Goal: Task Accomplishment & Management: Manage account settings

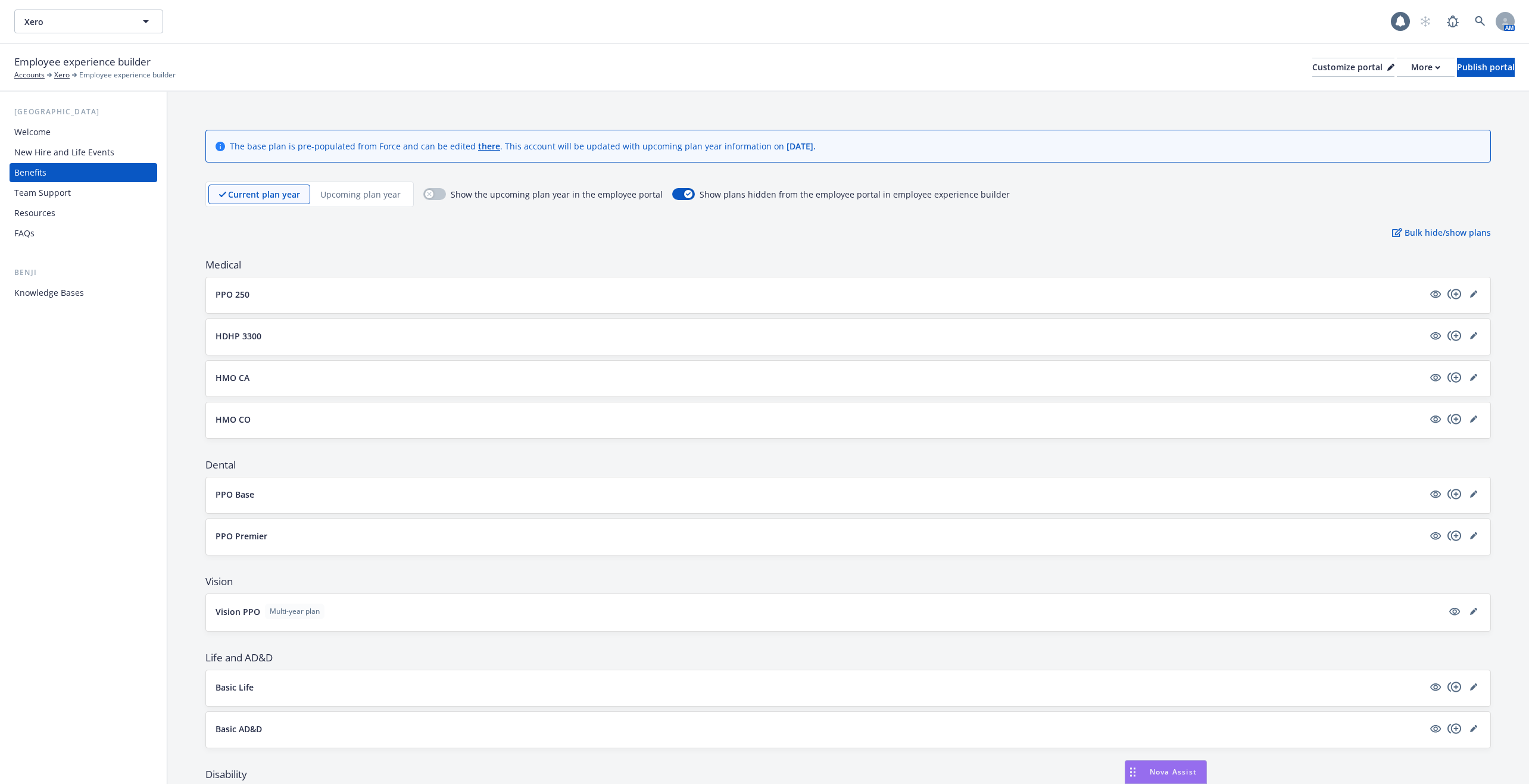
click at [360, 205] on div "Current plan year Upcoming plan year" at bounding box center [309, 194] width 208 height 25
click at [358, 193] on p "Upcoming plan year" at bounding box center [361, 194] width 80 height 13
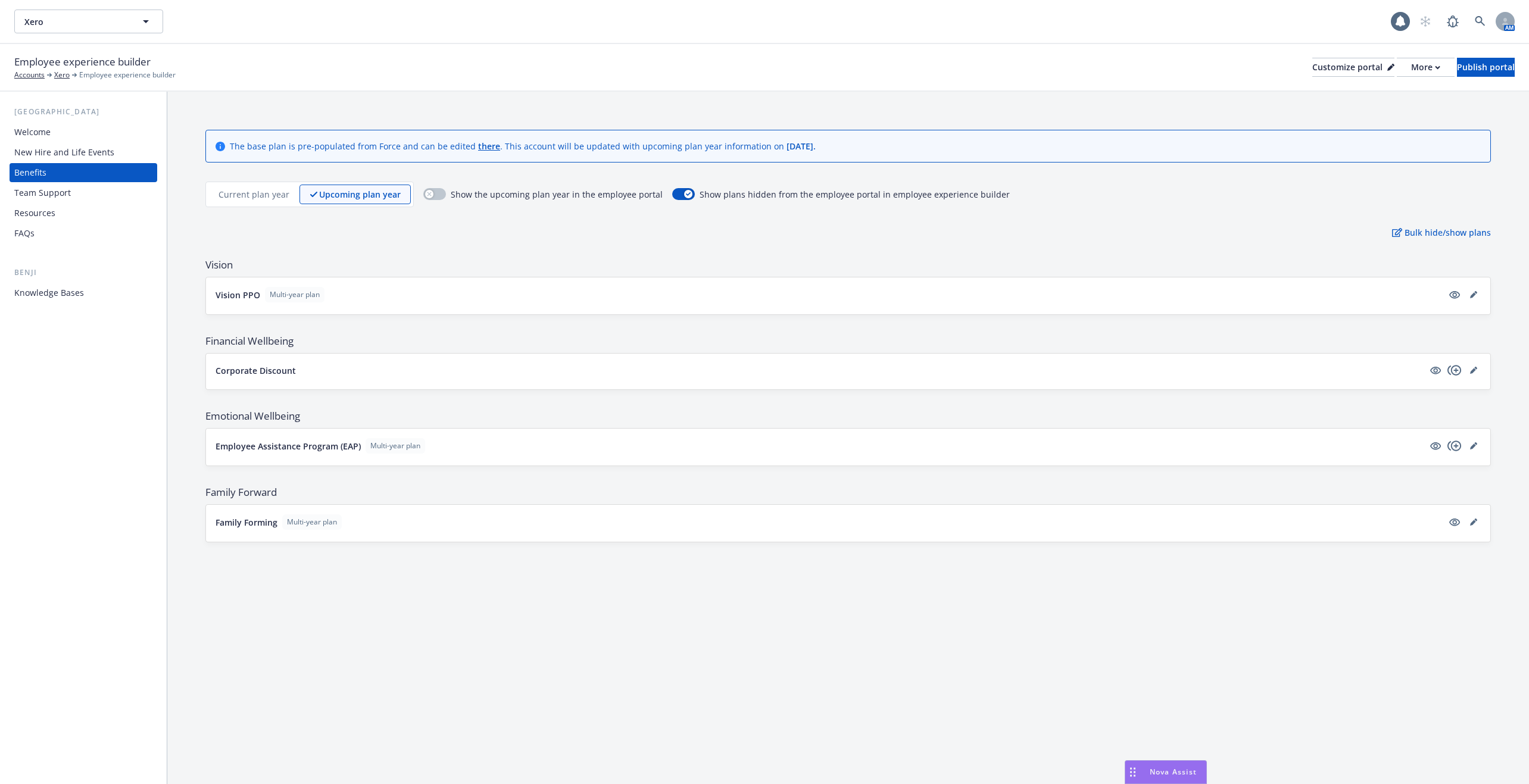
click at [350, 367] on button "Corporate Discount" at bounding box center [819, 370] width 1208 height 13
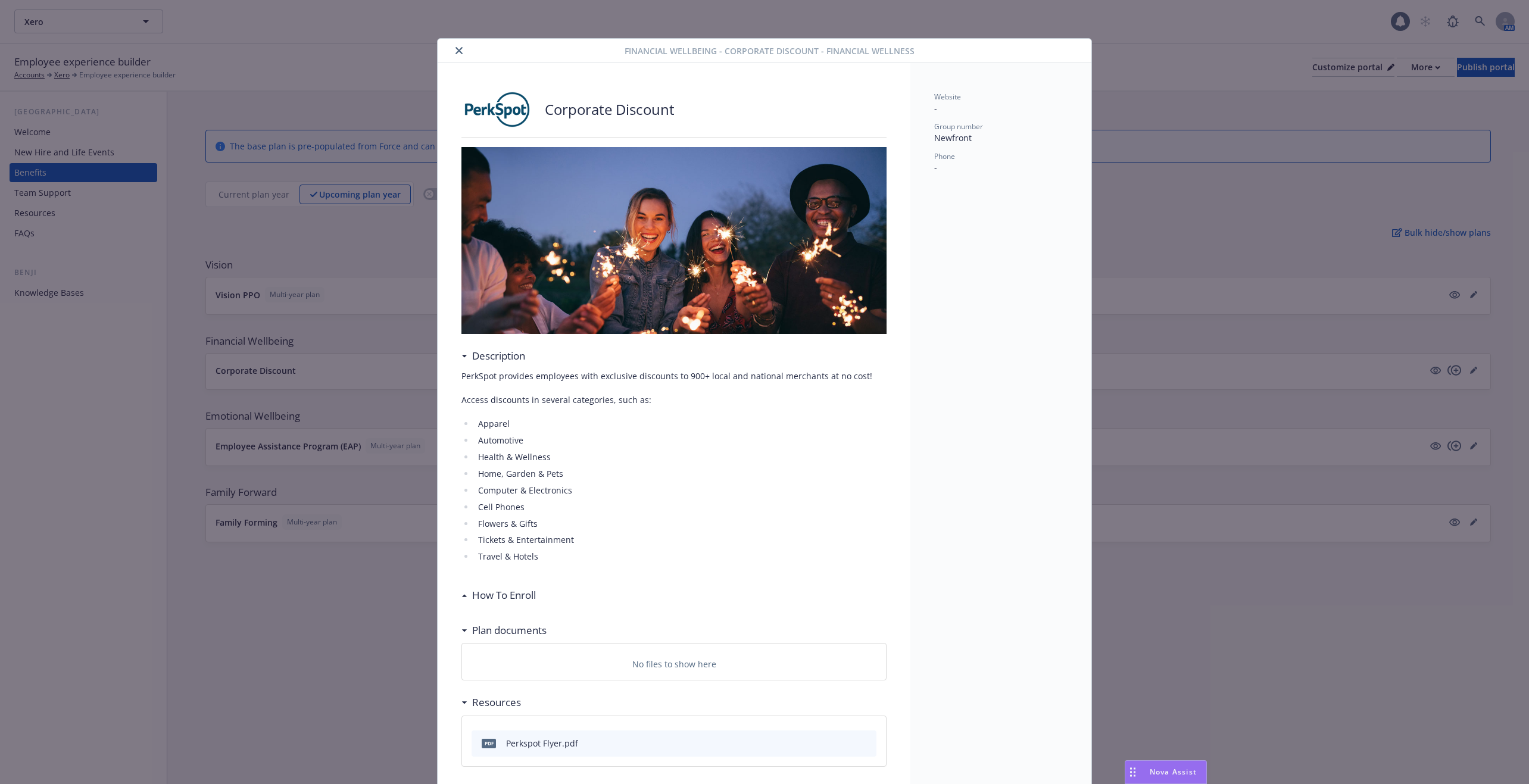
scroll to position [48, 0]
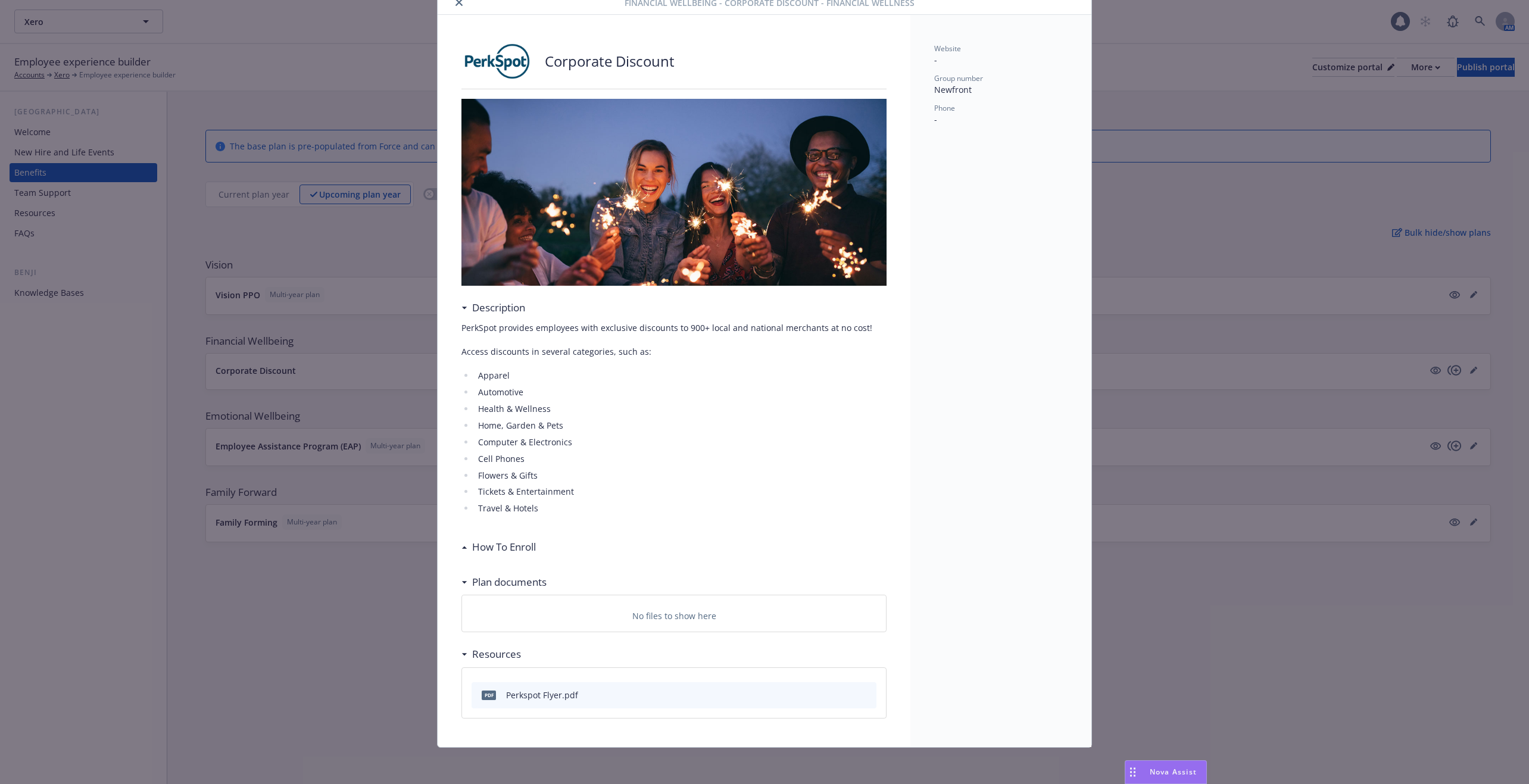
click at [665, 694] on div "pdf Perkspot Flyer.pdf" at bounding box center [673, 695] width 405 height 26
click at [512, 542] on h3 "How To Enroll" at bounding box center [504, 547] width 64 height 16
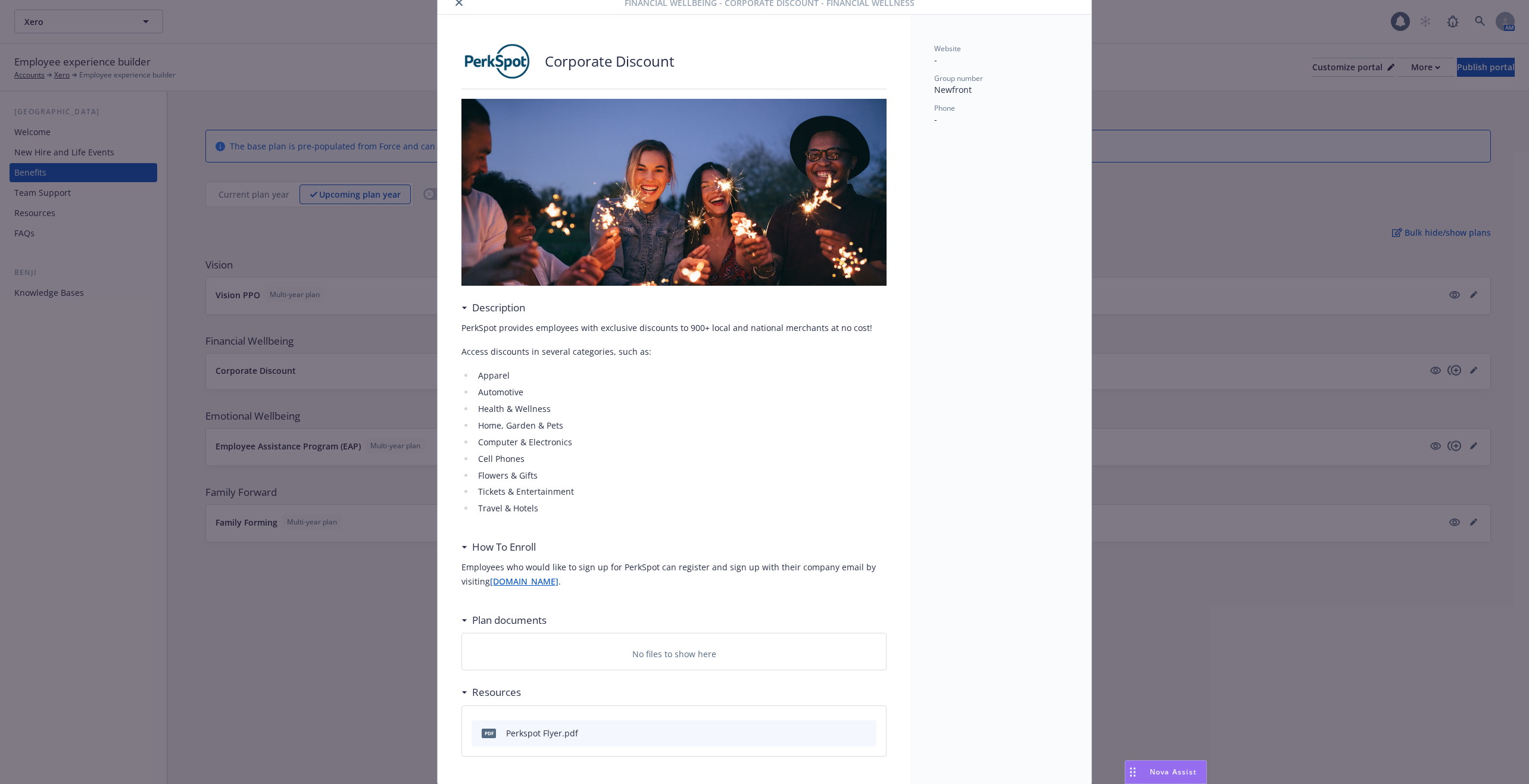
click at [522, 578] on link "newfront.perkspot.com" at bounding box center [524, 581] width 68 height 11
click at [869, 728] on icon "preview file" at bounding box center [865, 732] width 10 height 8
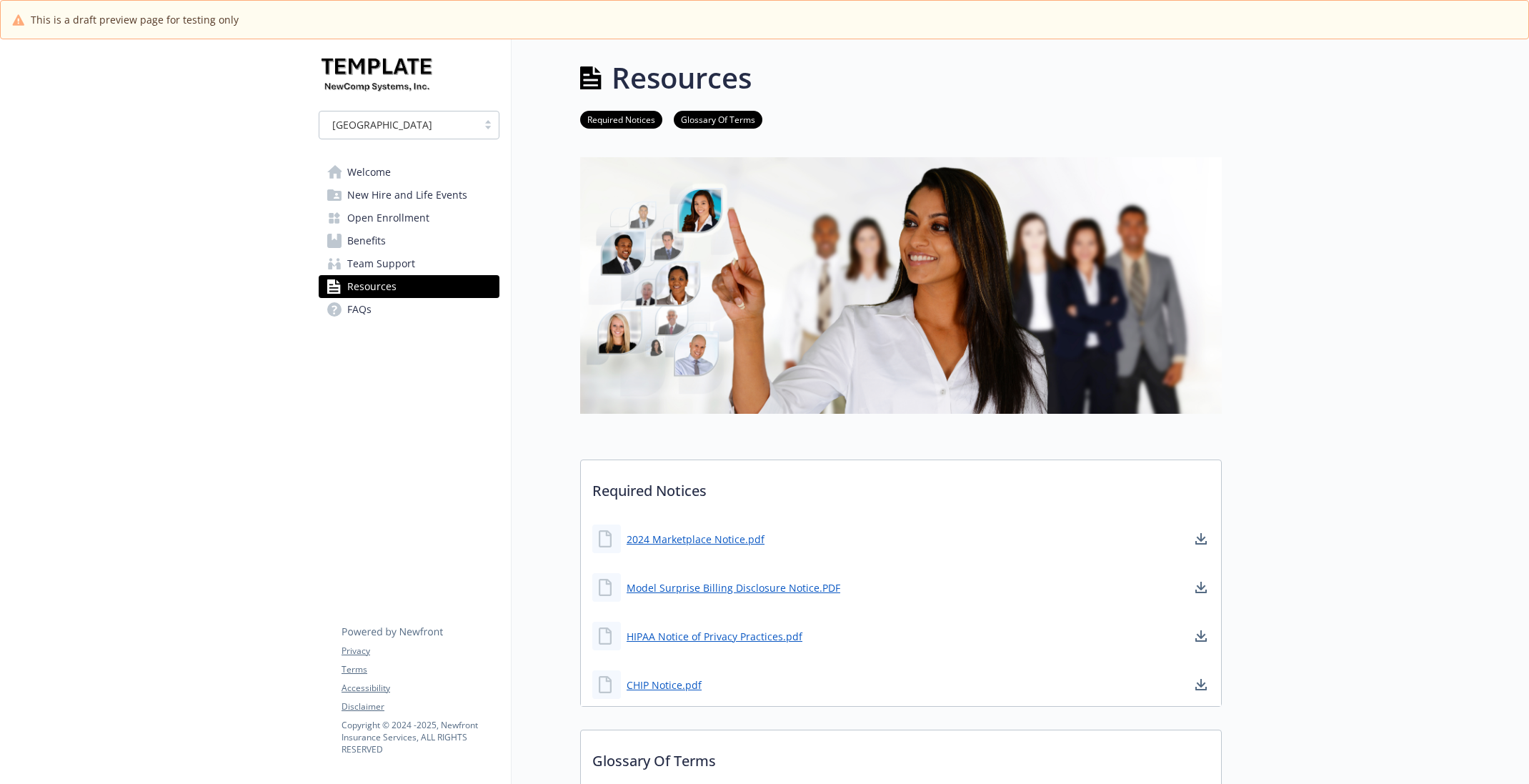
click at [382, 247] on span "Benefits" at bounding box center [366, 241] width 38 height 23
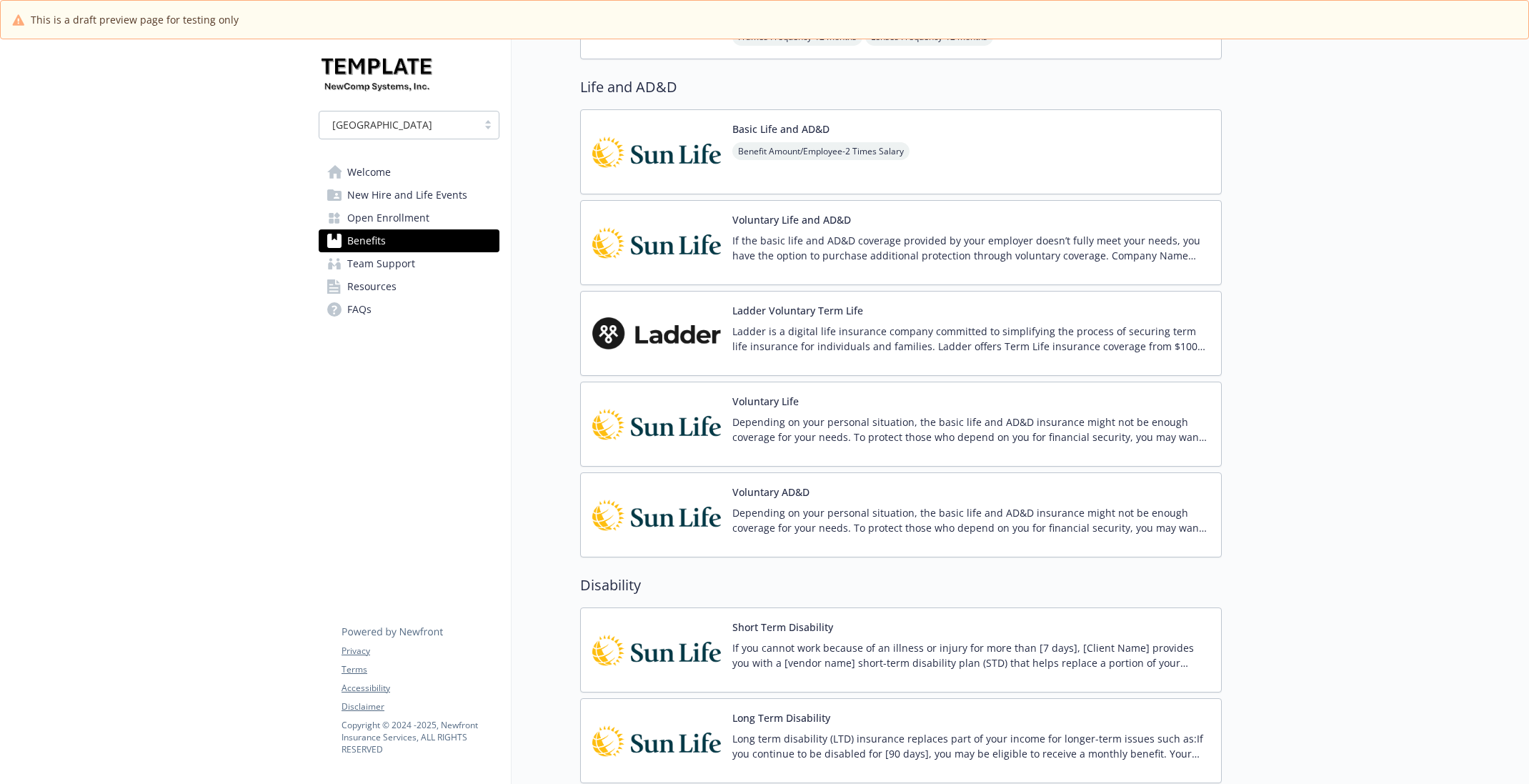
scroll to position [3090, 0]
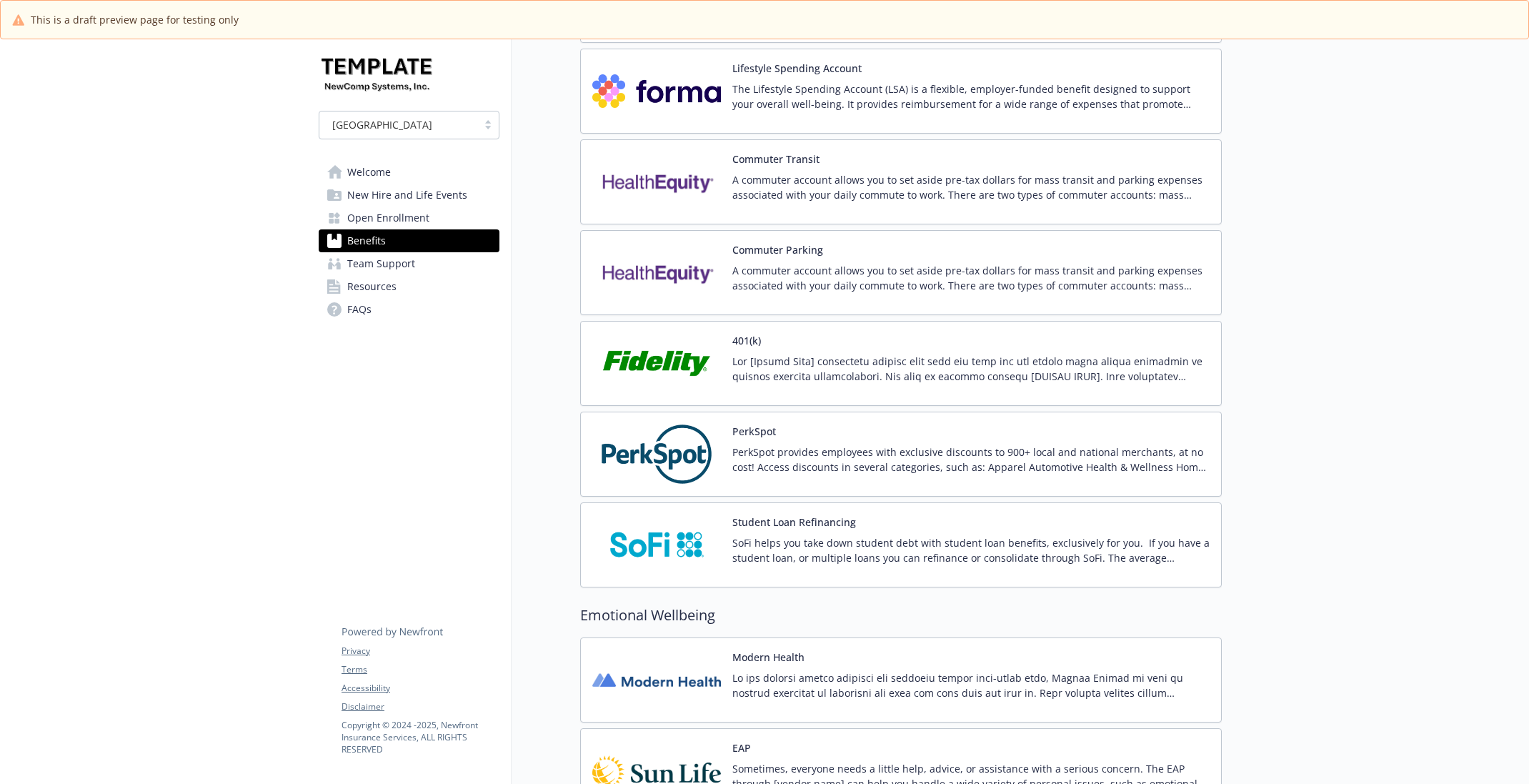
click at [747, 444] on p "PerkSpot provides employees with exclusive discounts to 900+ local and national…" at bounding box center [971, 459] width 477 height 30
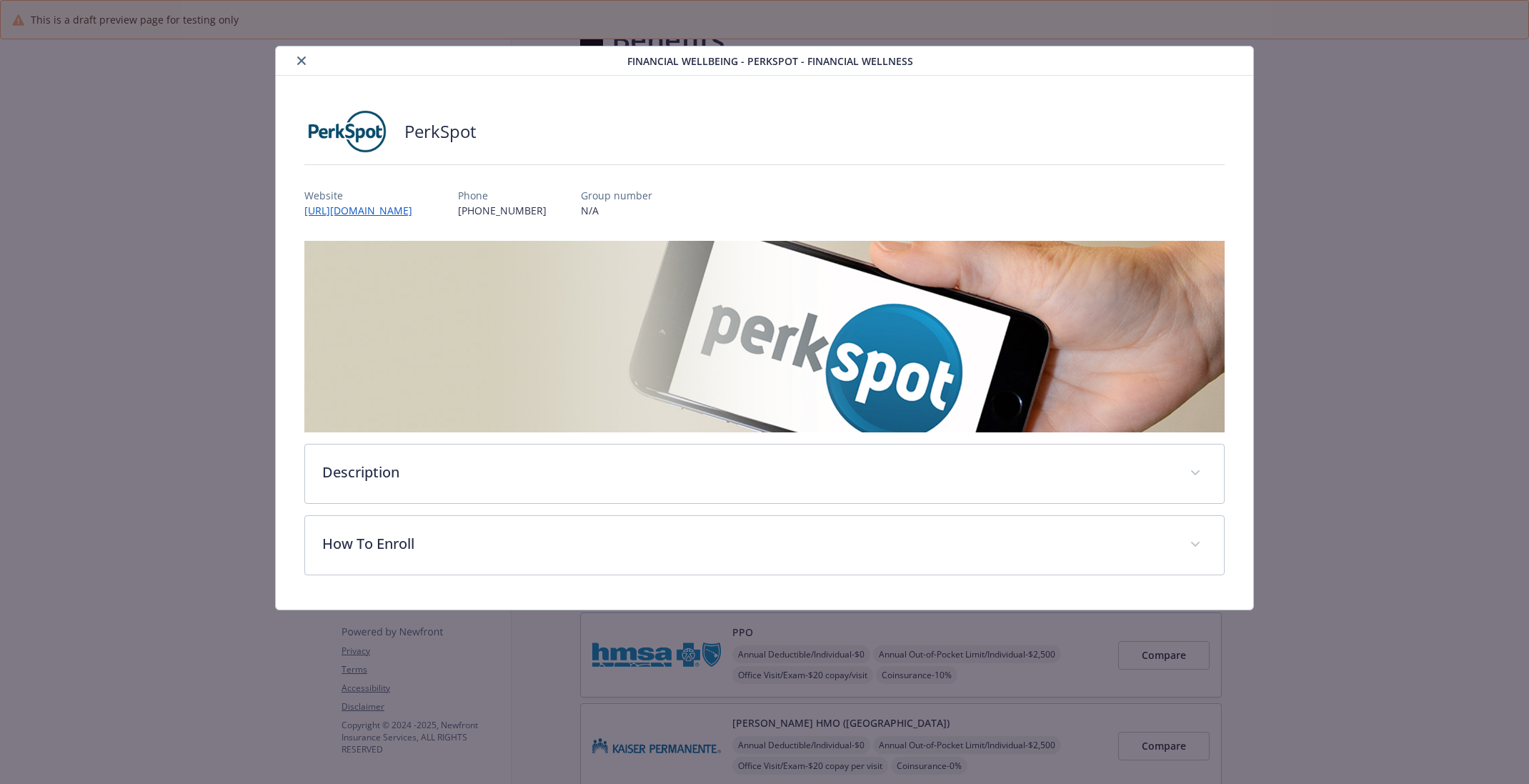
scroll to position [3090, 0]
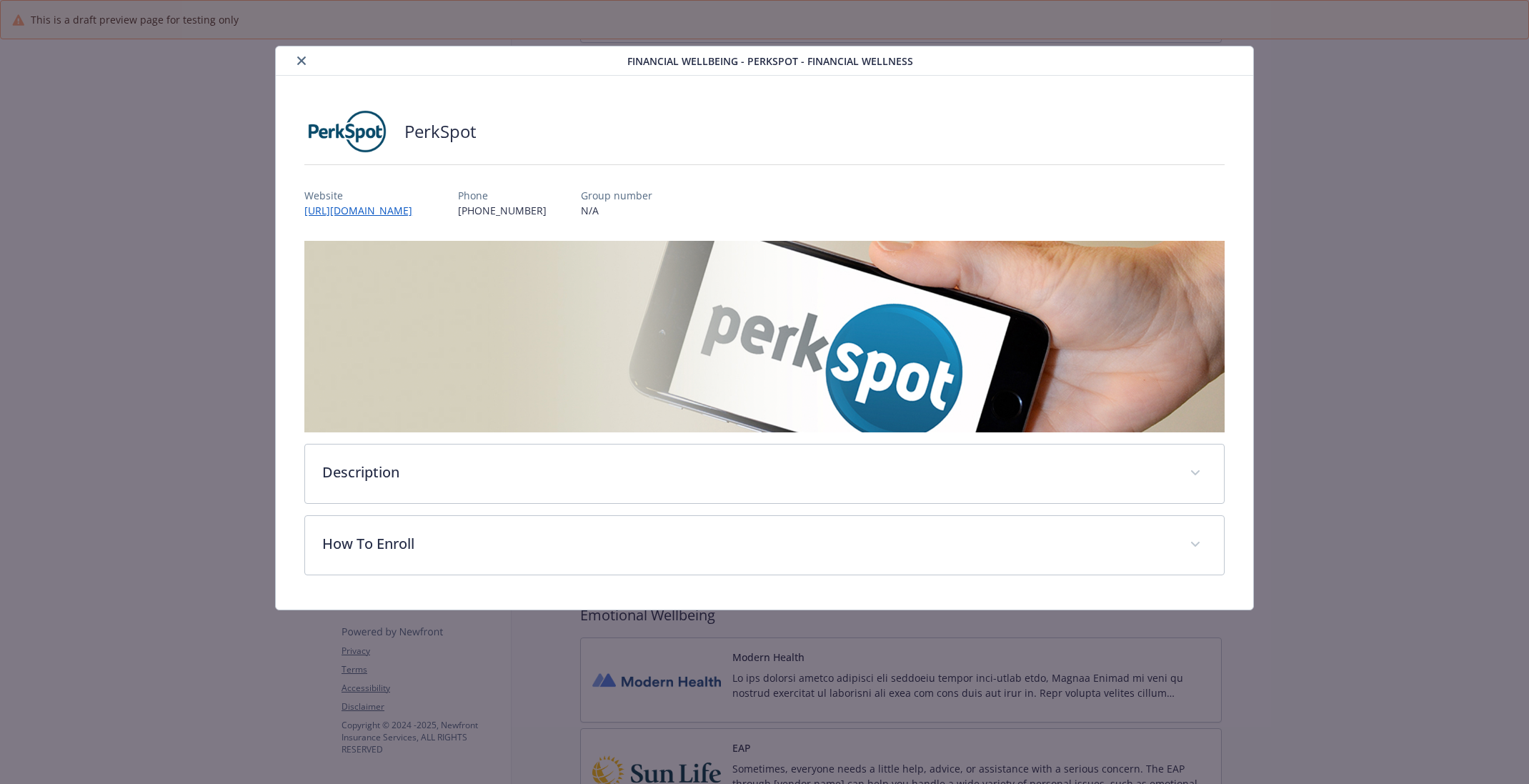
click at [740, 512] on div "Description PerkSpot provides employees with exclusive discounts to 900+ local …" at bounding box center [764, 408] width 921 height 334
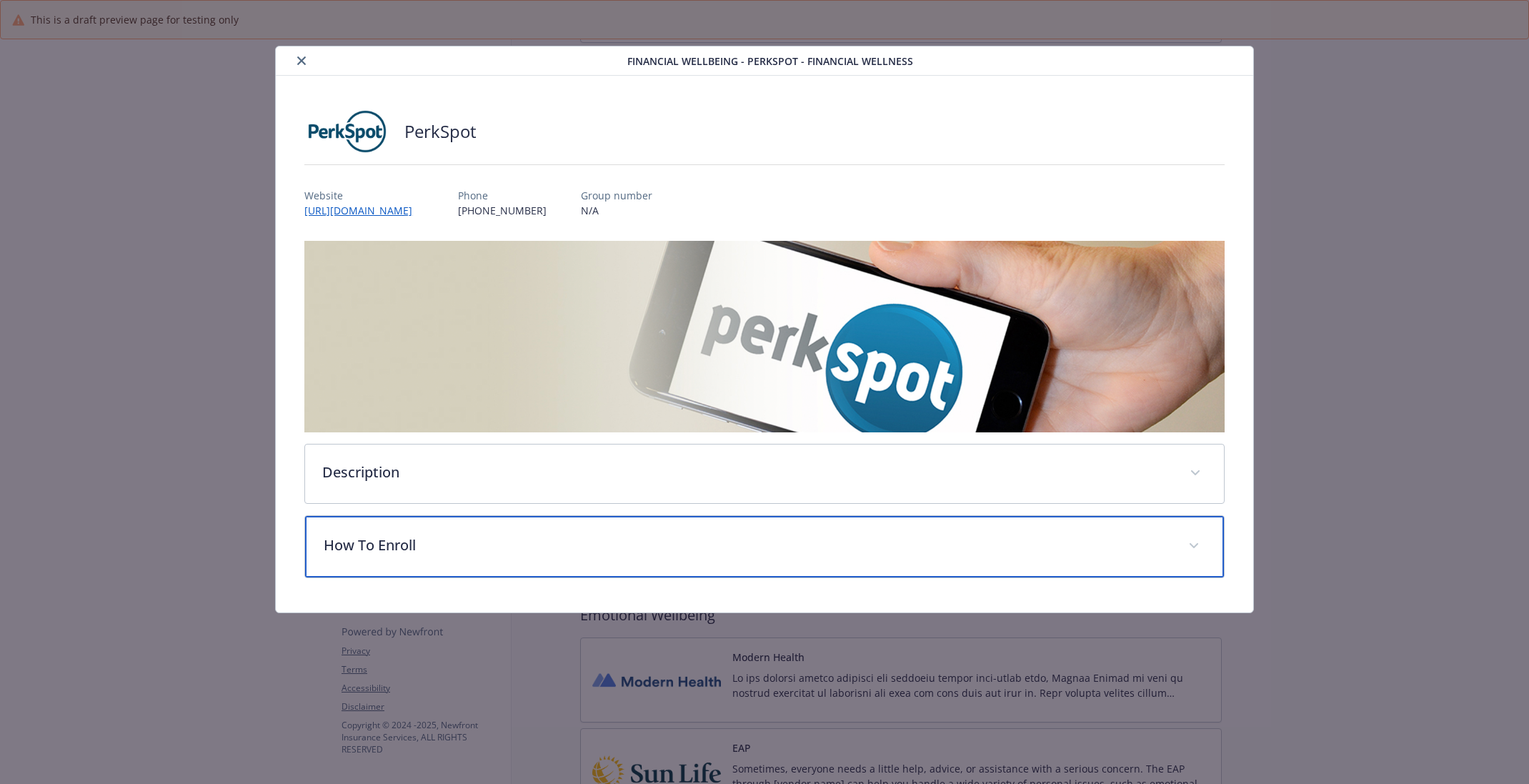
click at [741, 525] on div "How To Enroll" at bounding box center [764, 546] width 919 height 62
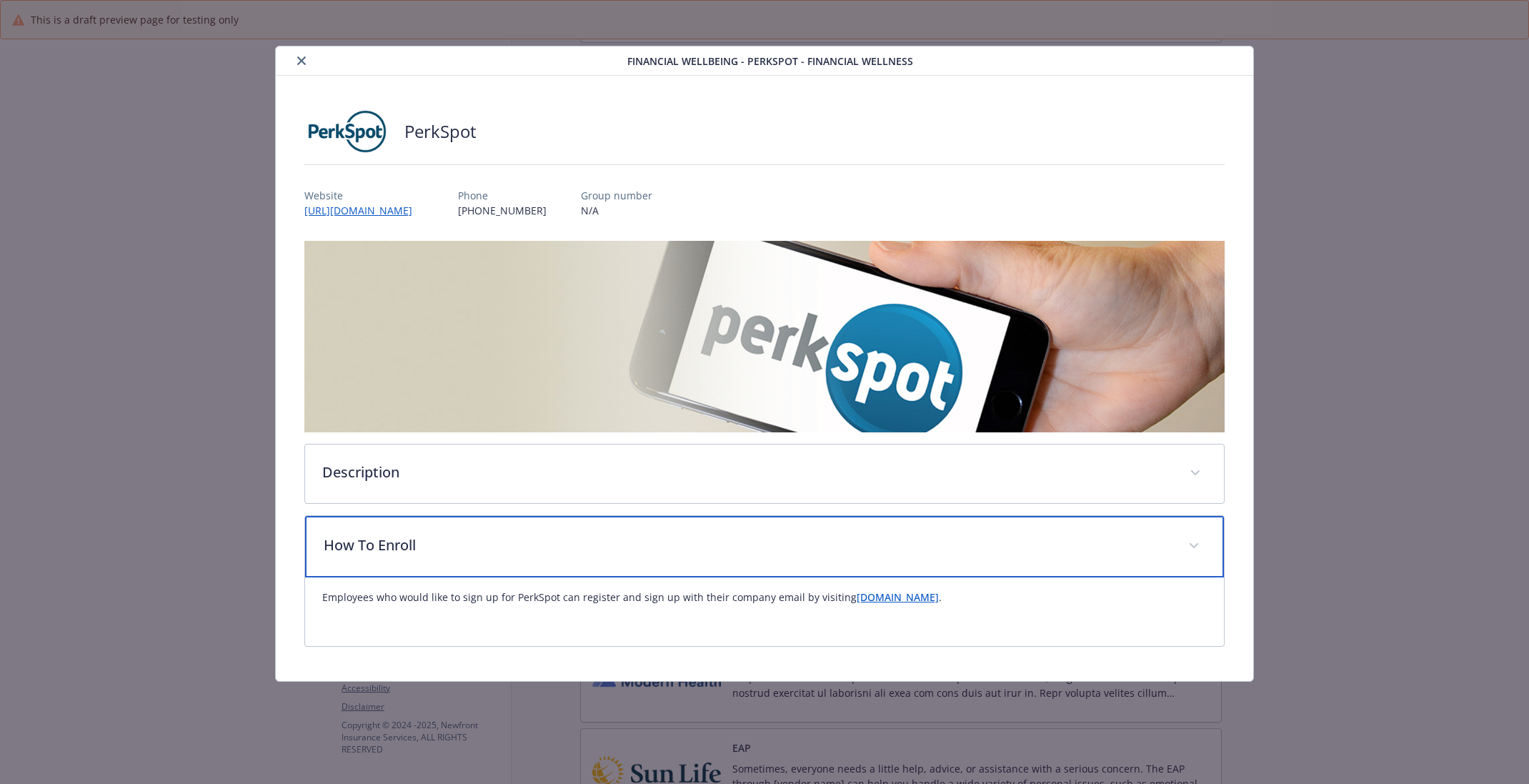
click at [921, 553] on p "How To Enroll" at bounding box center [748, 545] width 847 height 21
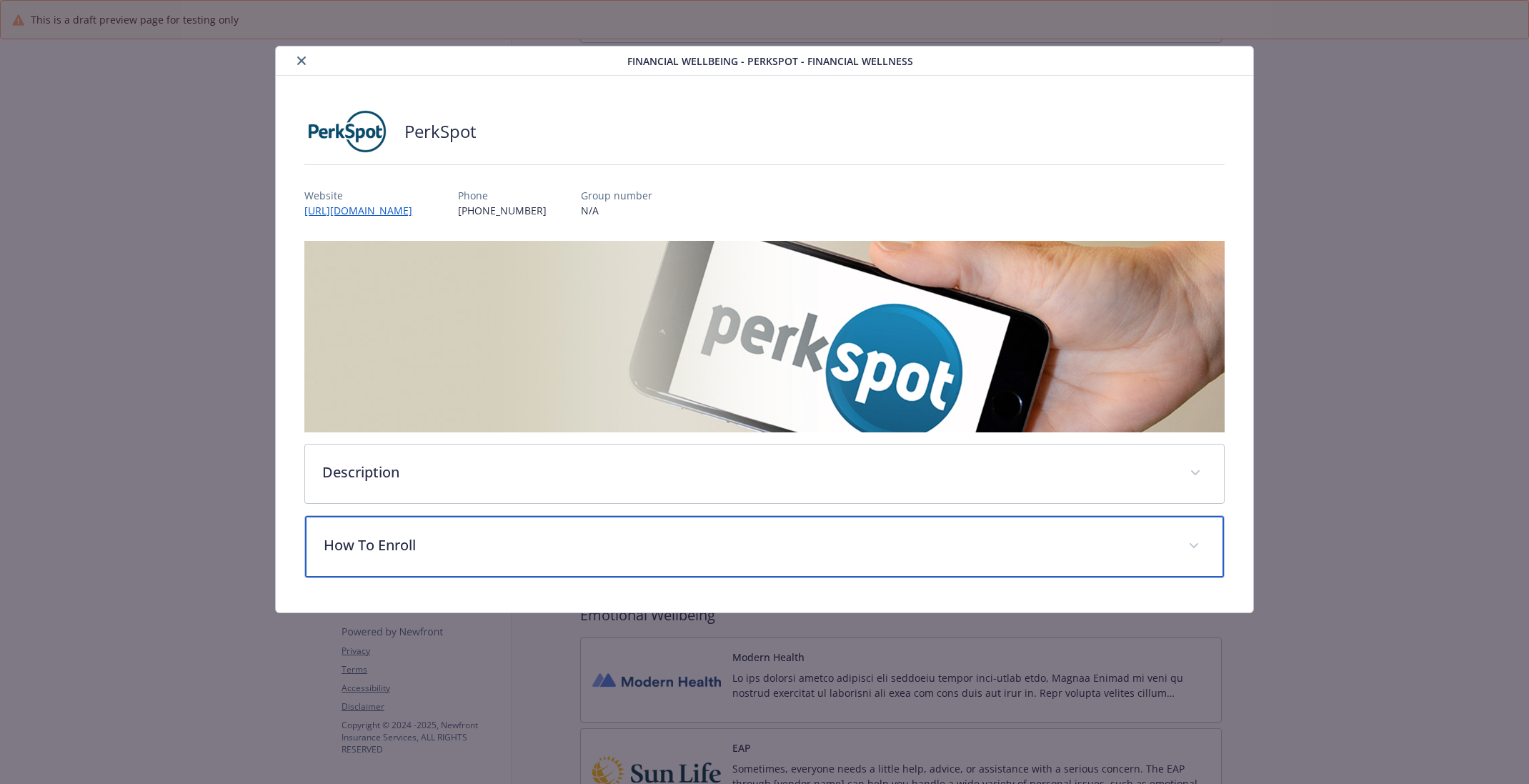
click at [921, 553] on p "How To Enroll" at bounding box center [748, 545] width 847 height 21
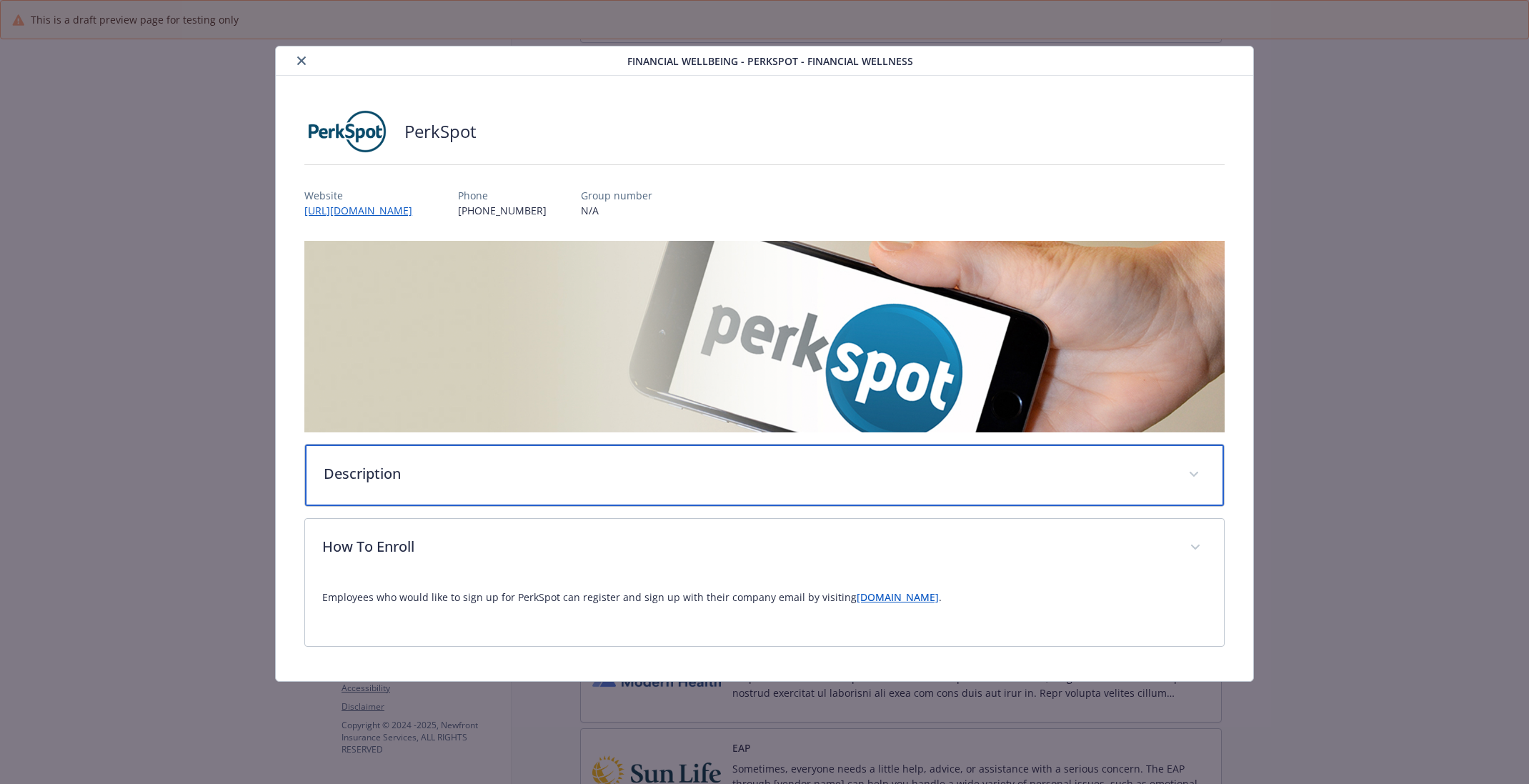
click at [864, 471] on p "Description" at bounding box center [748, 474] width 847 height 21
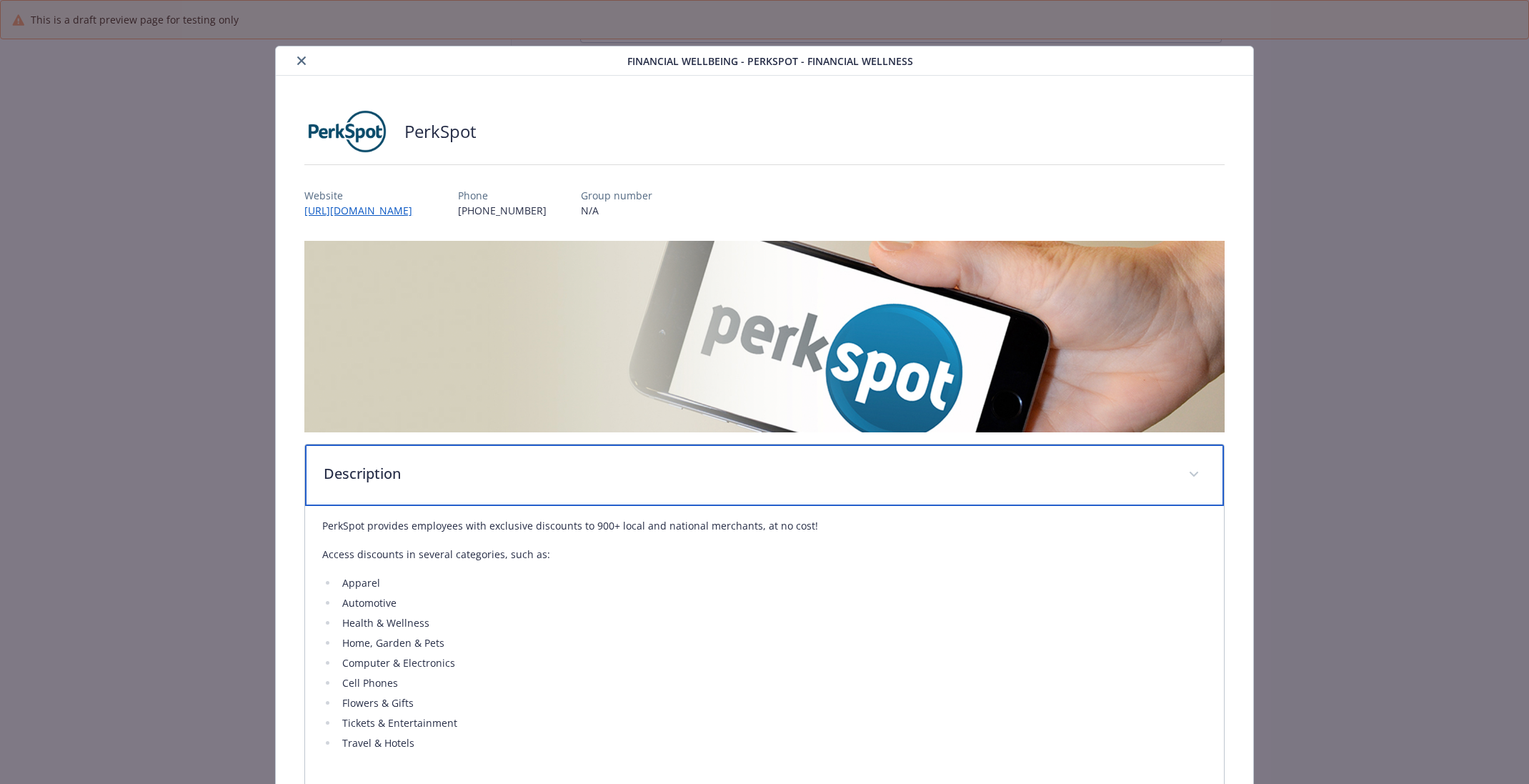
click at [864, 471] on p "Description" at bounding box center [748, 474] width 847 height 21
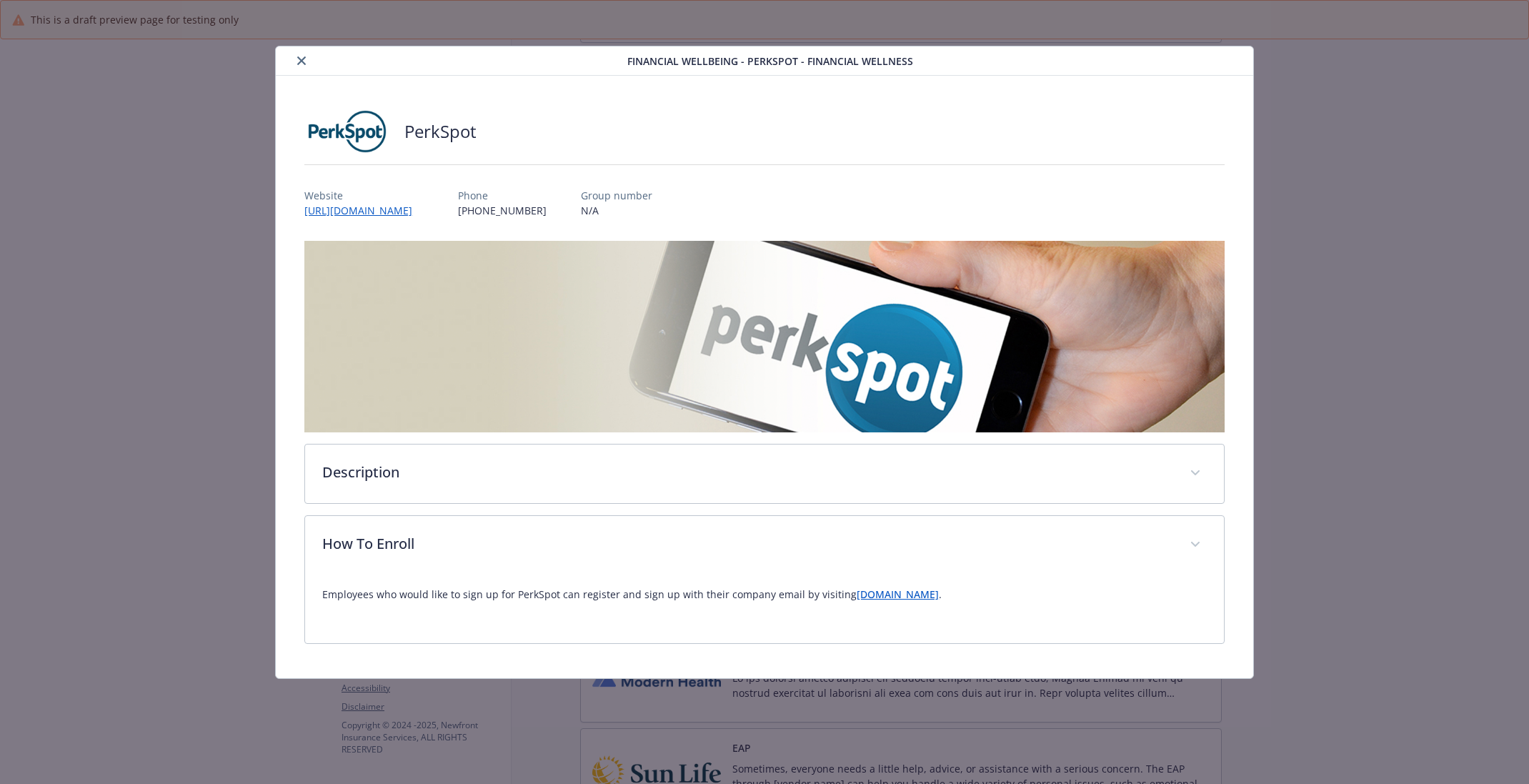
click at [906, 601] on p "Employees who would like to sign up for PerkSpot can register and sign up with …" at bounding box center [764, 594] width 885 height 17
click at [888, 590] on link "newfront.perkspot.com" at bounding box center [897, 593] width 82 height 13
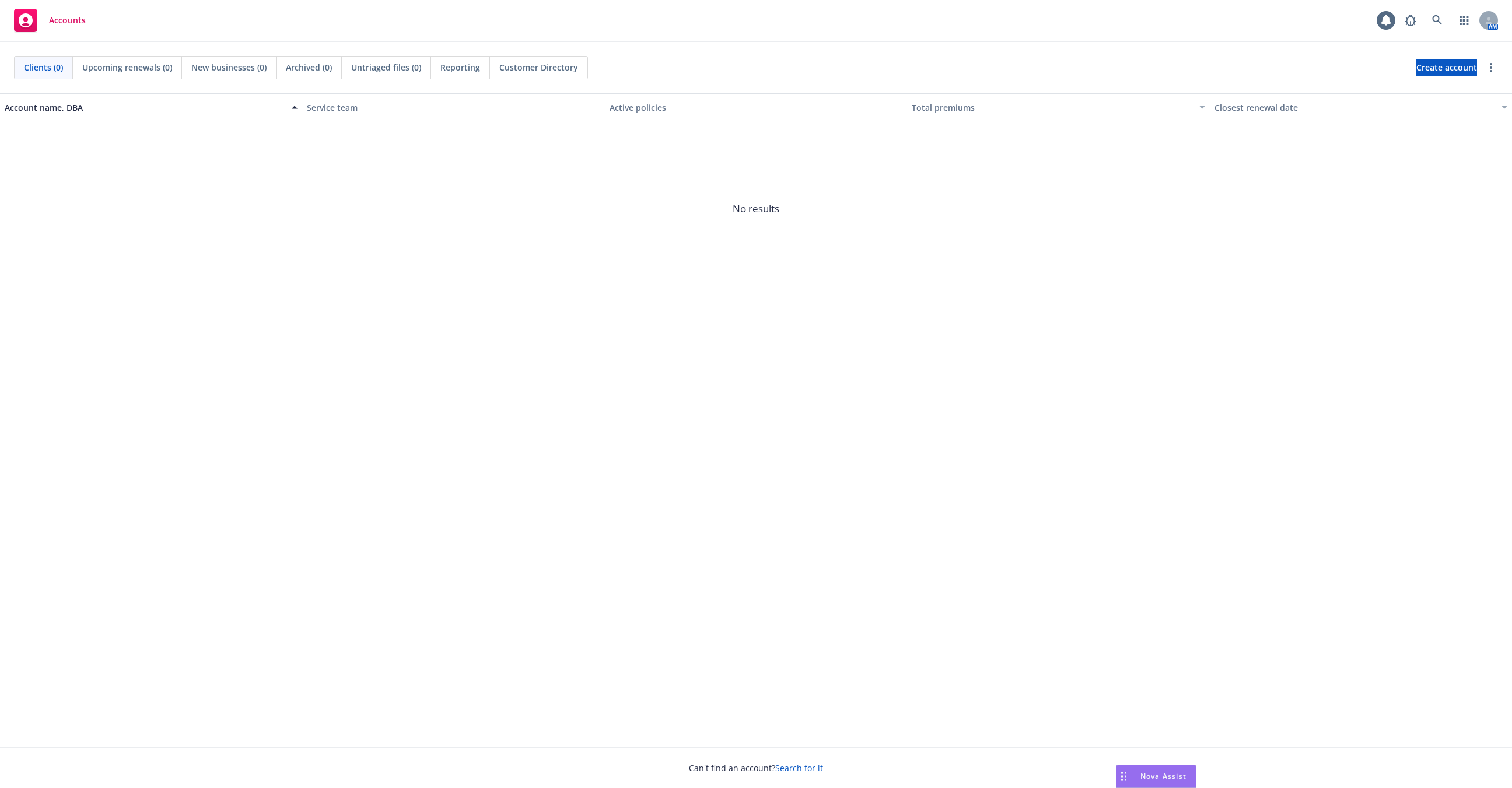
click at [782, 582] on div "Account name, DBA Service team Active policies Total premiums Closest renewal d…" at bounding box center [756, 420] width 1512 height 654
click at [1430, 24] on link at bounding box center [1438, 20] width 23 height 23
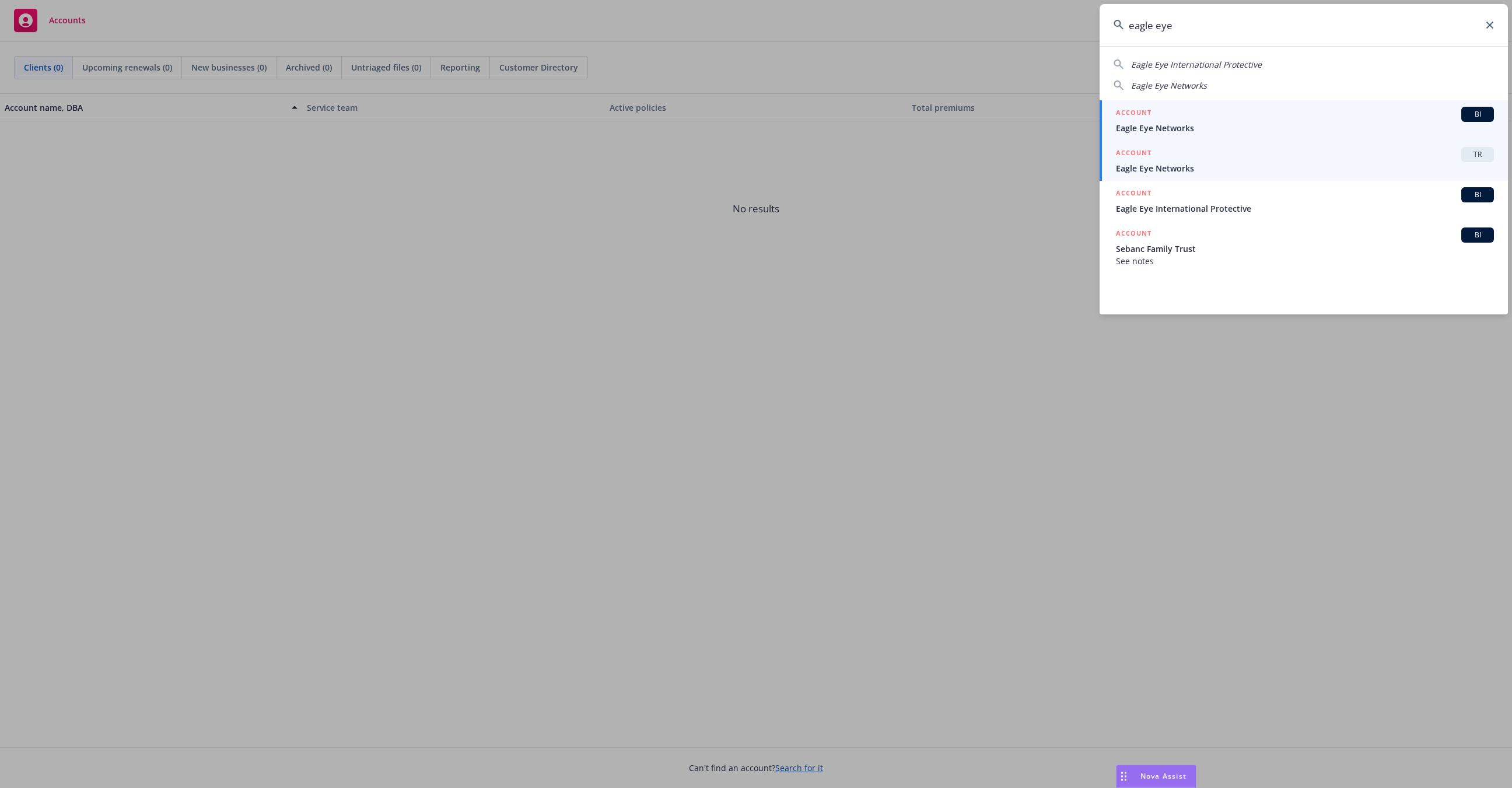
type input "eagle eye"
click at [1297, 159] on div "ACCOUNT TR" at bounding box center [1304, 154] width 378 height 15
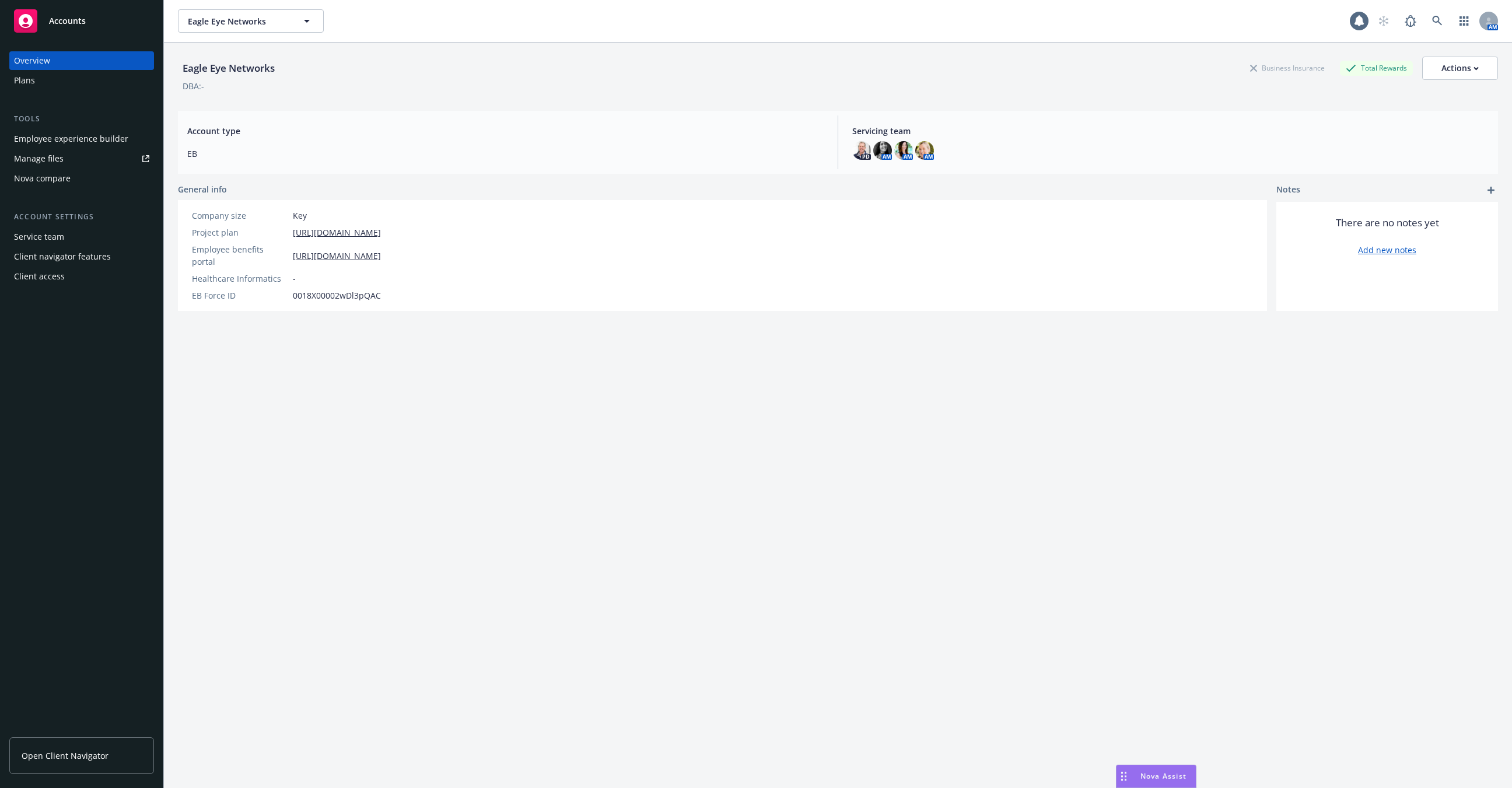
click at [113, 143] on div "Employee experience builder" at bounding box center [71, 139] width 114 height 19
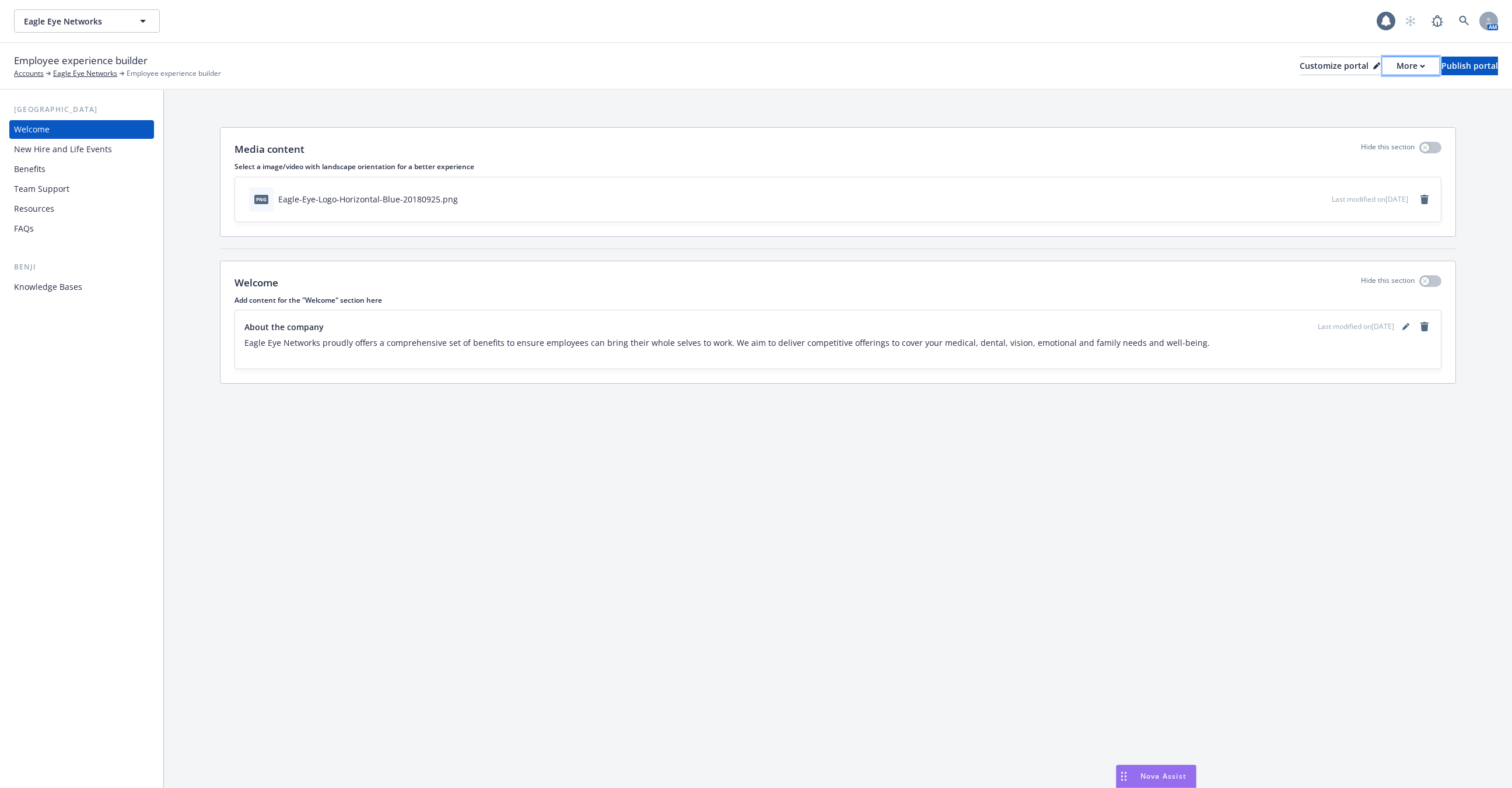
click at [1397, 66] on div "More" at bounding box center [1411, 66] width 28 height 17
click at [1361, 110] on link "Copy portal link" at bounding box center [1350, 116] width 106 height 23
click at [1458, 26] on link at bounding box center [1464, 21] width 23 height 23
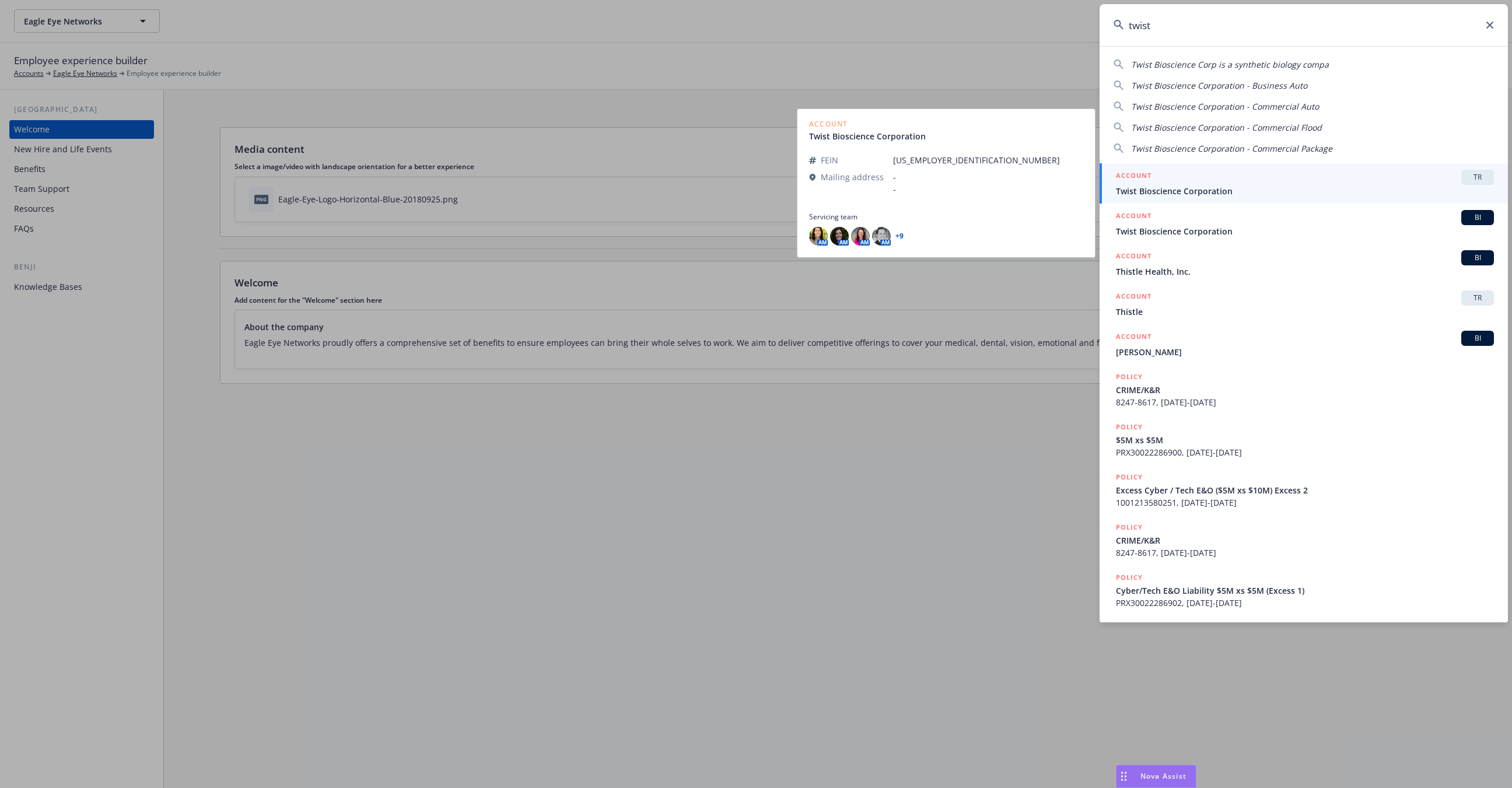
type input "twist"
click at [1209, 189] on span "Twist Bioscience Corporation" at bounding box center [1304, 191] width 378 height 12
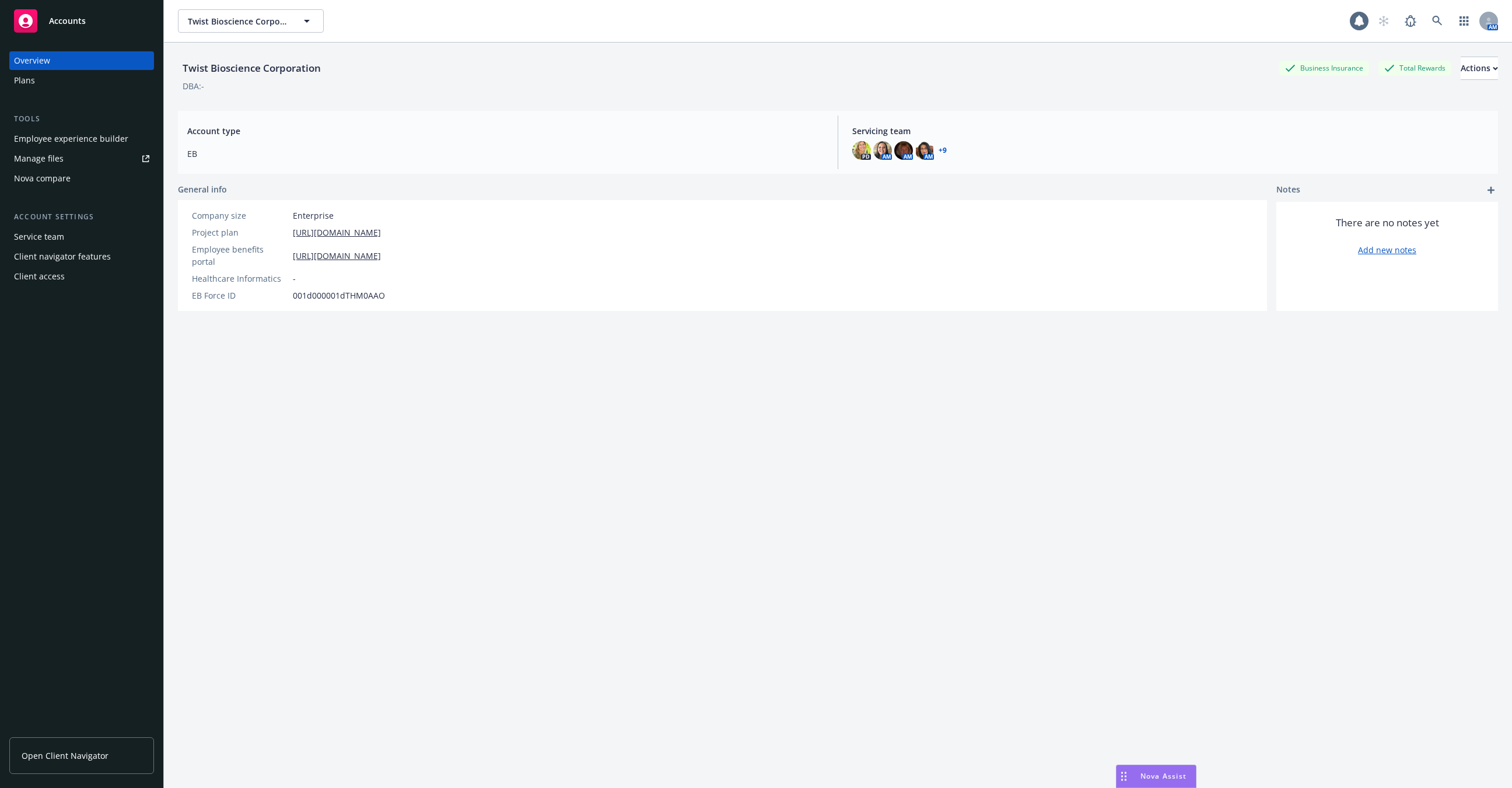
click at [80, 133] on div "Employee experience builder" at bounding box center [71, 139] width 114 height 19
click at [77, 137] on div "Employee experience builder" at bounding box center [71, 139] width 114 height 19
click at [94, 754] on span "Open Client Navigator" at bounding box center [65, 755] width 87 height 12
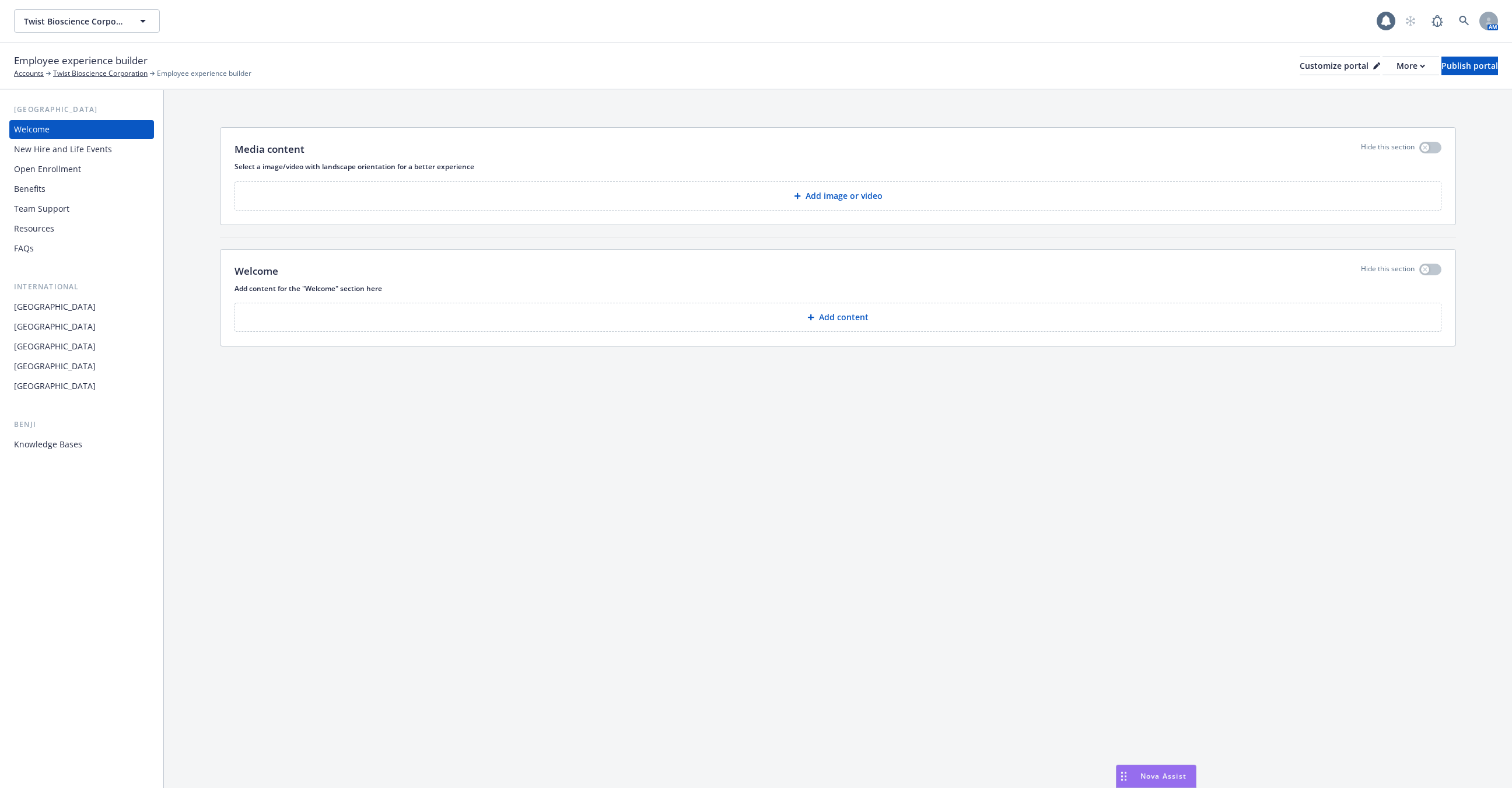
click at [66, 154] on div "New Hire and Life Events" at bounding box center [63, 149] width 98 height 19
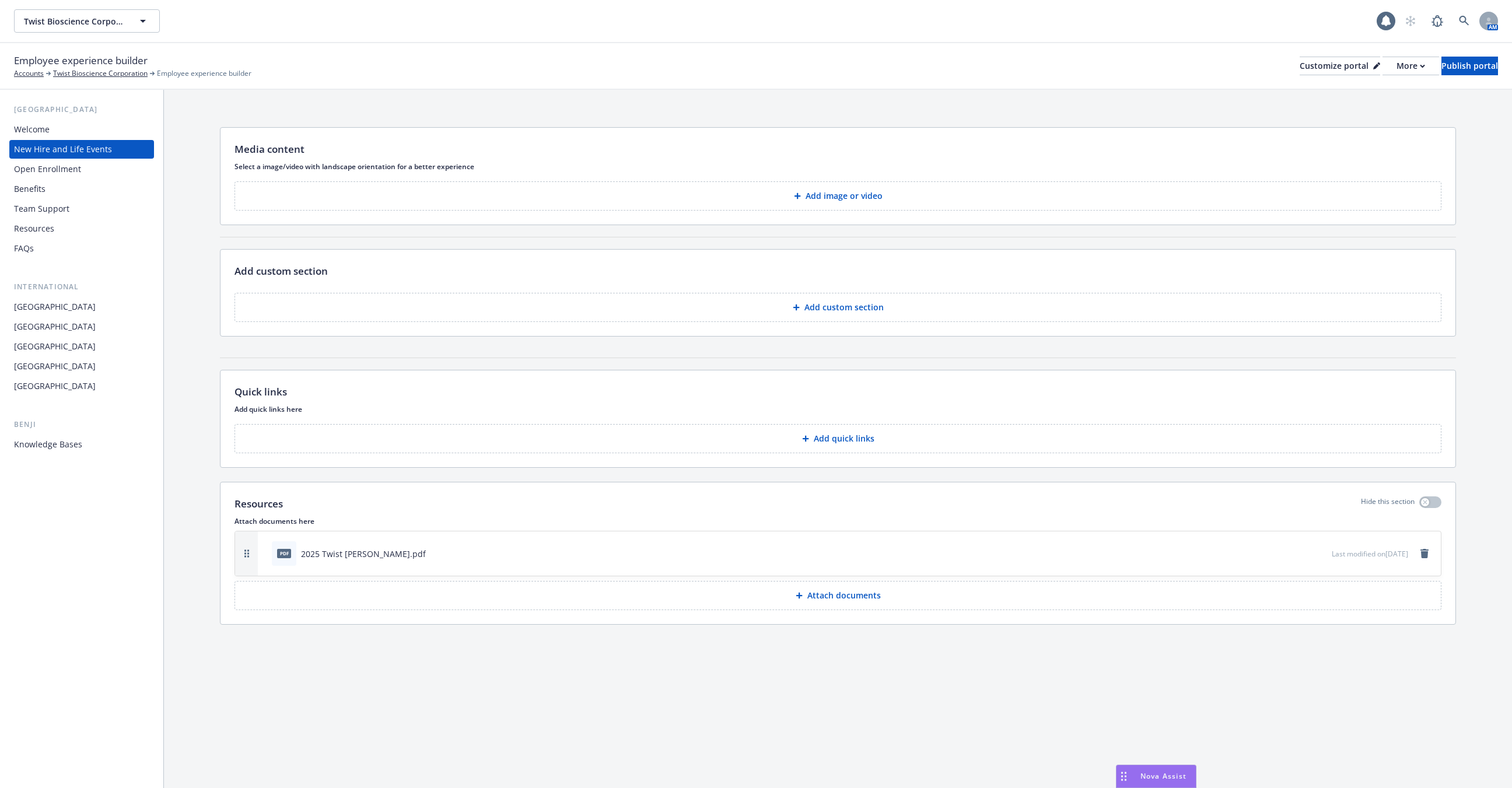
click at [1297, 548] on icon "download file" at bounding box center [1302, 553] width 9 height 9
click at [324, 553] on div "2025 Twist [PERSON_NAME].pdf" at bounding box center [363, 553] width 125 height 12
click at [111, 444] on div "Knowledge Bases" at bounding box center [82, 445] width 135 height 19
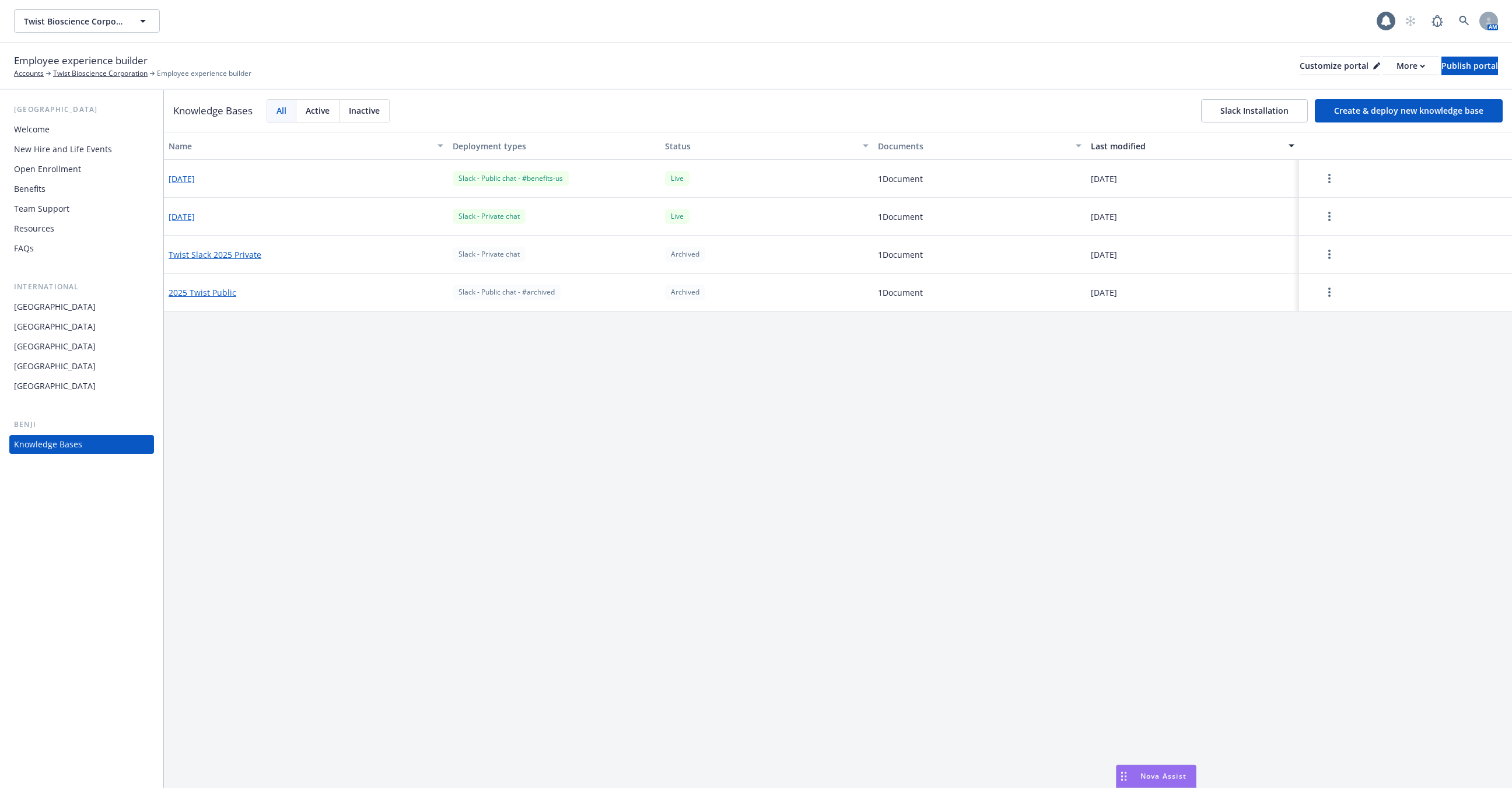
click at [191, 178] on button "2025-03-04" at bounding box center [181, 178] width 26 height 12
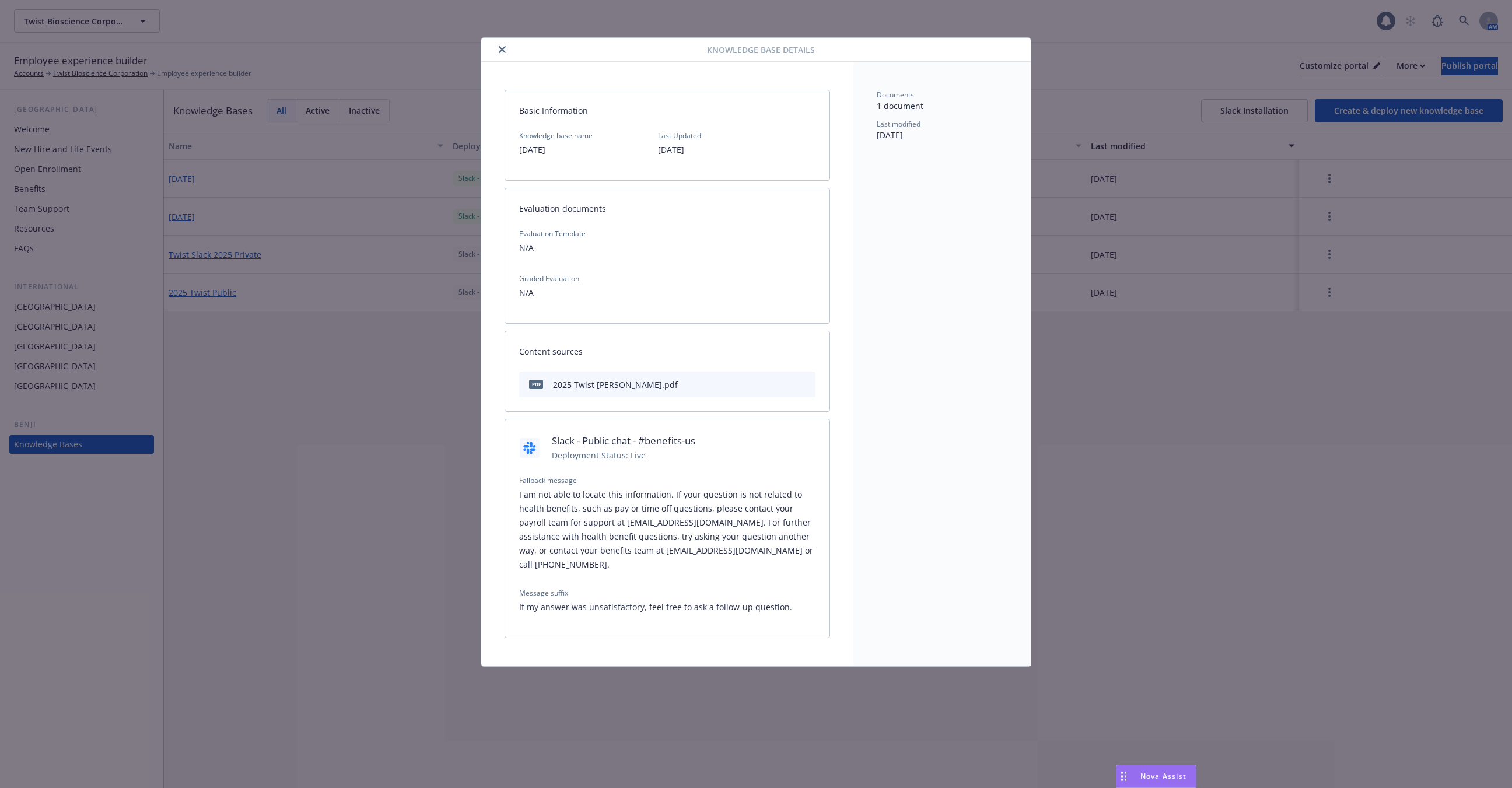
click at [787, 387] on button at bounding box center [786, 385] width 9 height 12
click at [784, 384] on icon "download file" at bounding box center [785, 384] width 9 height 9
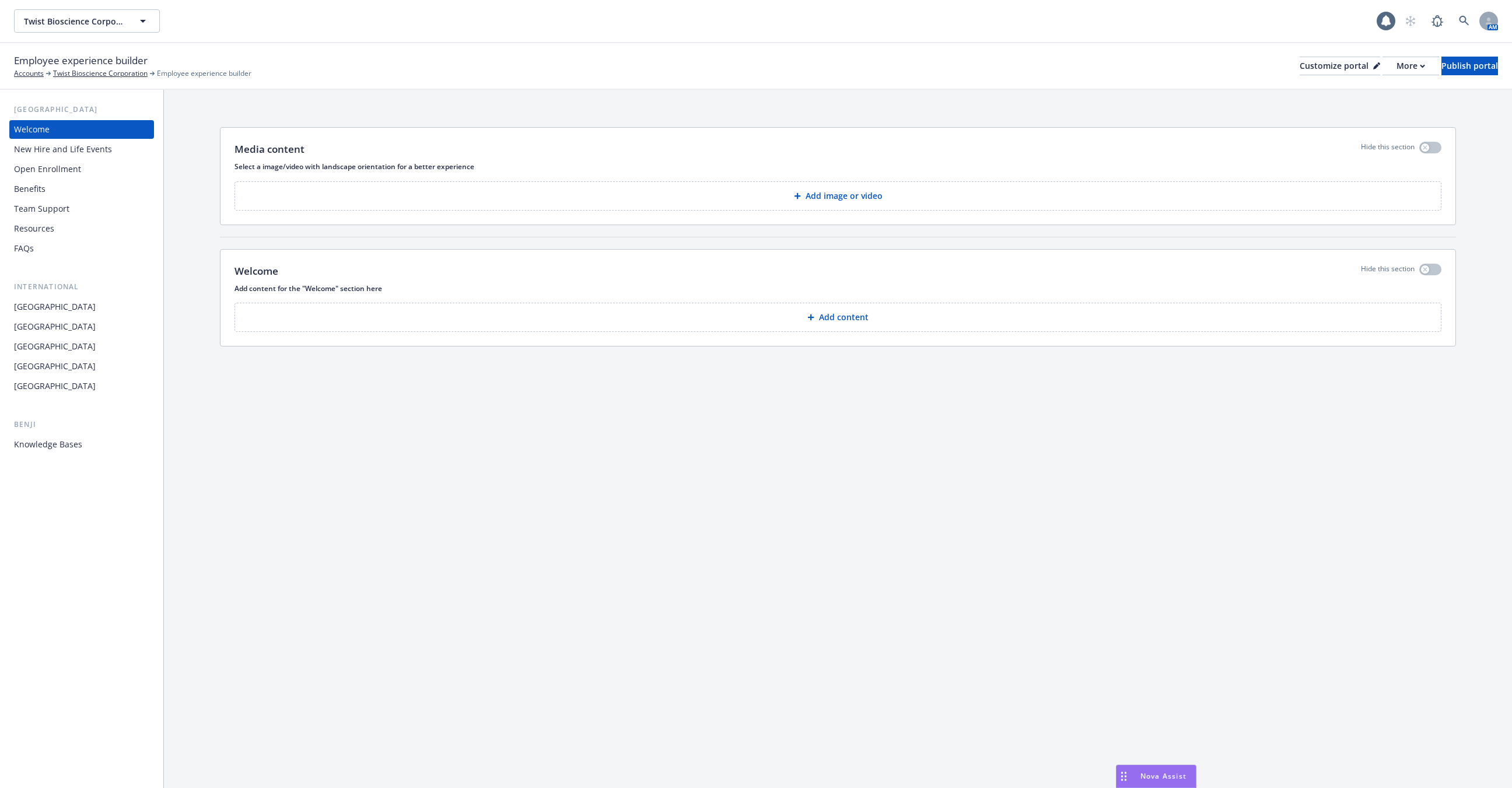
click at [74, 150] on div "New Hire and Life Events" at bounding box center [63, 149] width 98 height 19
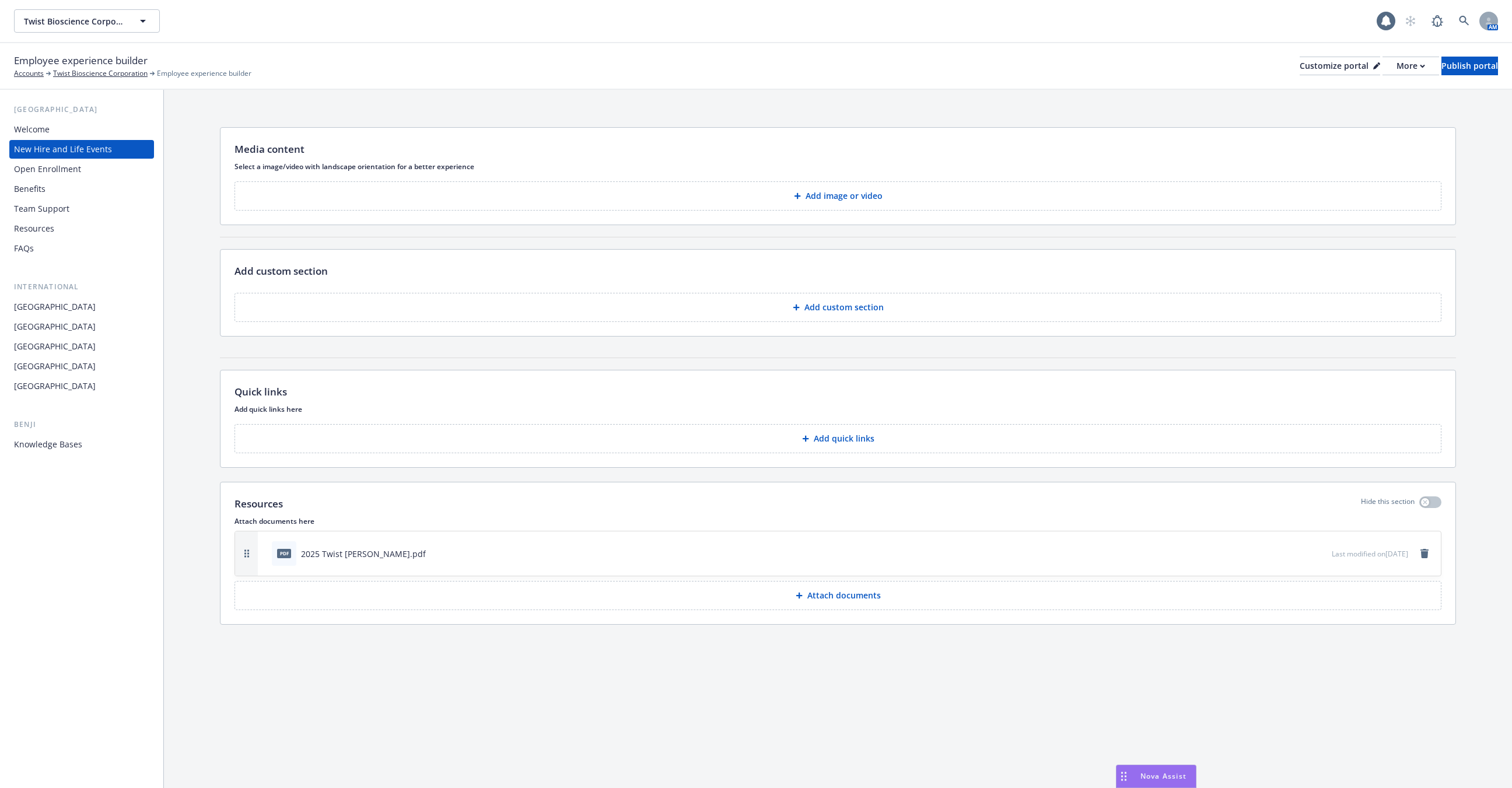
click at [90, 132] on div "Welcome" at bounding box center [82, 130] width 135 height 19
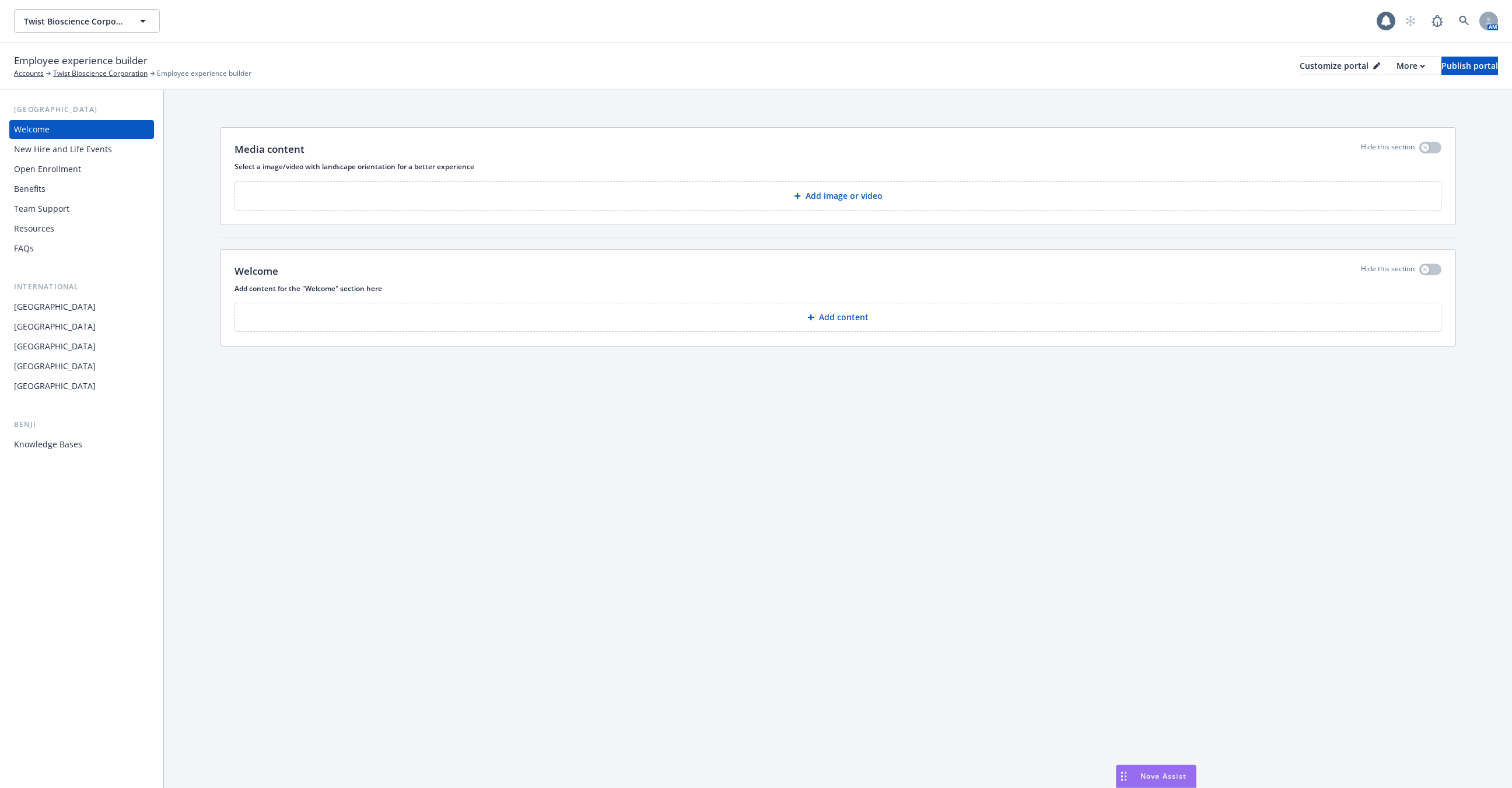
click at [90, 184] on div "Benefits" at bounding box center [82, 189] width 135 height 19
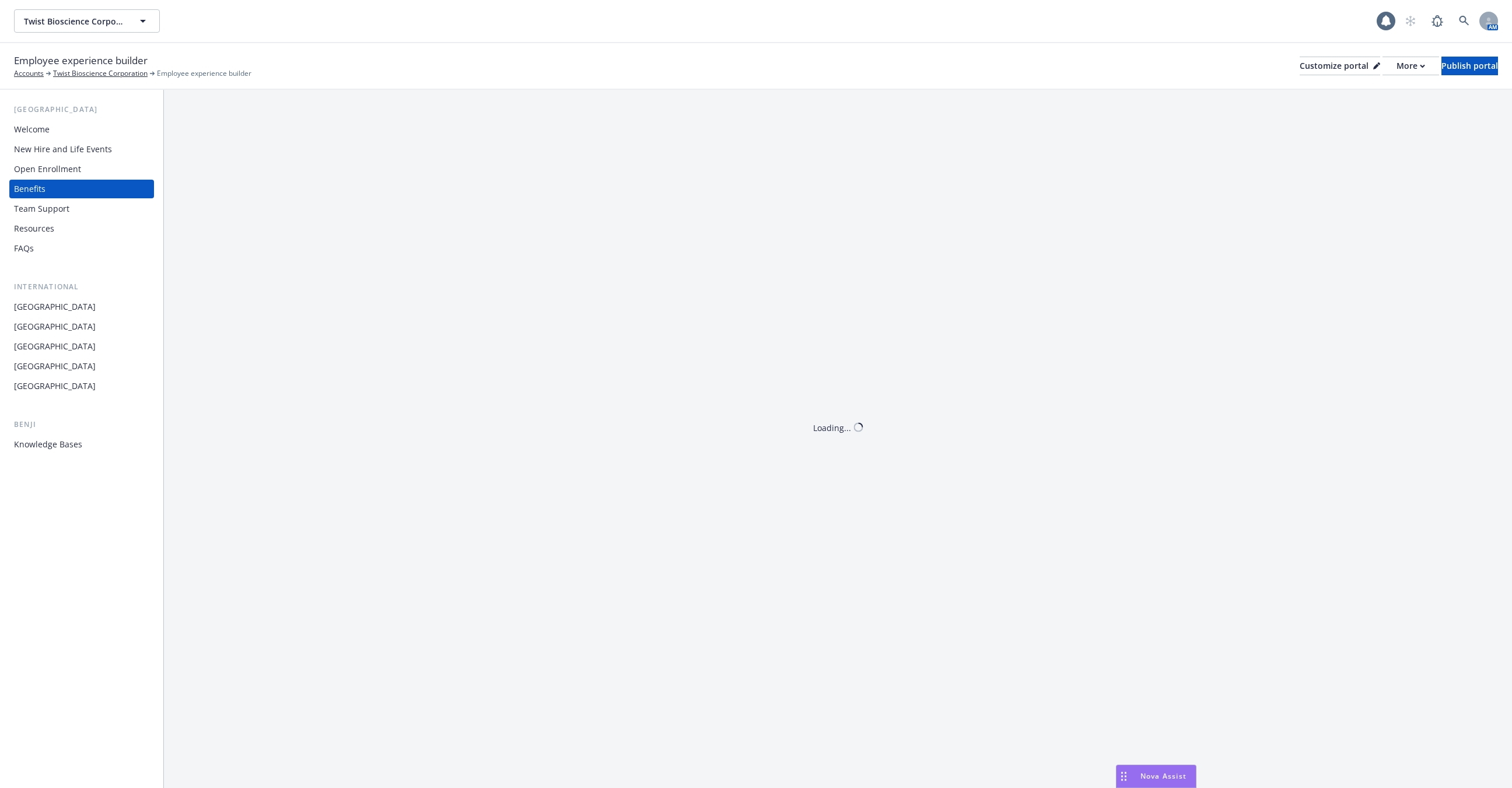
click at [87, 213] on div "Team Support" at bounding box center [82, 209] width 135 height 19
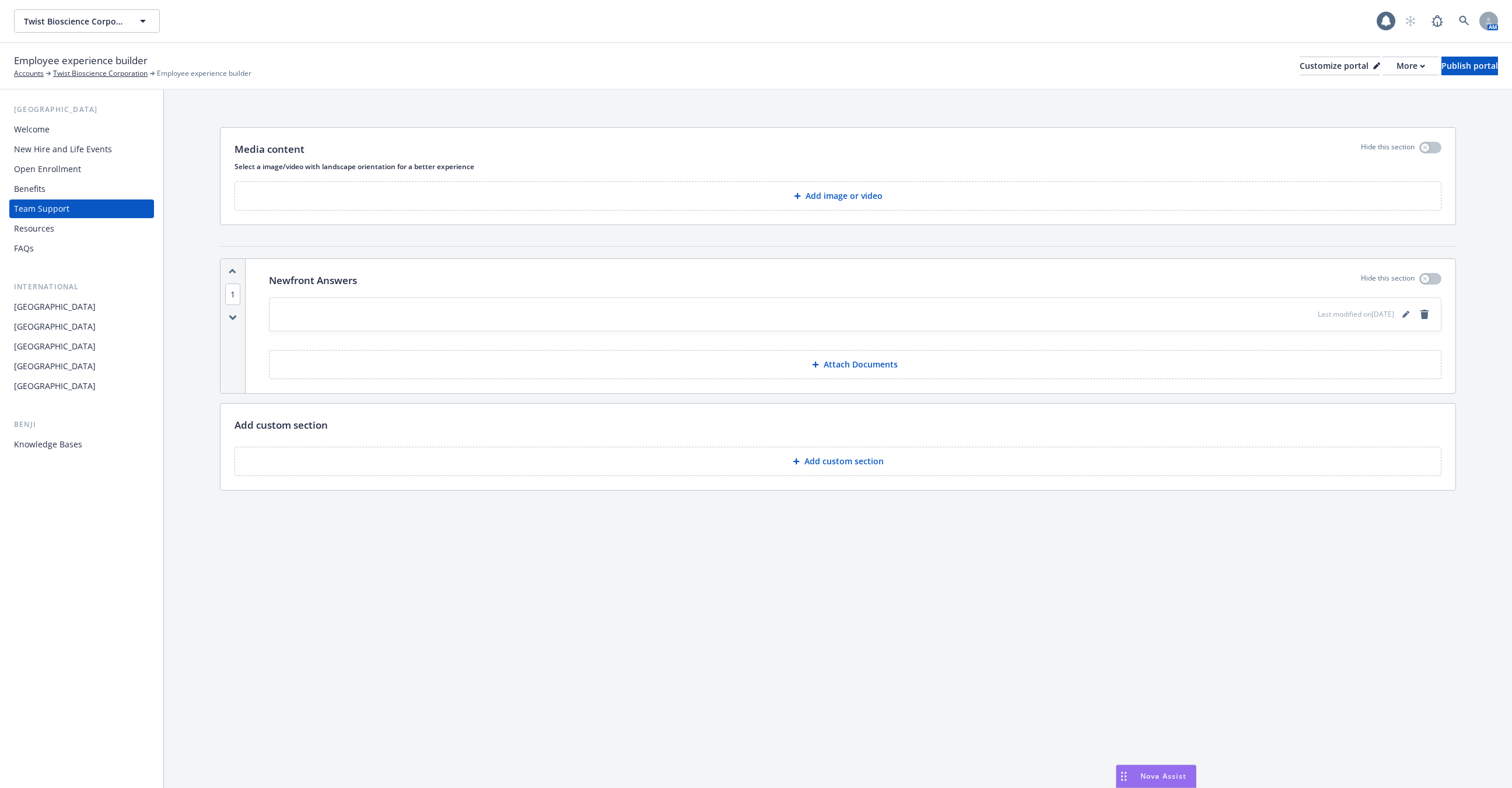
click at [93, 155] on div "New Hire and Life Events" at bounding box center [63, 149] width 98 height 19
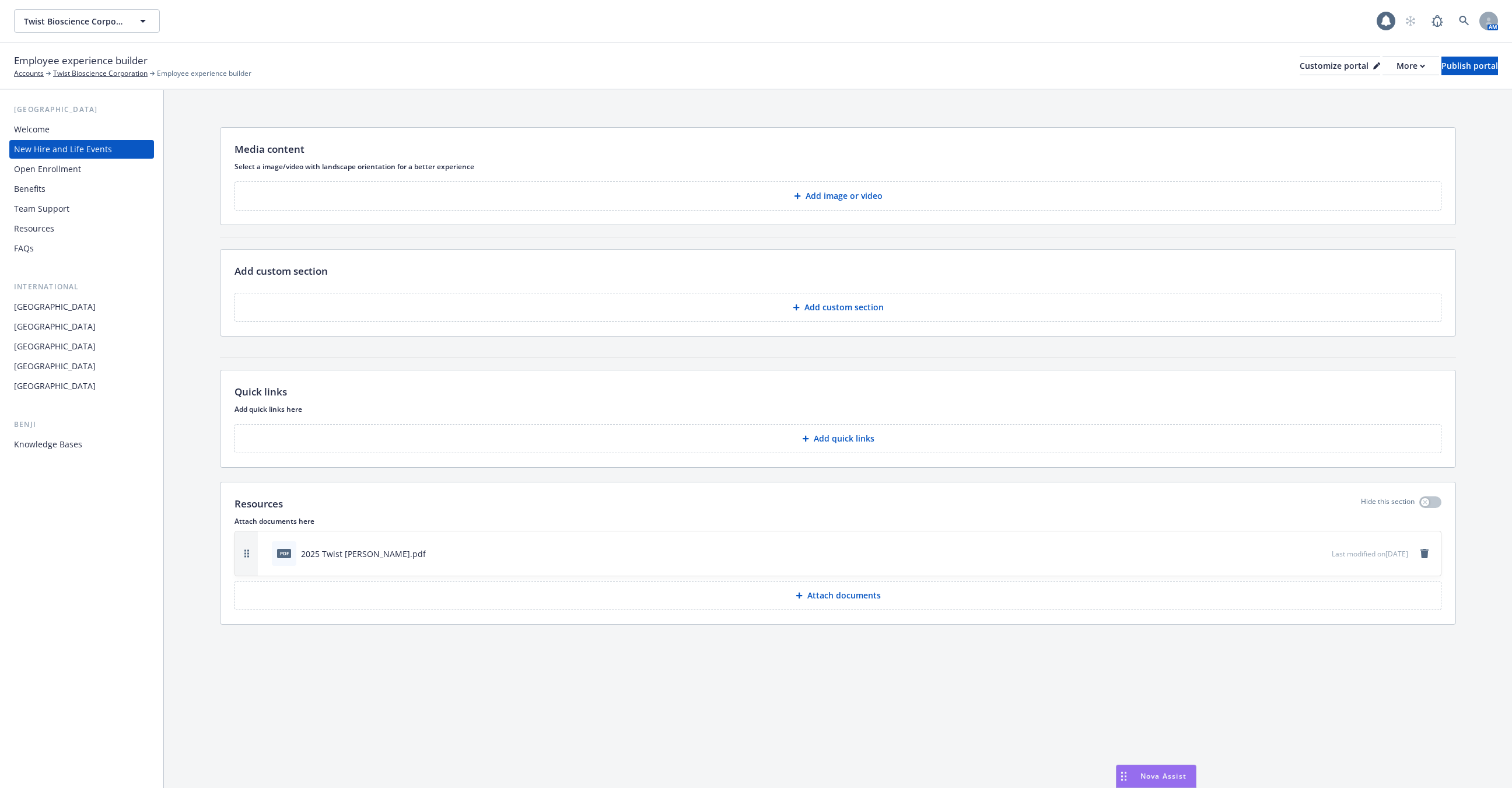
click at [72, 135] on div "Welcome" at bounding box center [82, 130] width 135 height 19
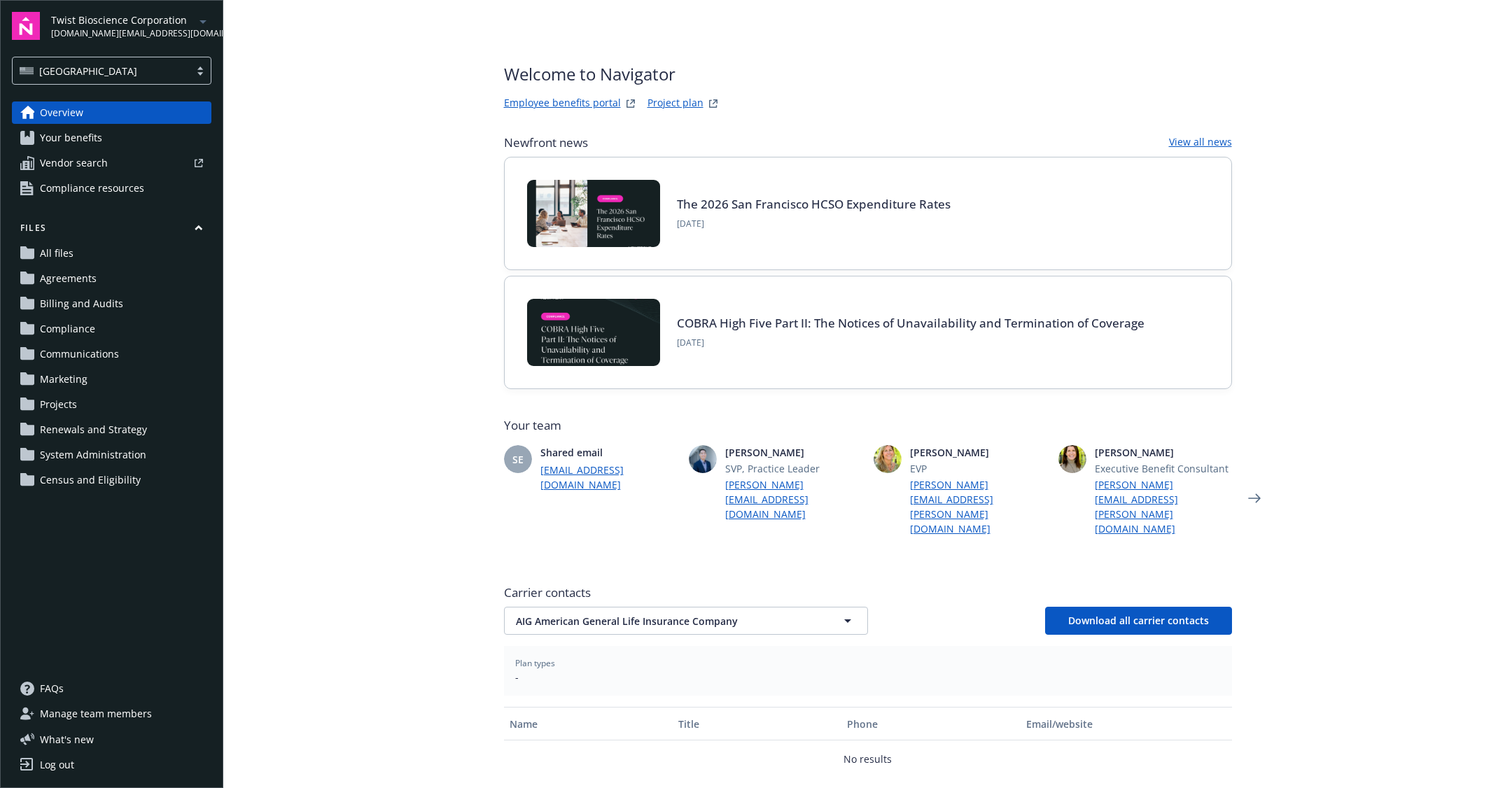
click at [87, 188] on span "Compliance resources" at bounding box center [92, 189] width 104 height 23
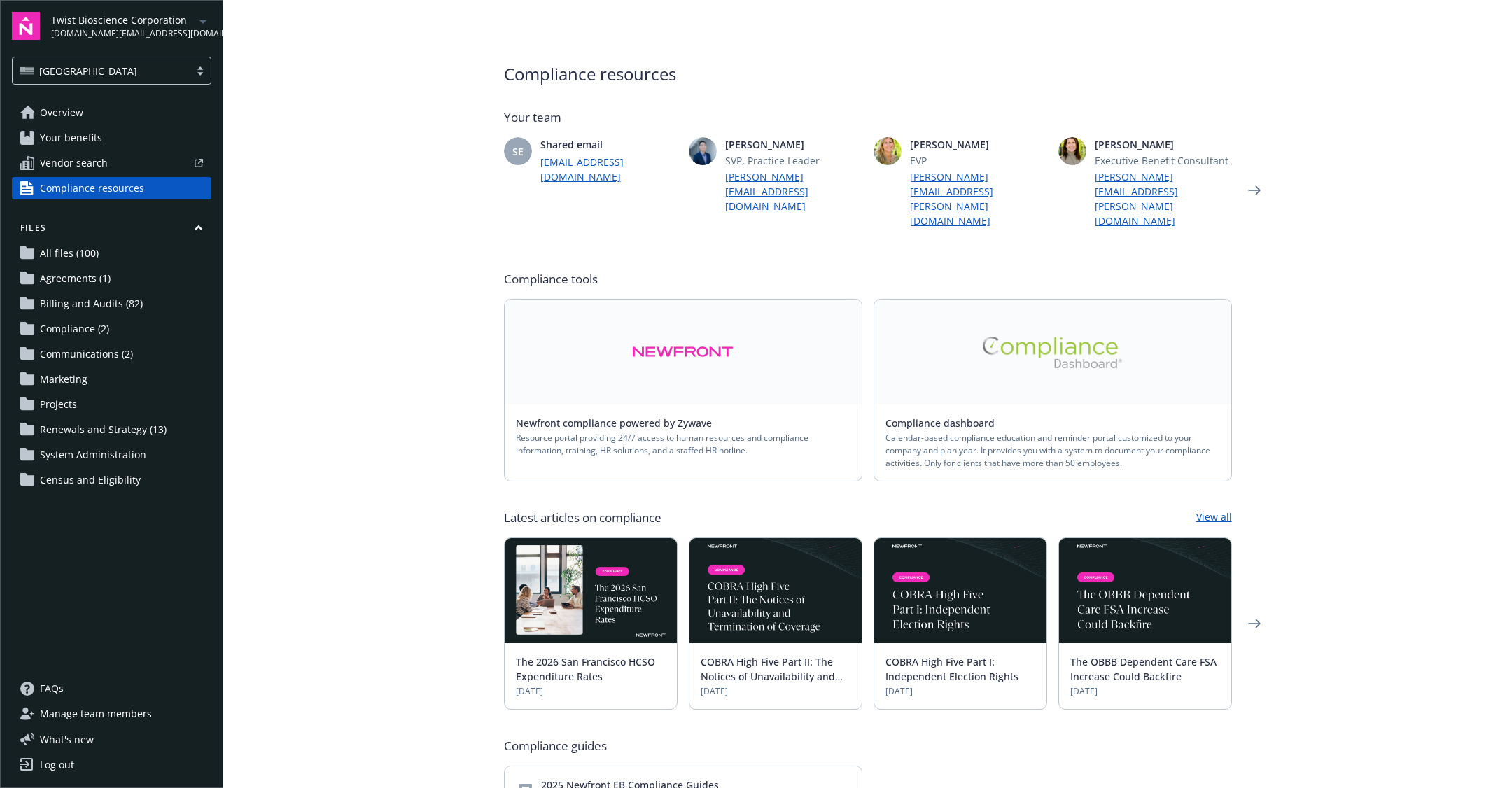
click at [998, 336] on img at bounding box center [1053, 352] width 140 height 31
click at [976, 351] on link at bounding box center [1052, 352] width 357 height 105
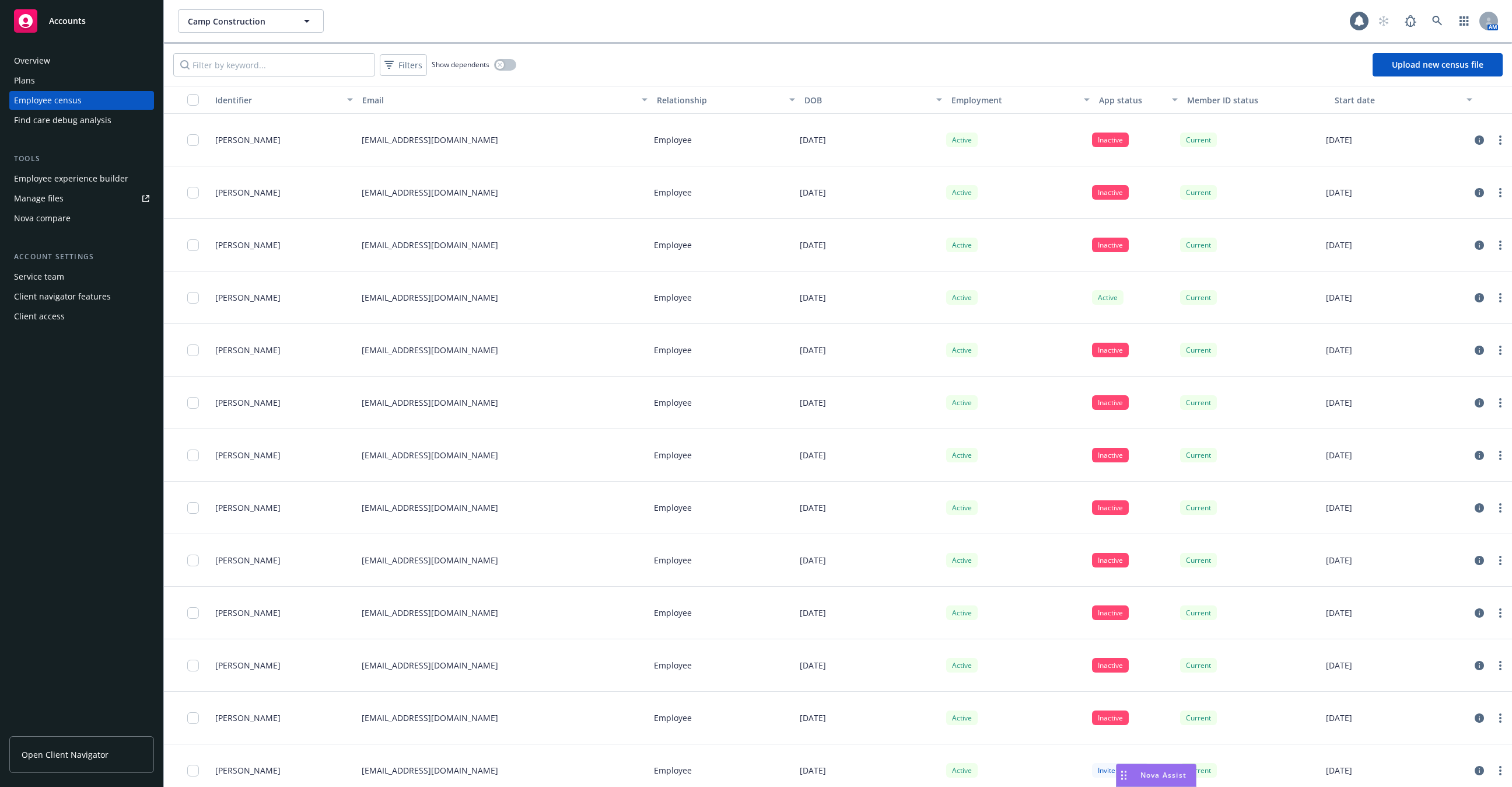
click at [69, 758] on span "Open Client Navigator" at bounding box center [65, 754] width 87 height 12
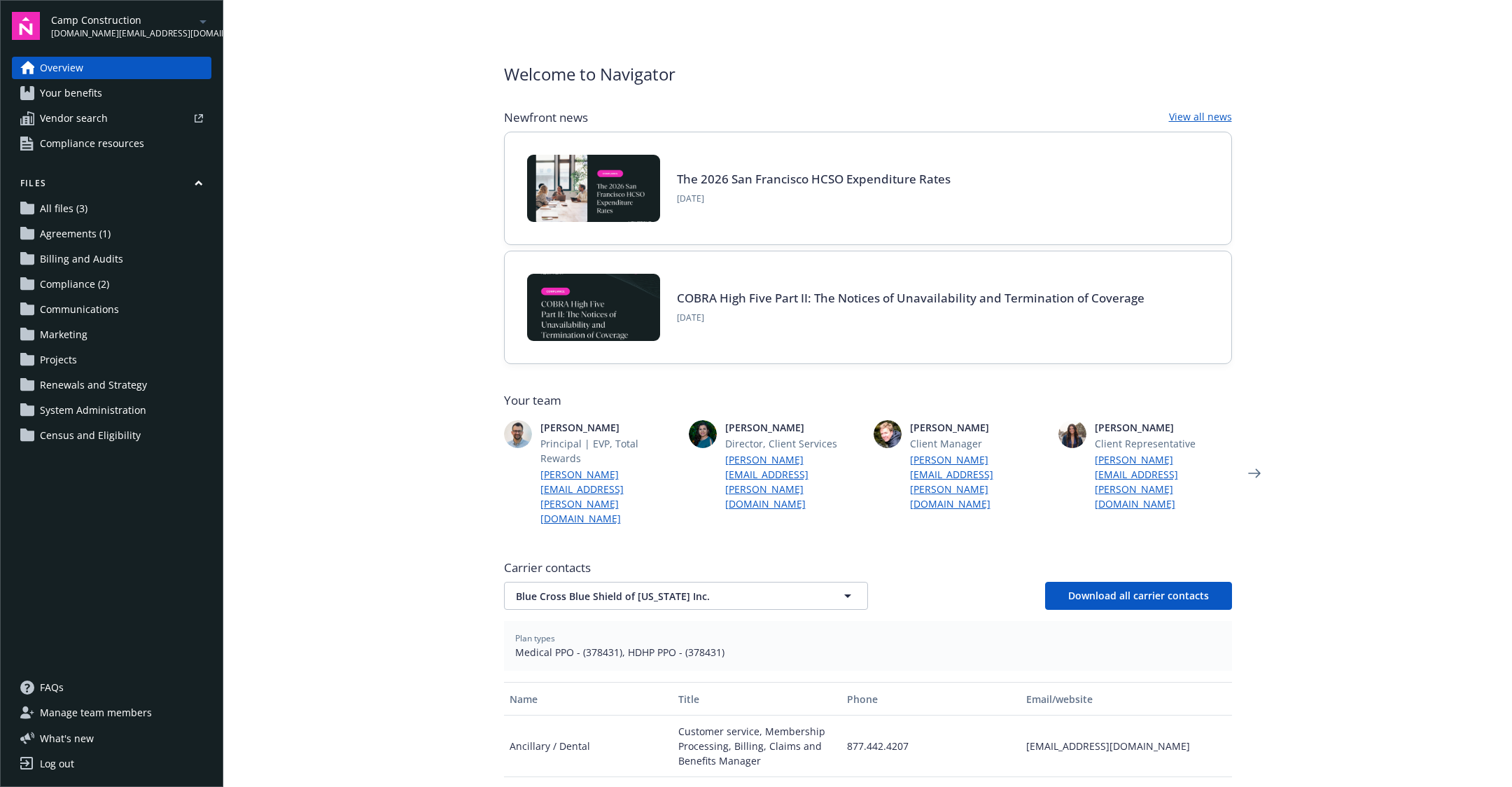
click at [130, 148] on span "Compliance resources" at bounding box center [92, 143] width 104 height 23
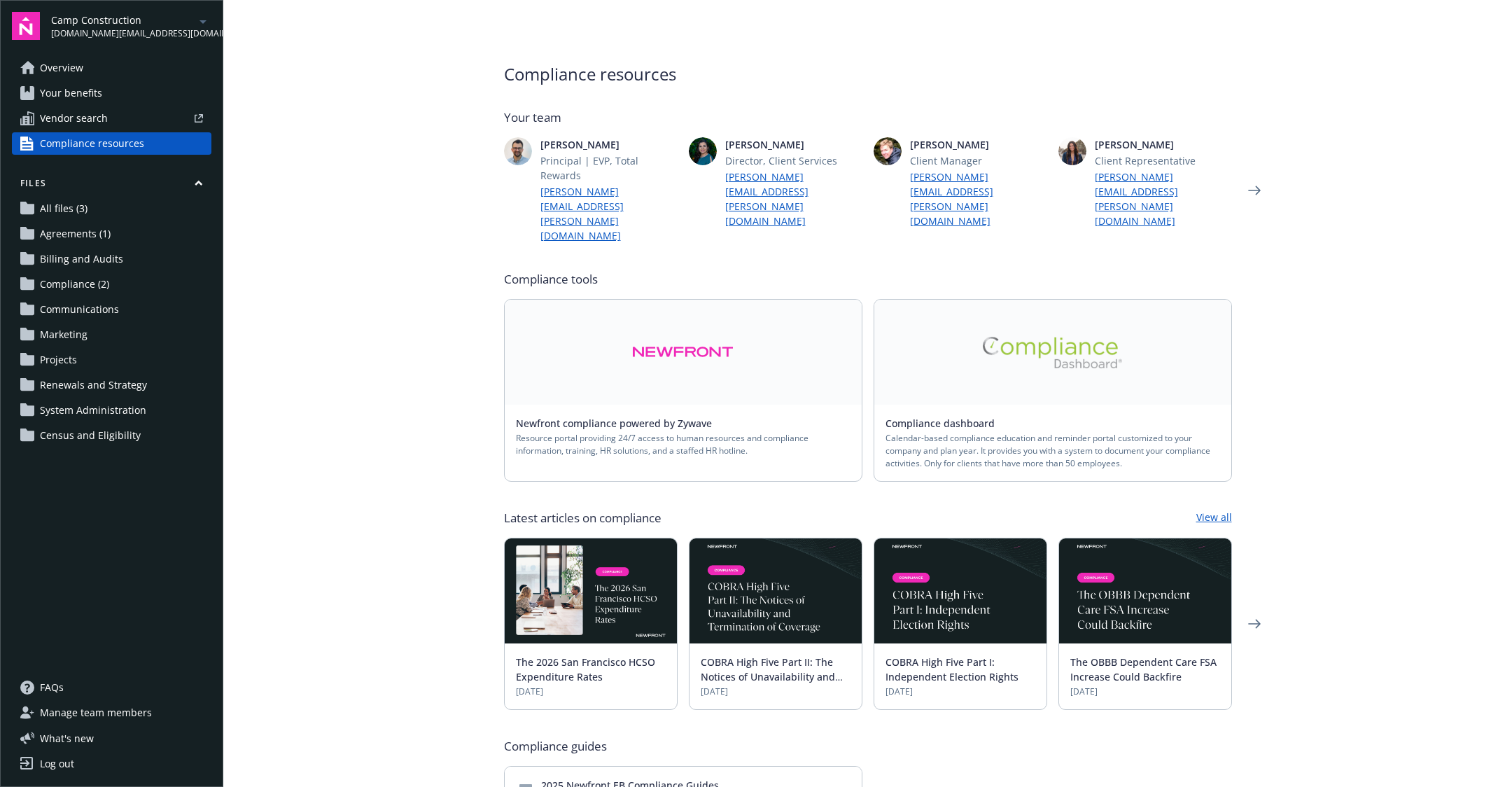
click at [1065, 343] on link at bounding box center [1052, 352] width 357 height 105
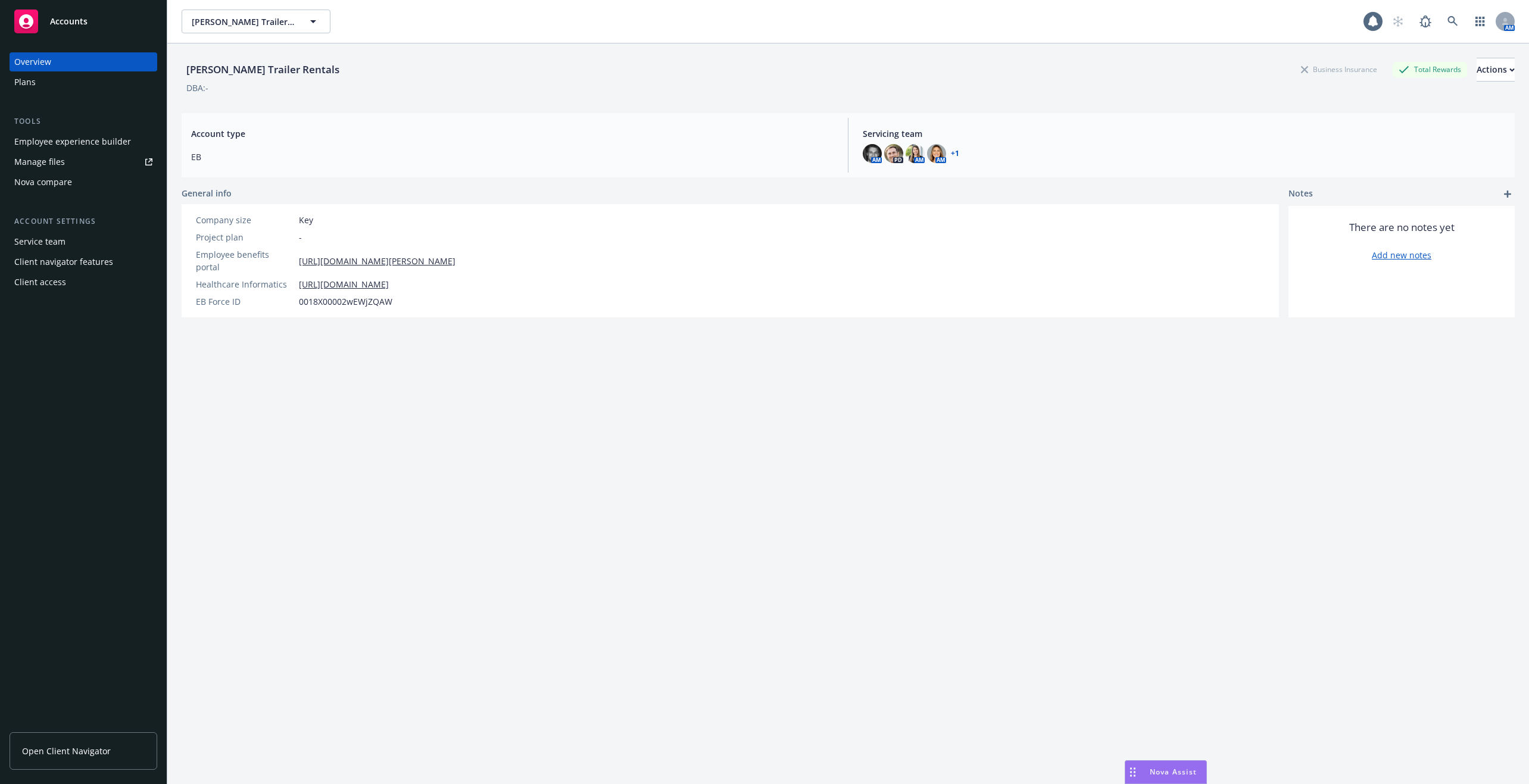
click at [74, 752] on span "Open Client Navigator" at bounding box center [66, 751] width 88 height 13
click at [99, 754] on span "Open Client Navigator" at bounding box center [66, 751] width 88 height 13
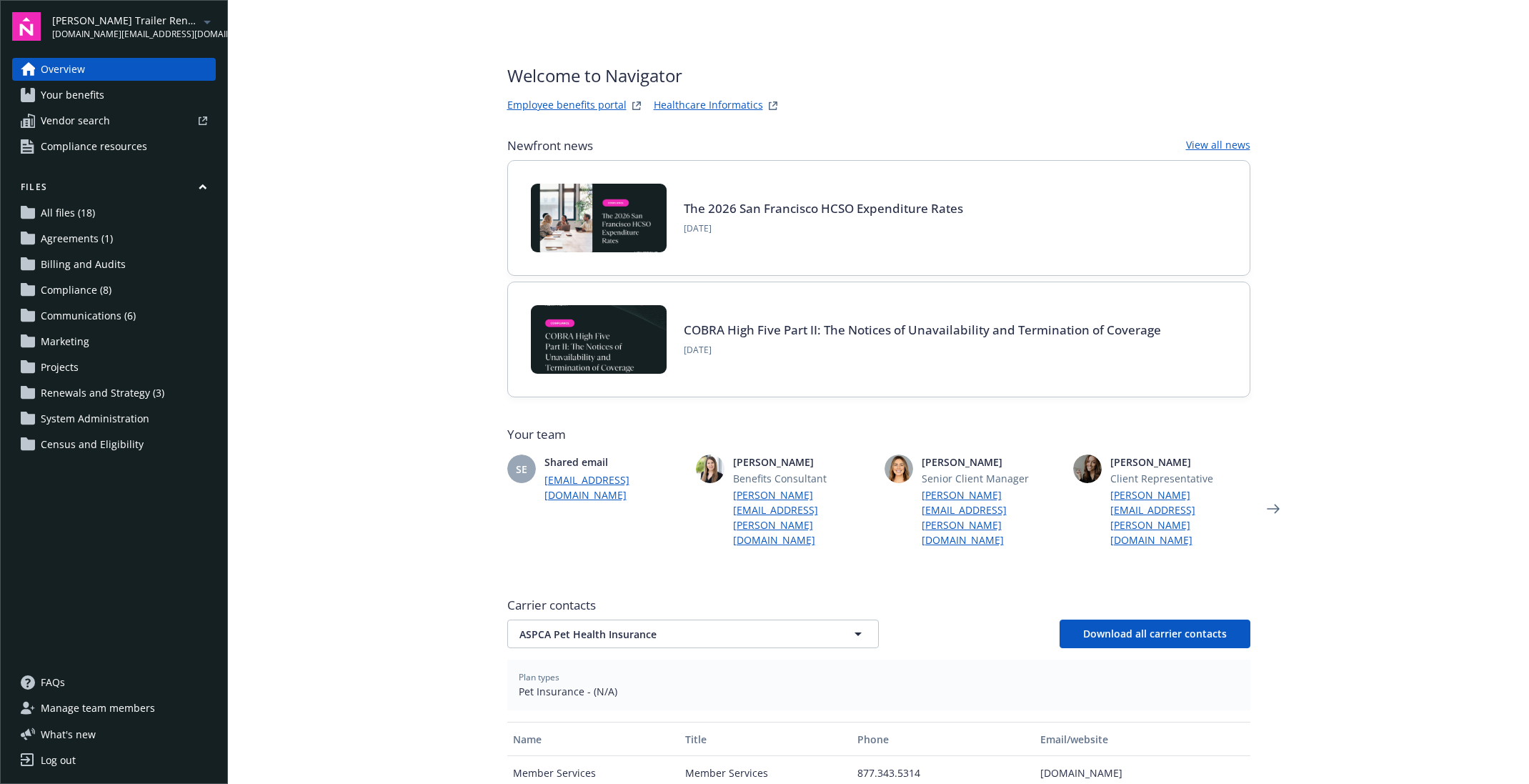
click at [89, 151] on span "Compliance resources" at bounding box center [94, 146] width 106 height 23
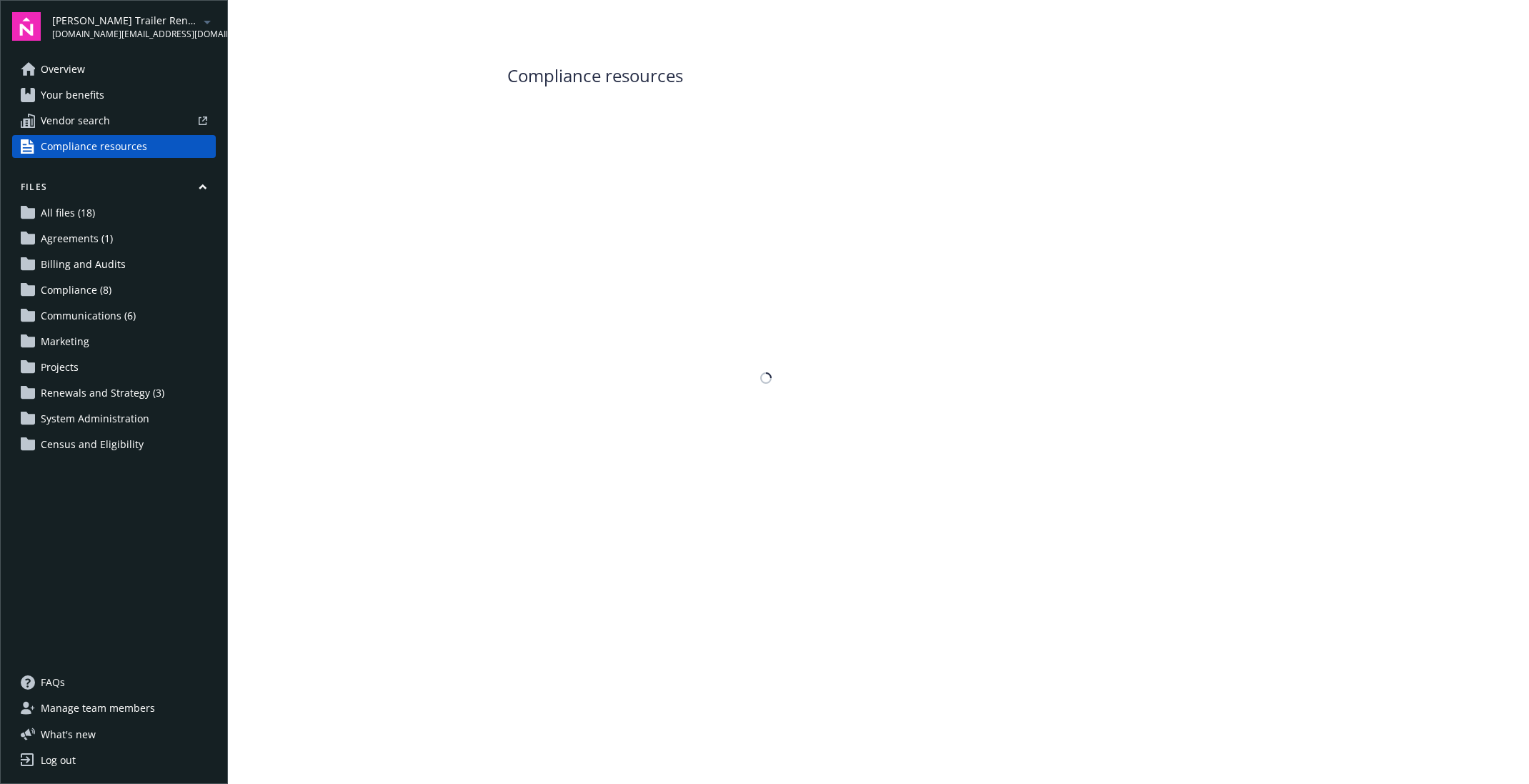
click at [150, 153] on link "Compliance resources" at bounding box center [114, 146] width 203 height 23
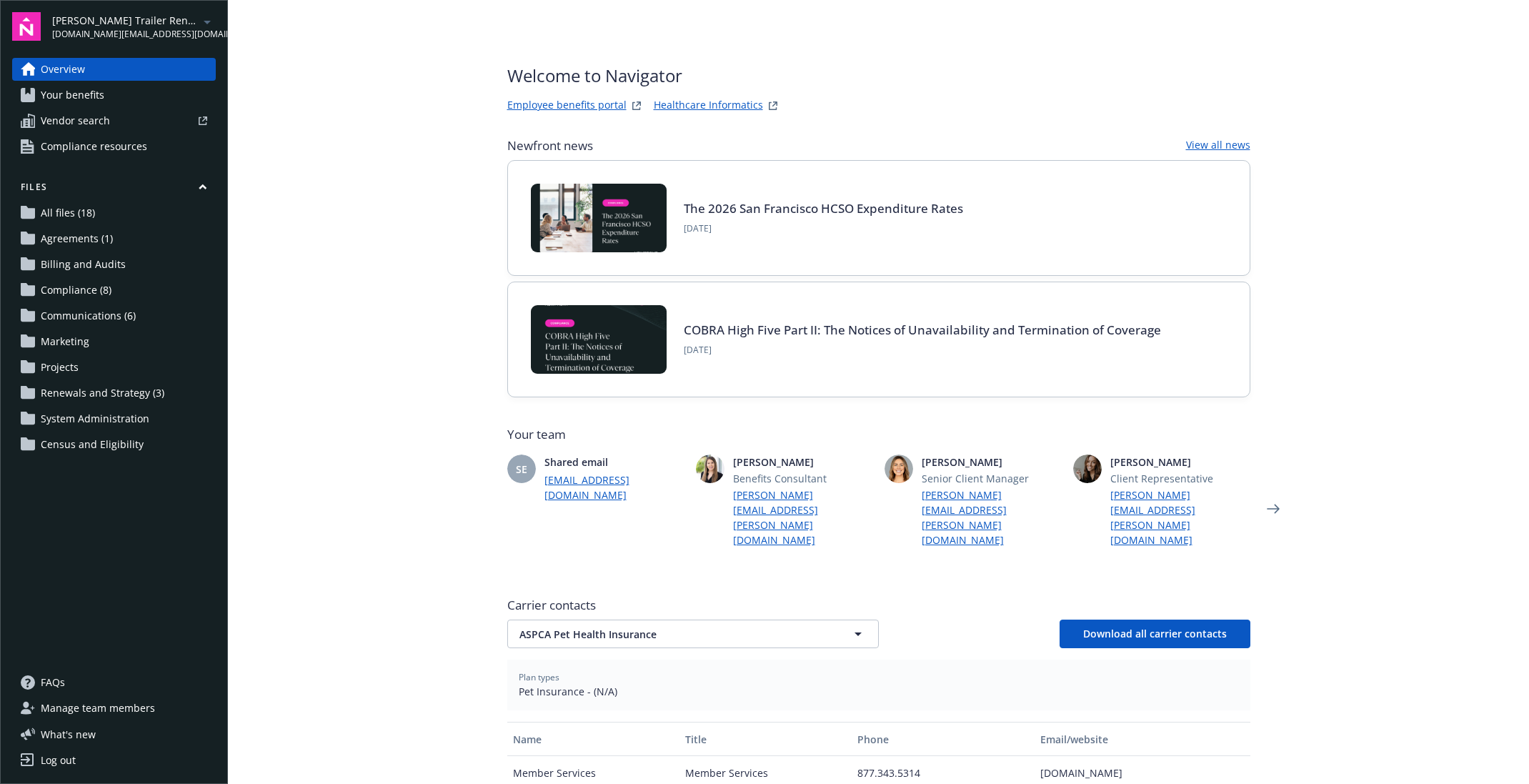
click at [119, 150] on span "Compliance resources" at bounding box center [94, 146] width 106 height 23
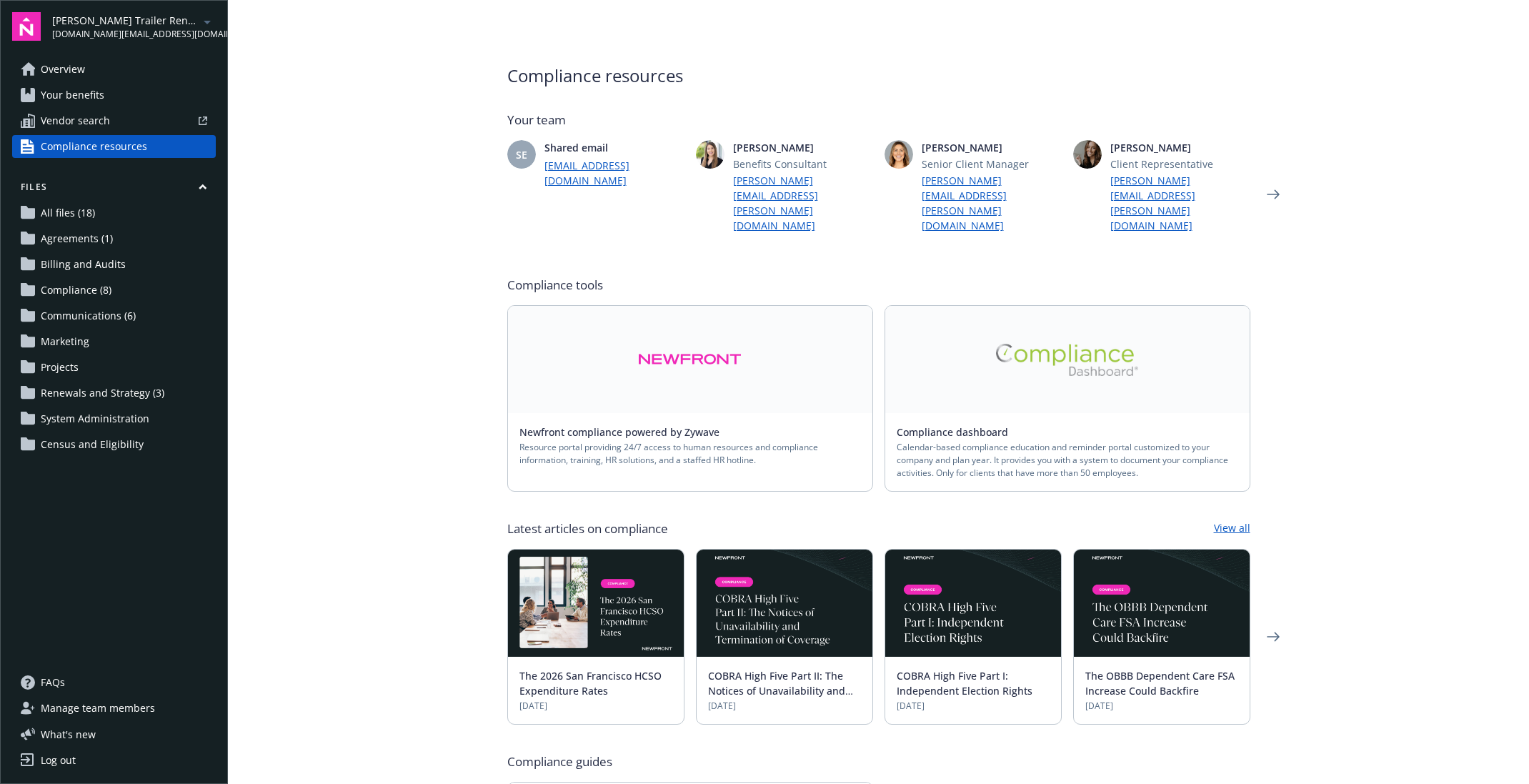
click at [738, 306] on link at bounding box center [690, 359] width 365 height 107
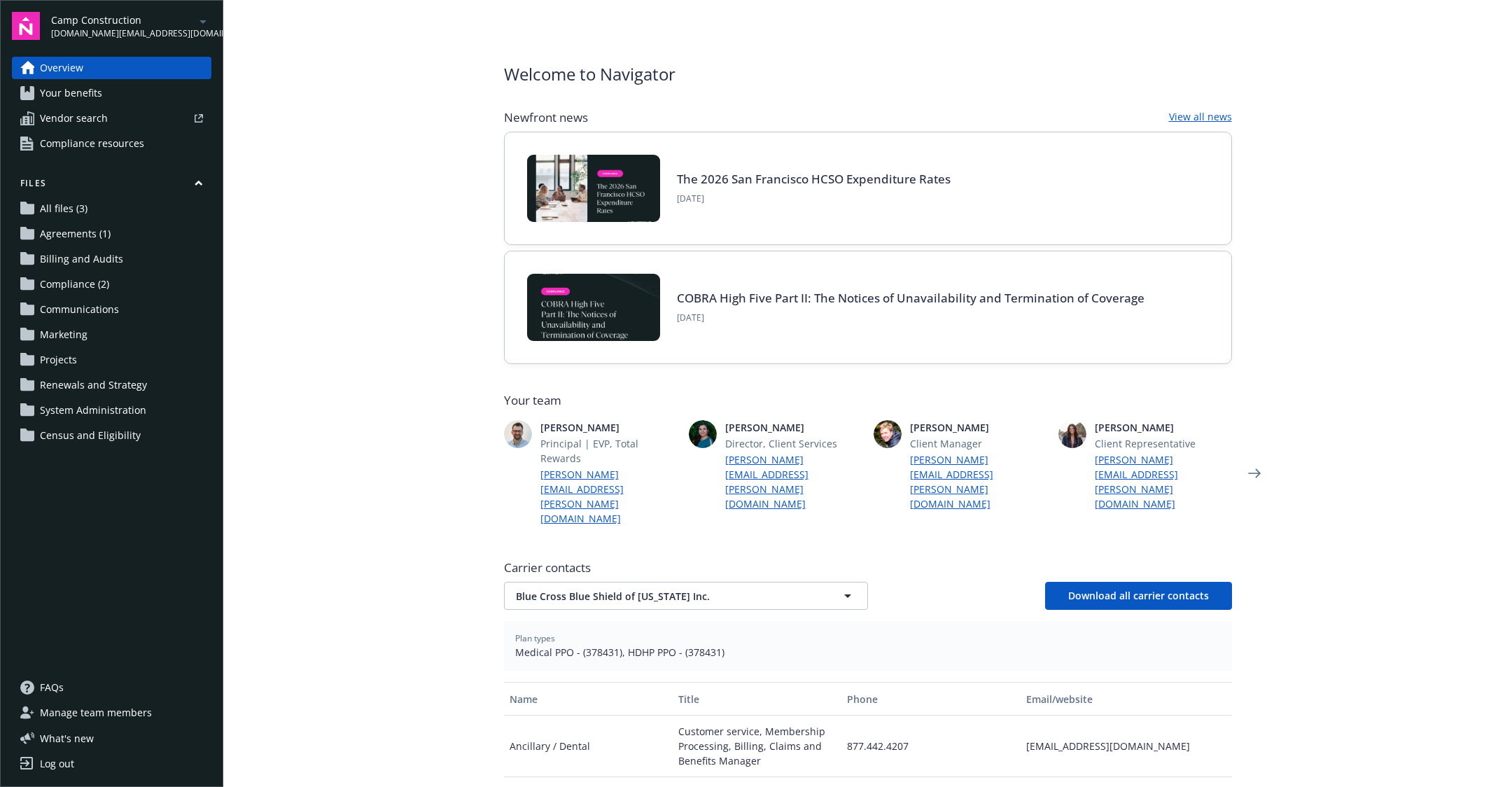
click at [114, 146] on span "Compliance resources" at bounding box center [92, 143] width 104 height 23
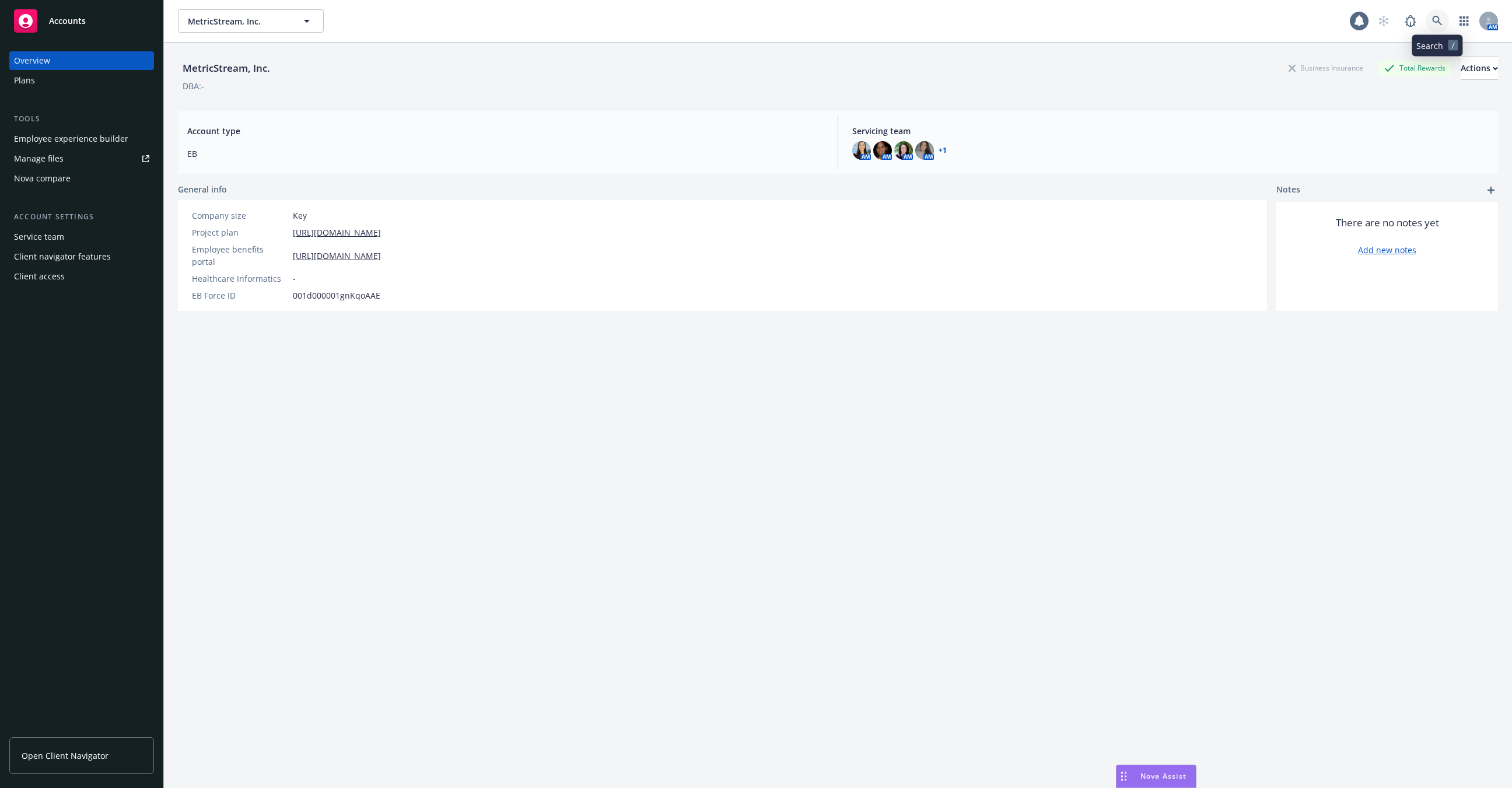
click at [1435, 31] on link at bounding box center [1438, 21] width 23 height 23
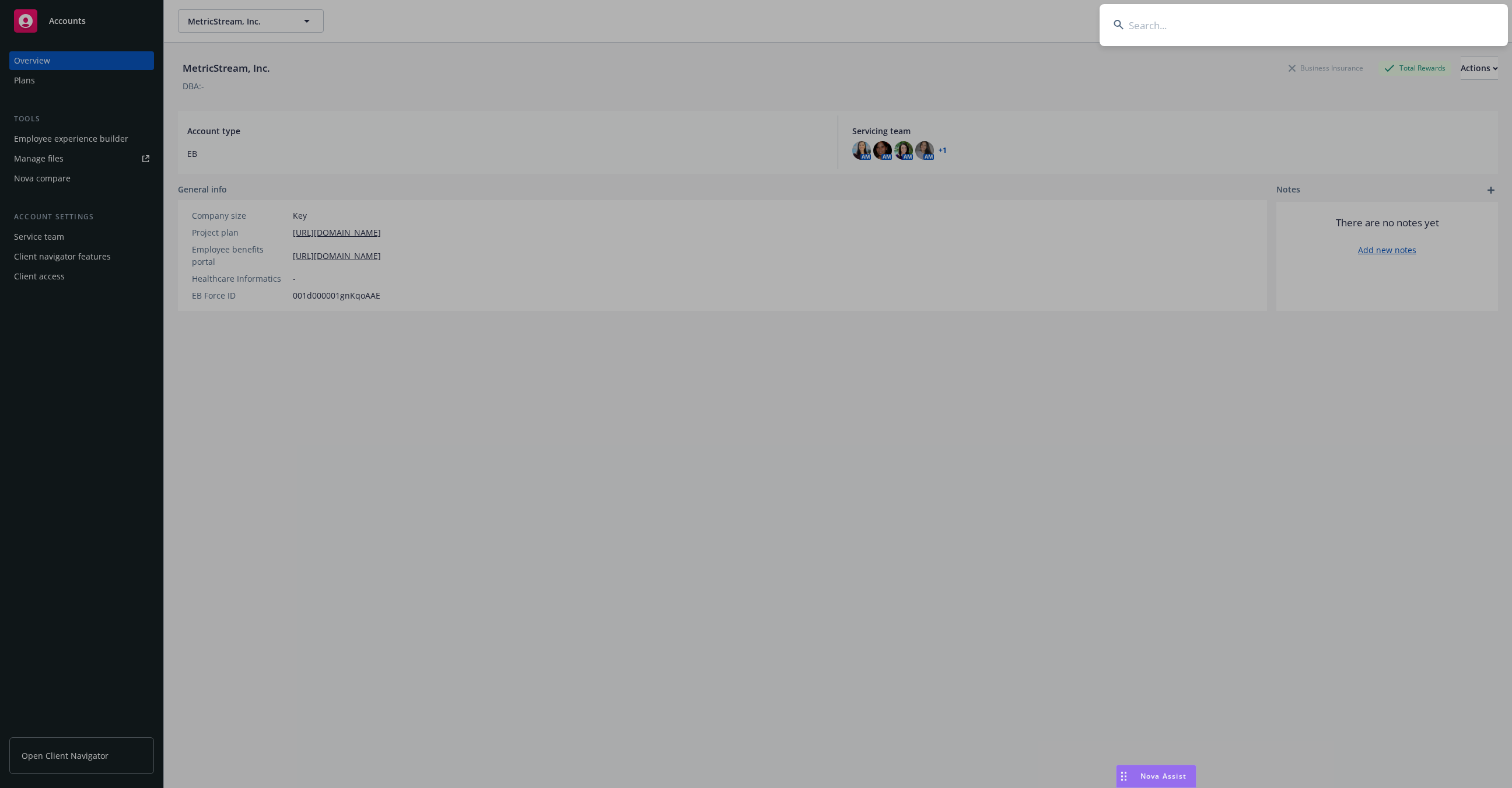
type input "s"
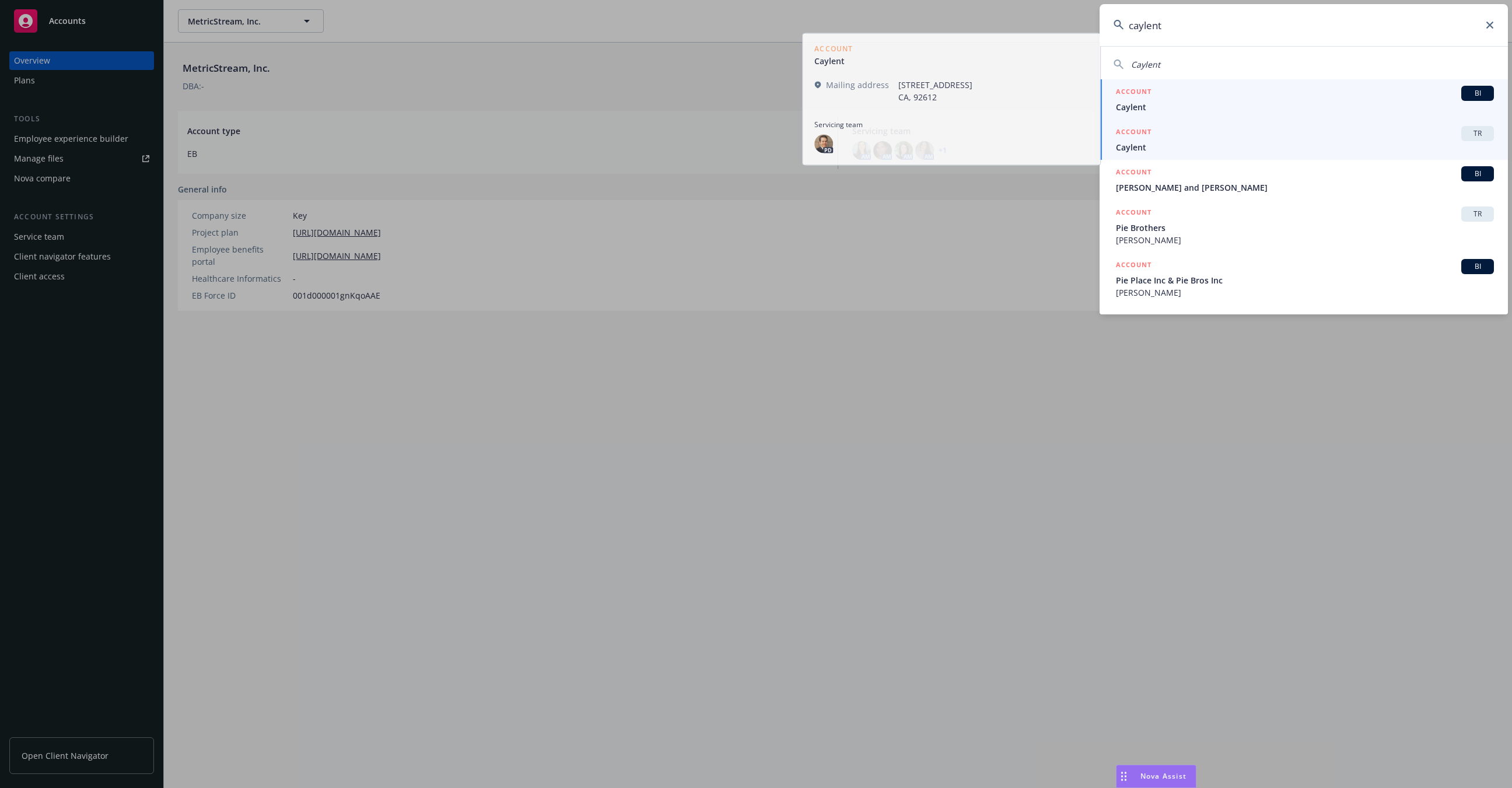
type input "caylent"
click at [1304, 146] on span "Caylent" at bounding box center [1304, 147] width 378 height 12
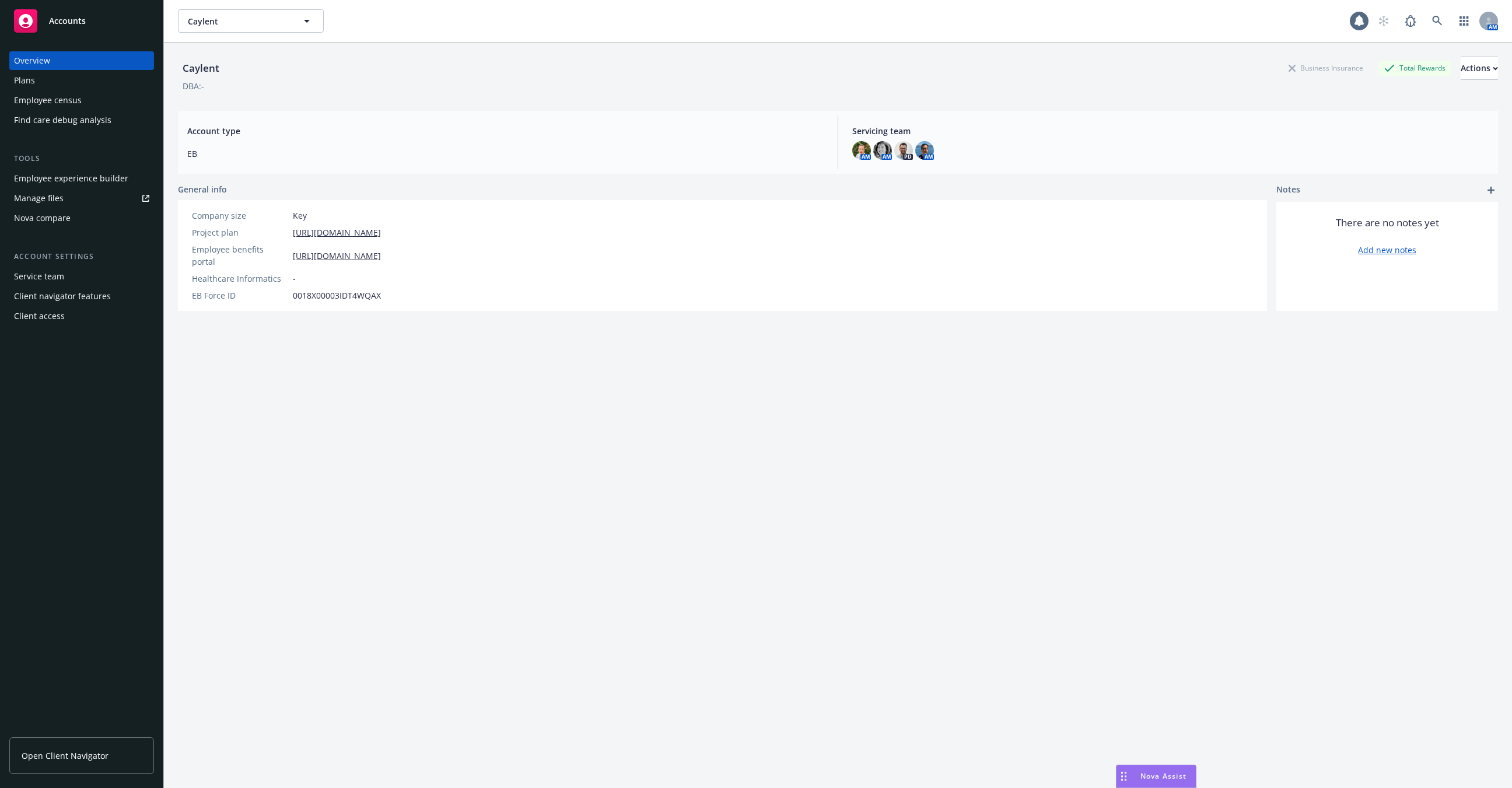
click at [86, 185] on div "Employee experience builder" at bounding box center [71, 178] width 114 height 19
click at [1432, 29] on link at bounding box center [1438, 21] width 23 height 23
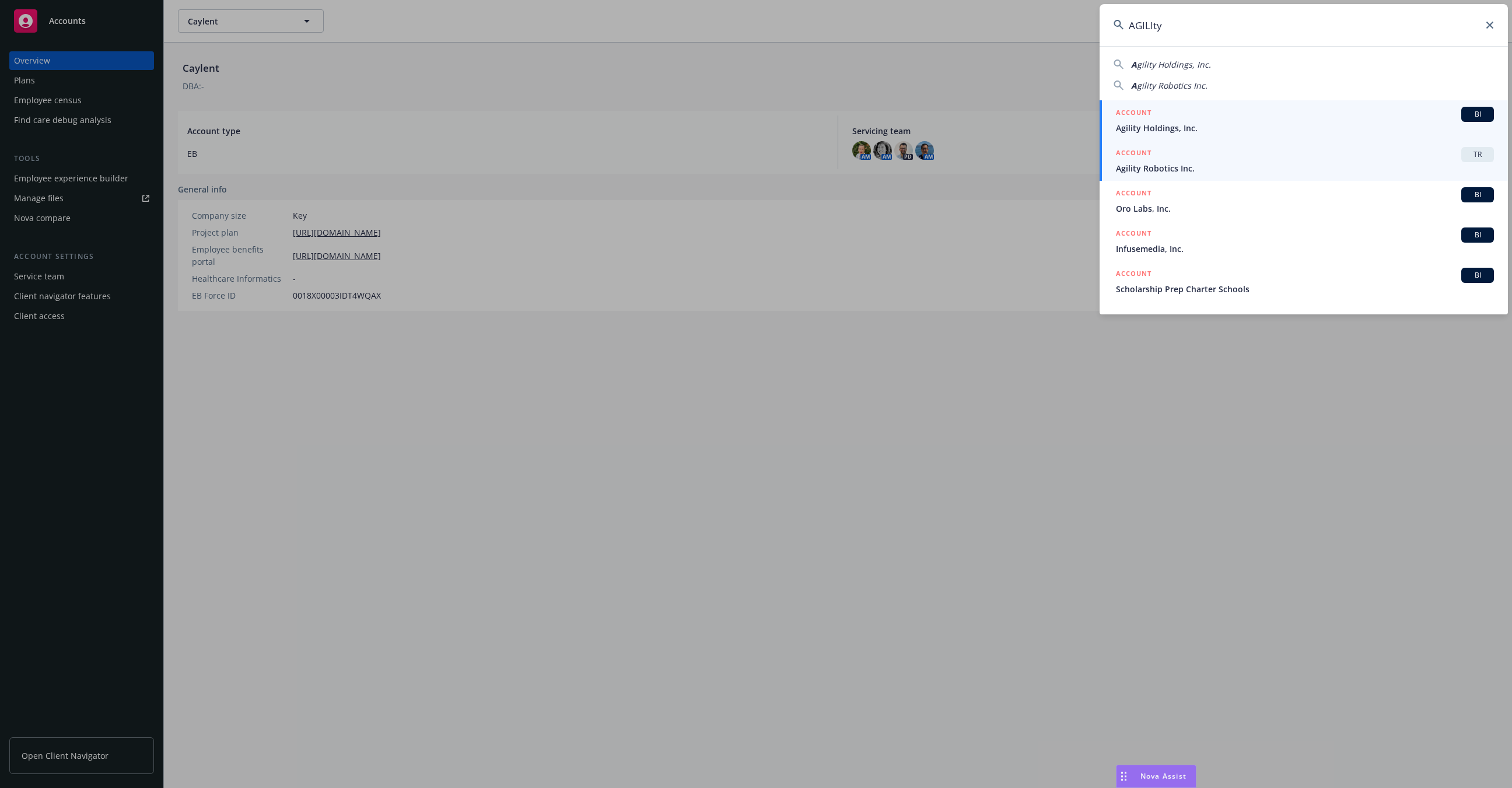
type input "AGILIty"
click at [1251, 164] on span "Agility Robotics Inc." at bounding box center [1304, 168] width 378 height 12
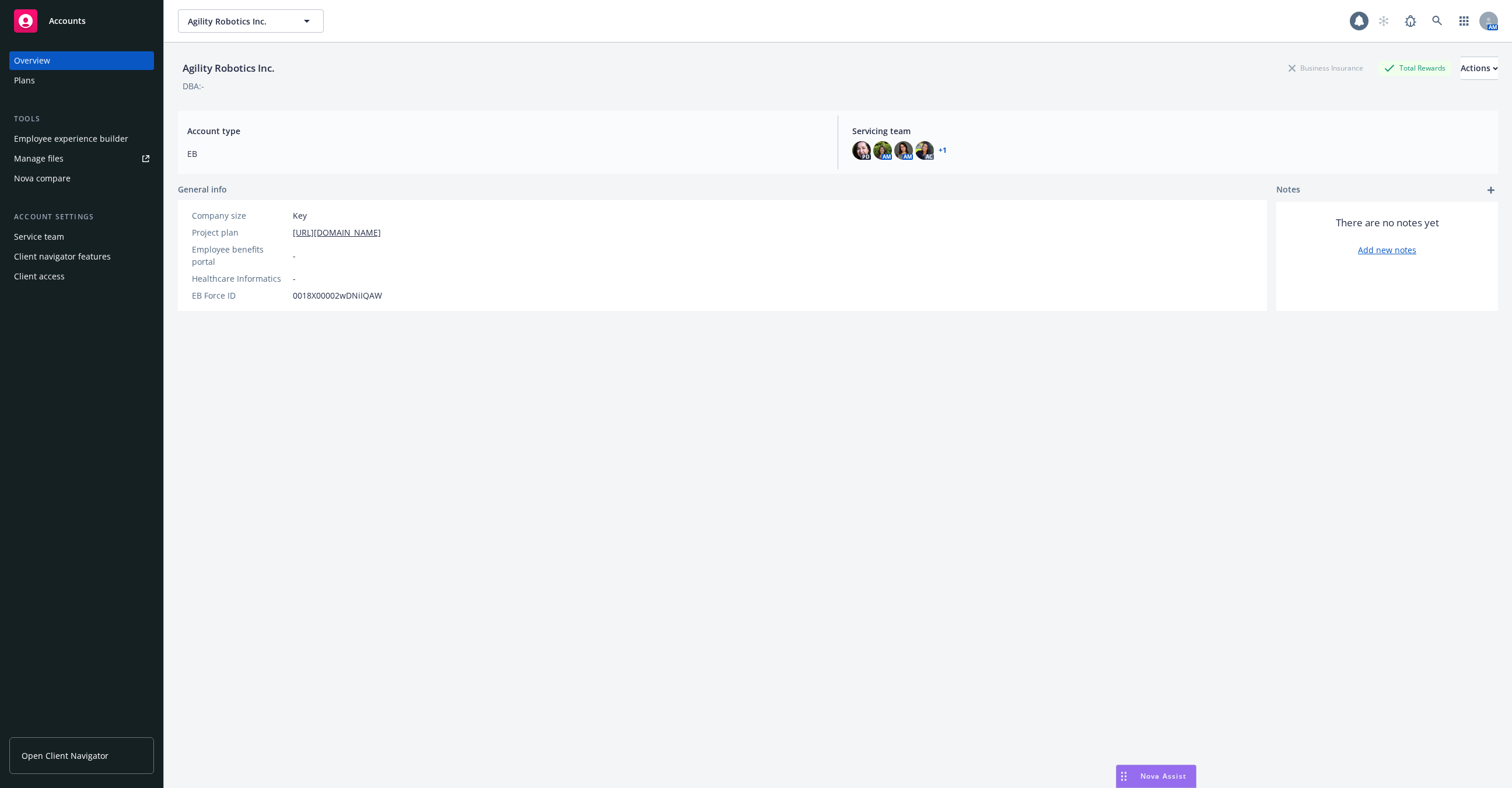
click at [82, 131] on div "Employee experience builder" at bounding box center [71, 139] width 114 height 19
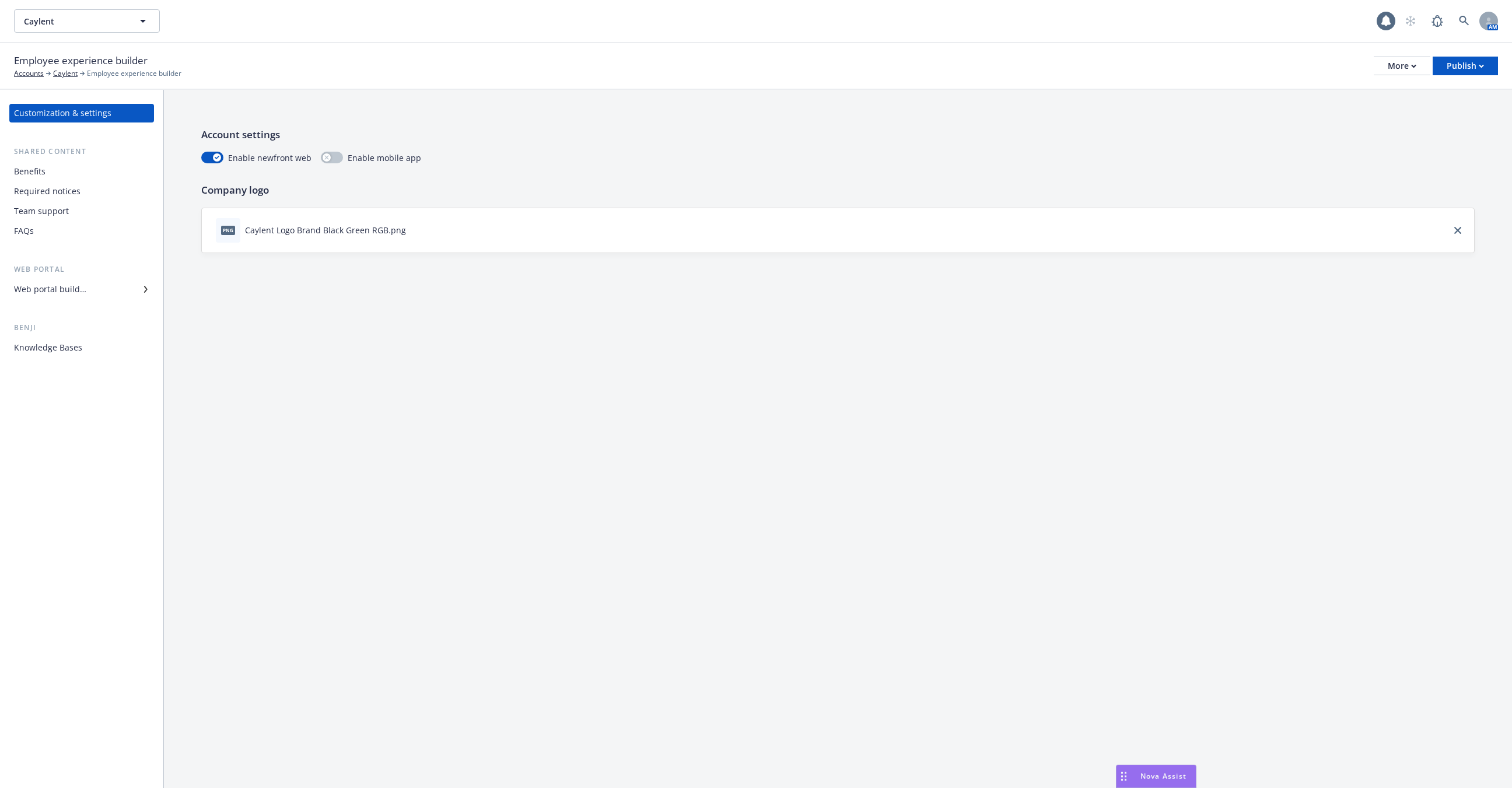
click at [67, 185] on div "Required notices" at bounding box center [47, 192] width 66 height 19
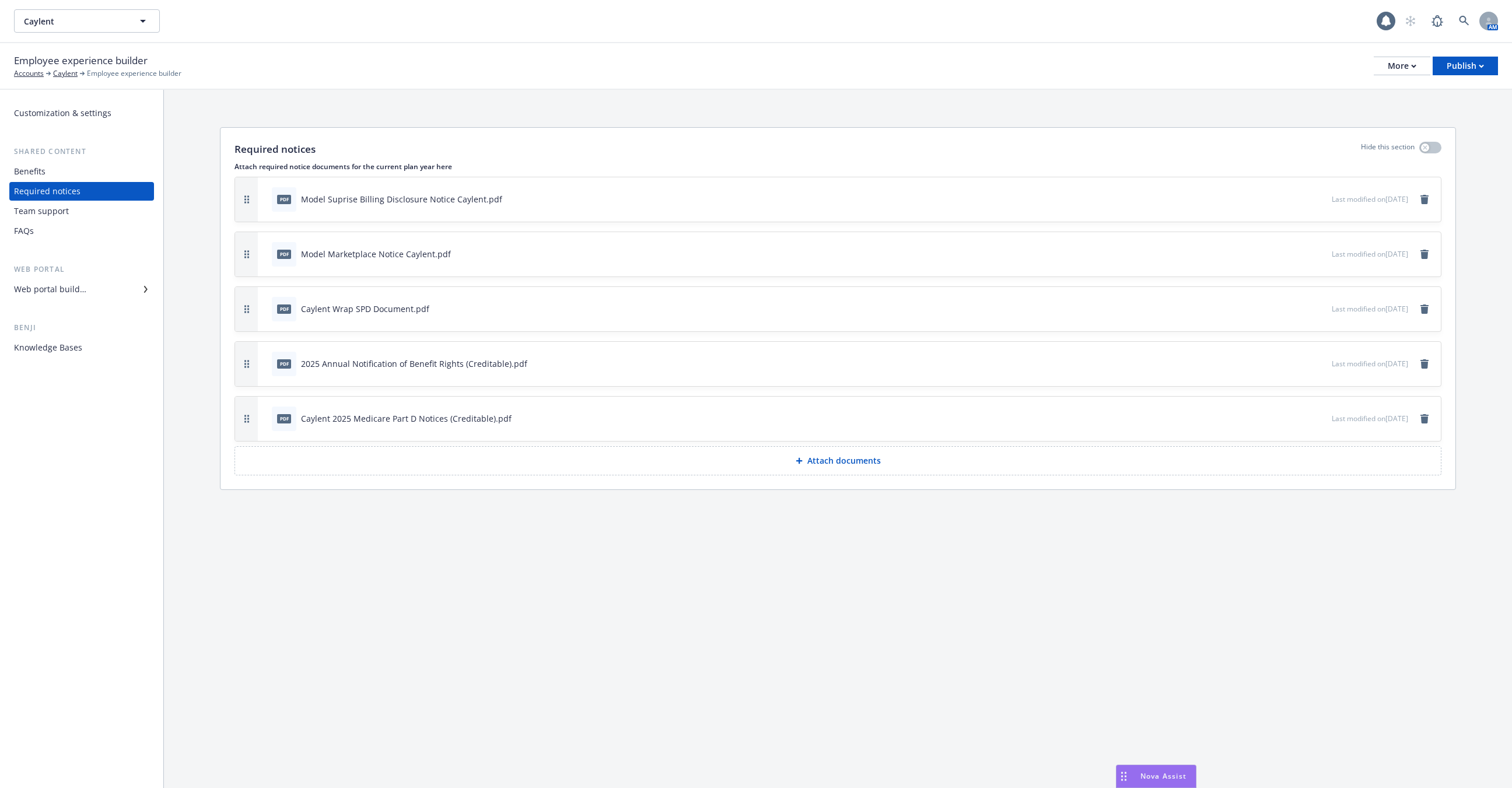
click at [60, 175] on div "Benefits" at bounding box center [82, 172] width 135 height 19
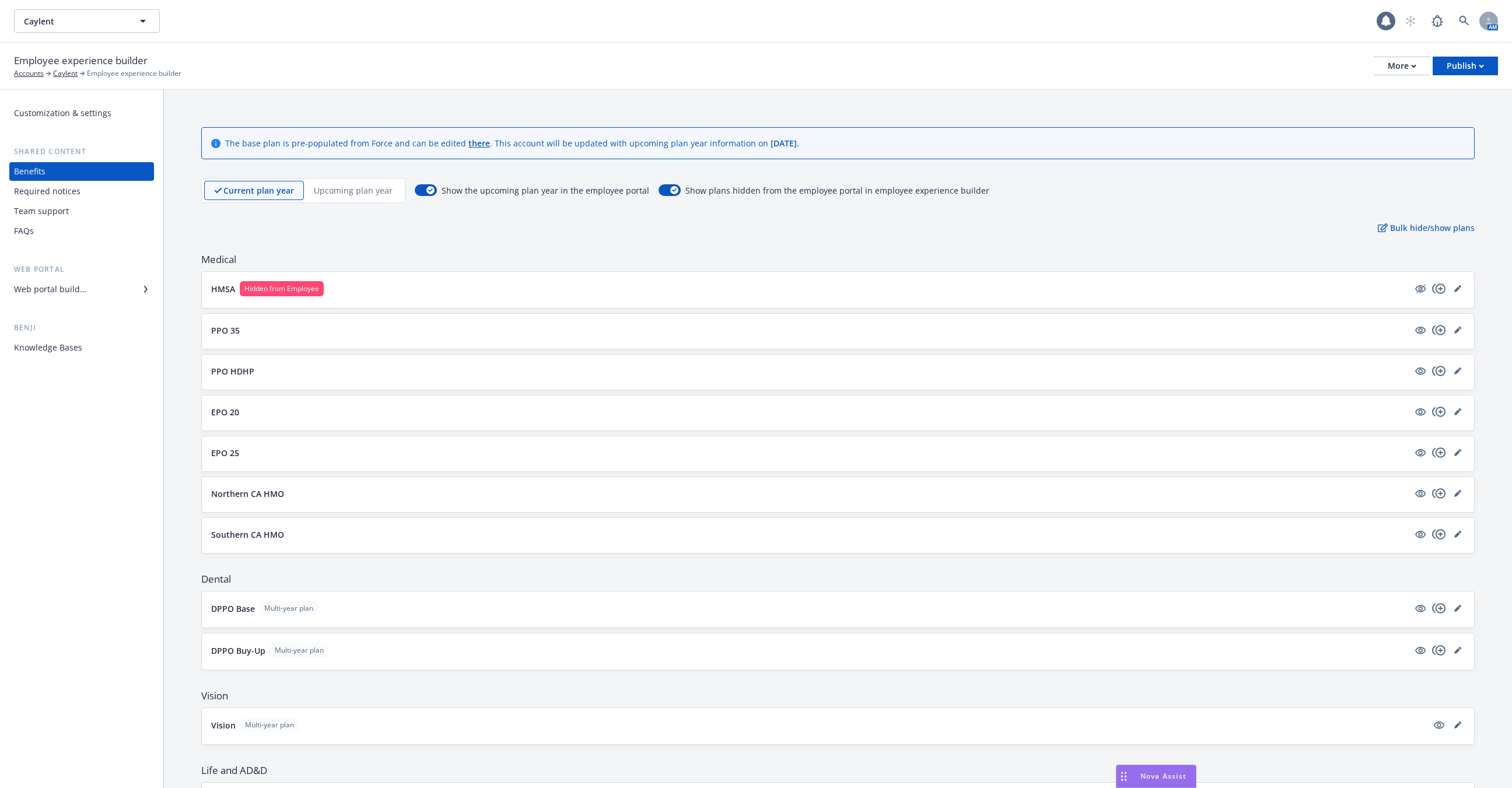
click at [61, 184] on div "Required notices" at bounding box center [47, 192] width 66 height 19
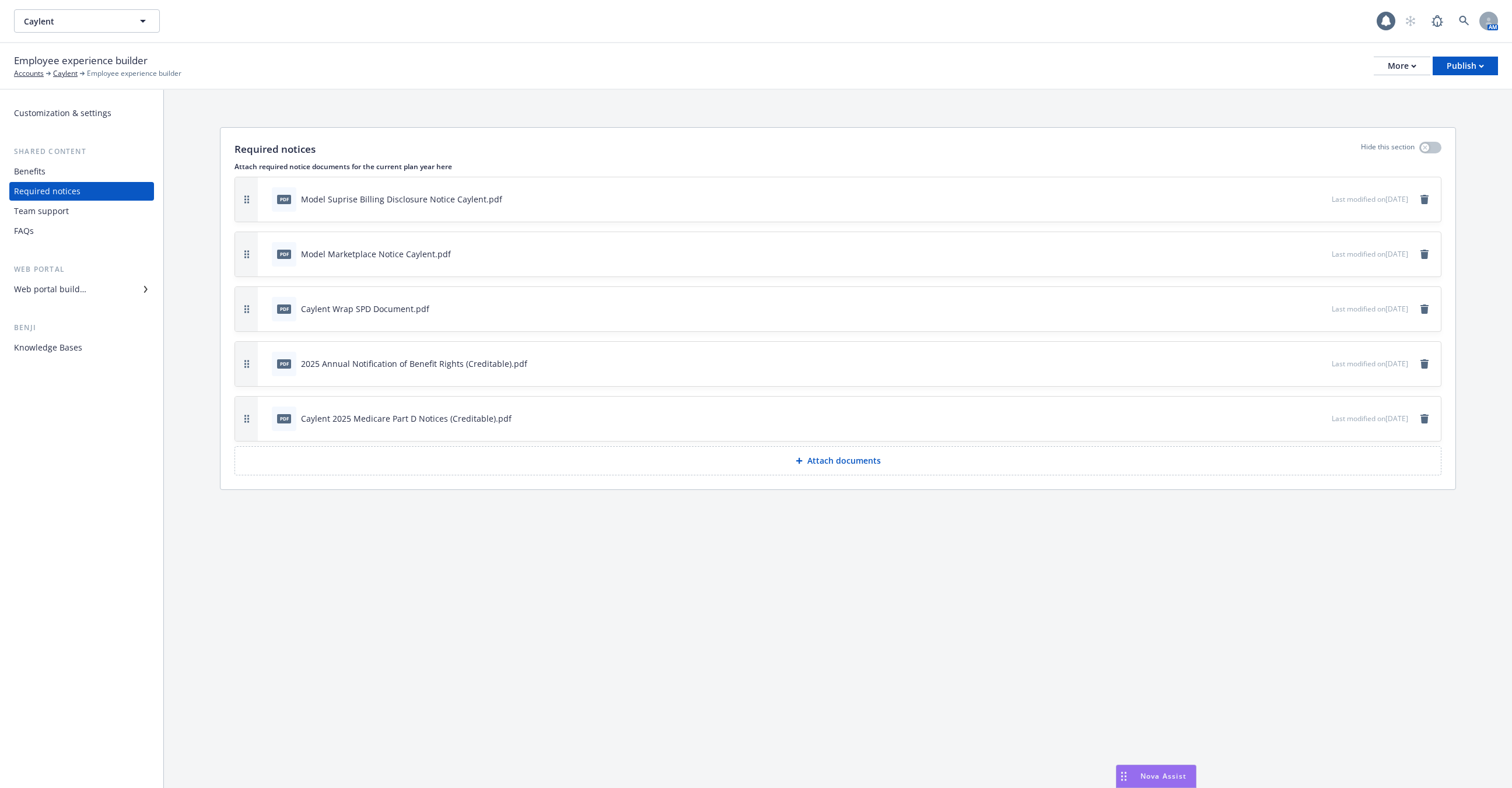
click at [63, 218] on div "Team support" at bounding box center [41, 211] width 55 height 19
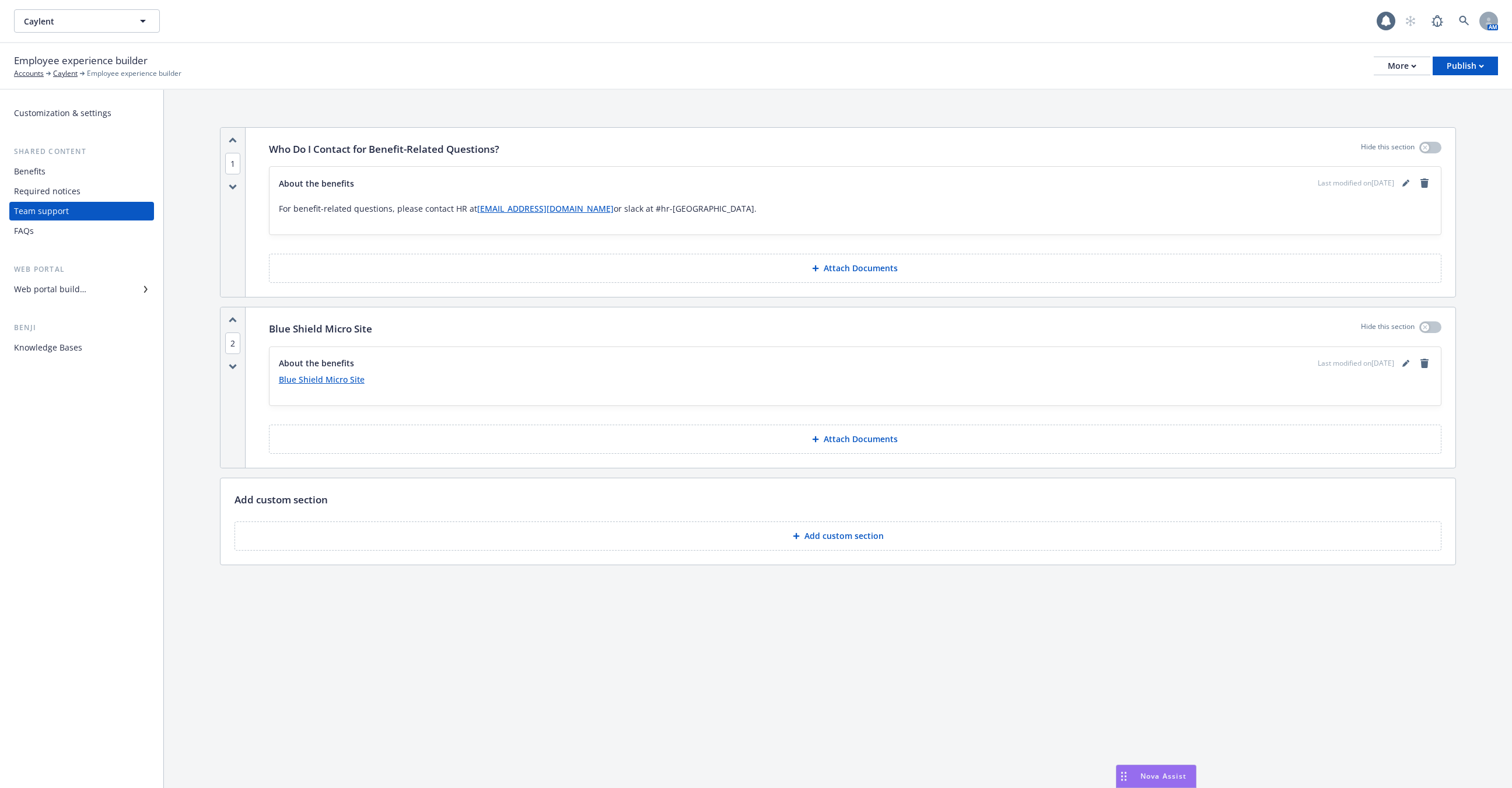
click at [76, 295] on div "Web portal builder" at bounding box center [50, 289] width 72 height 19
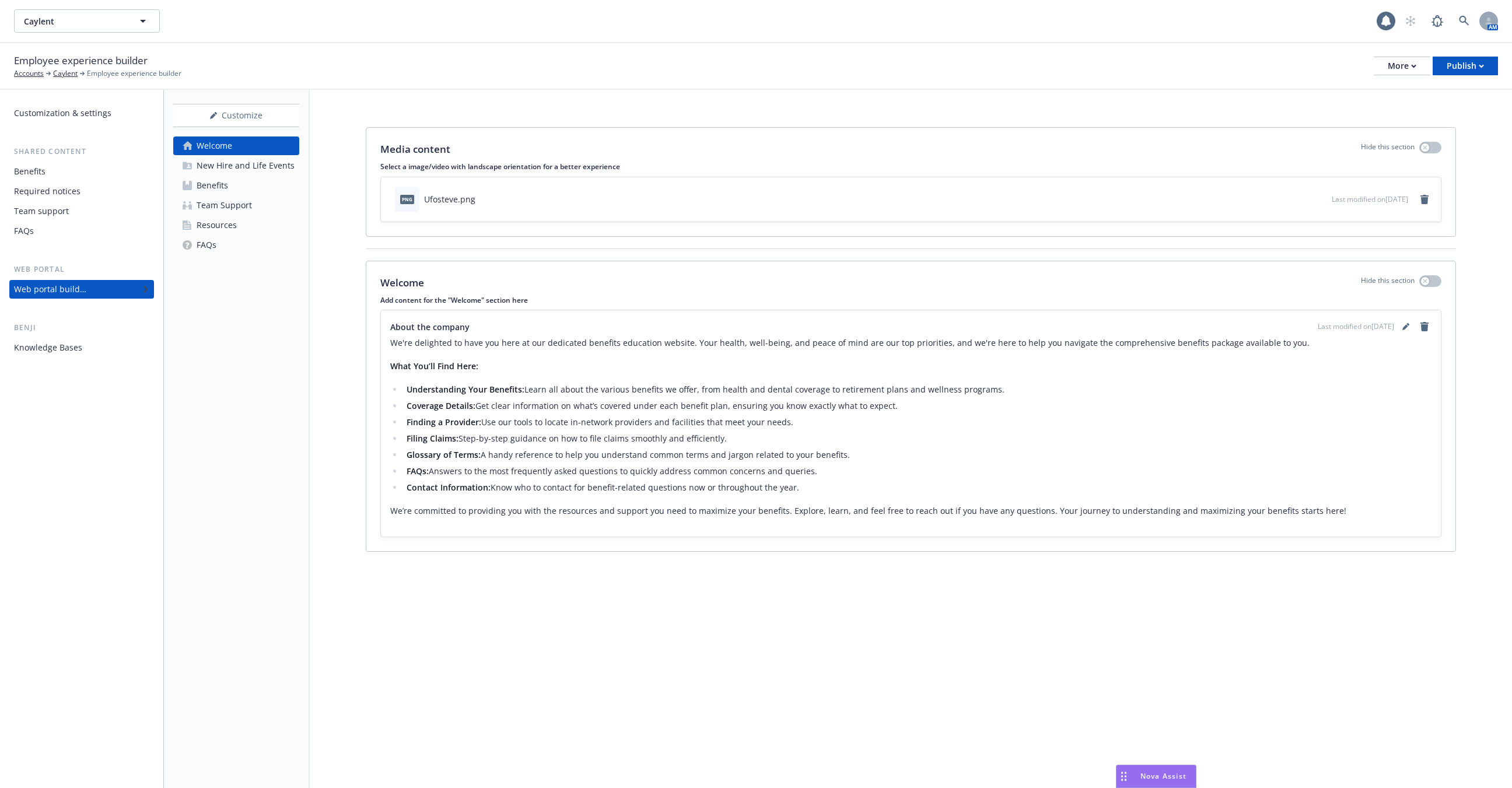
click at [241, 173] on div "New Hire and Life Events" at bounding box center [245, 166] width 98 height 19
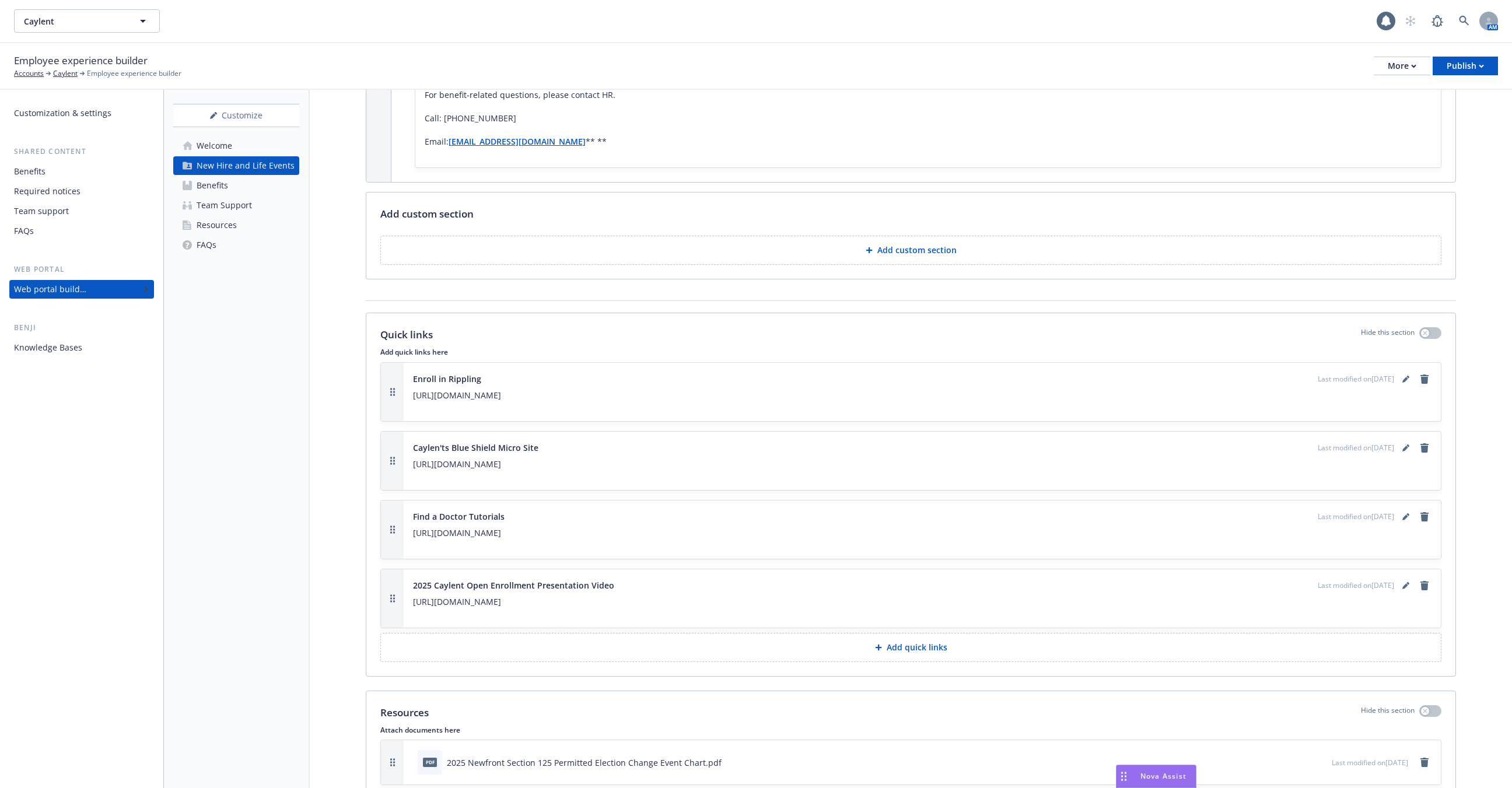
scroll to position [1300, 0]
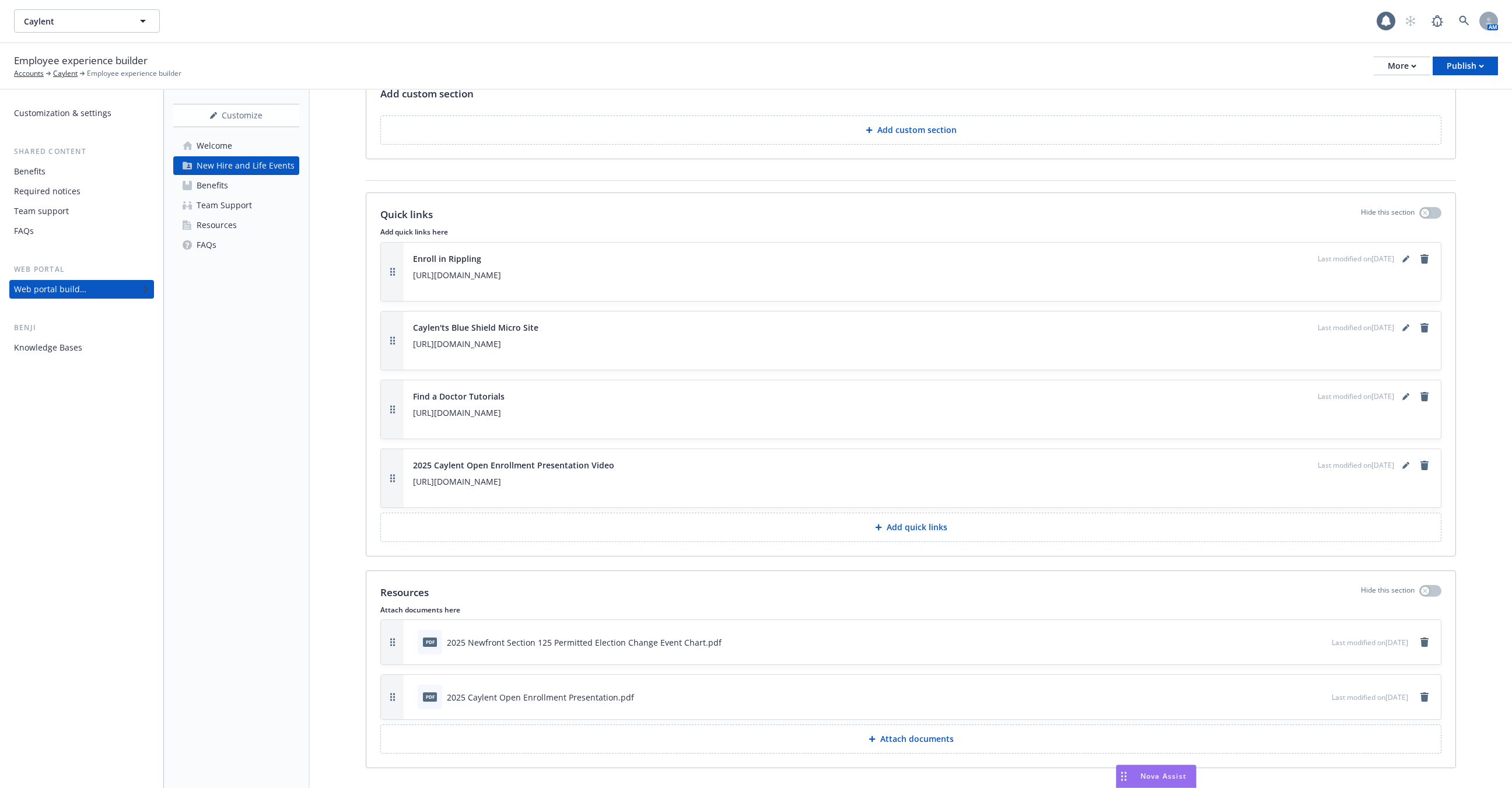
click at [1378, 693] on span "Last modified on 08/29/2025" at bounding box center [1370, 698] width 76 height 10
click at [1297, 692] on icon "download file" at bounding box center [1302, 696] width 9 height 9
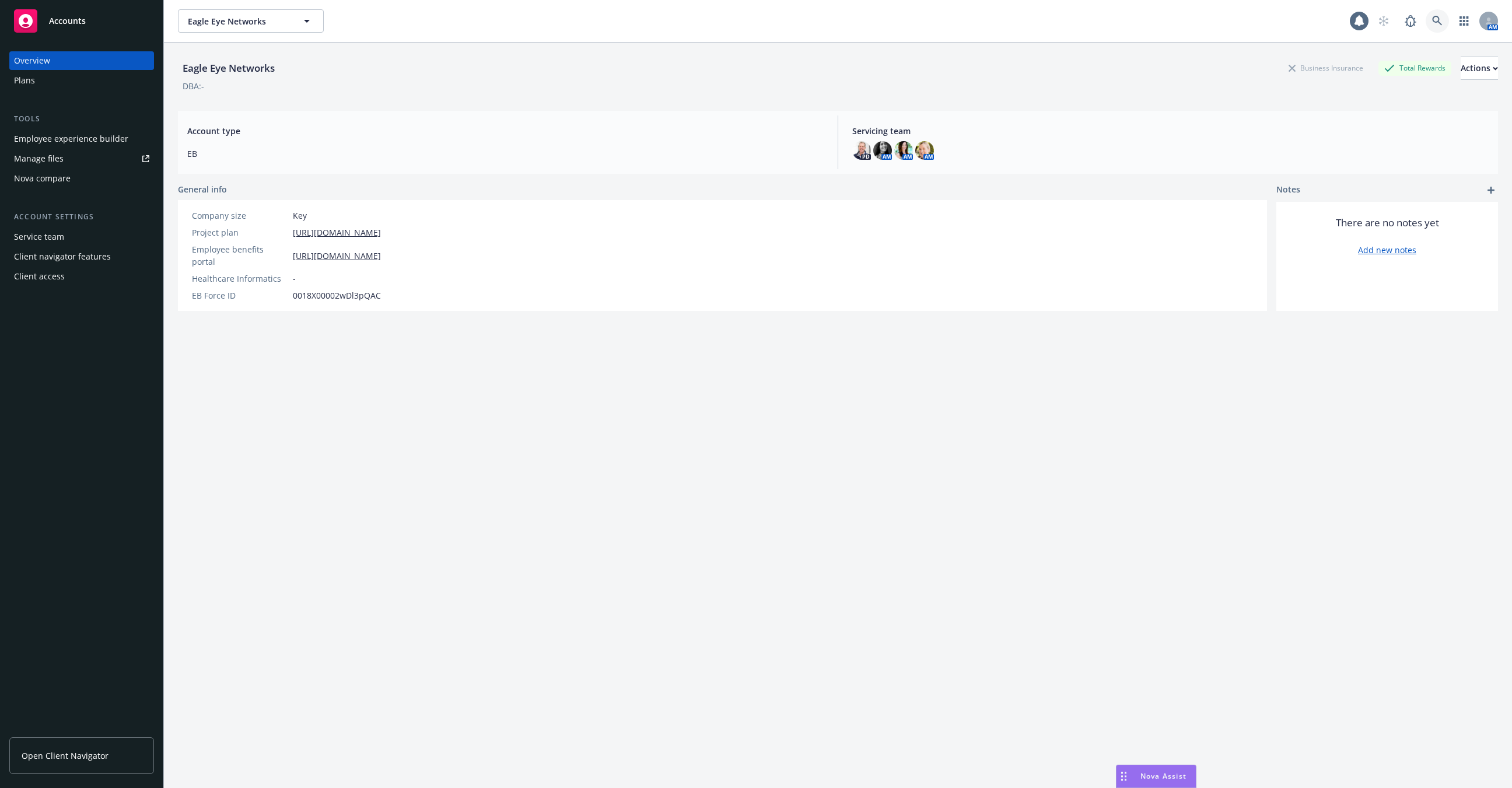
click at [1438, 19] on icon at bounding box center [1437, 21] width 10 height 10
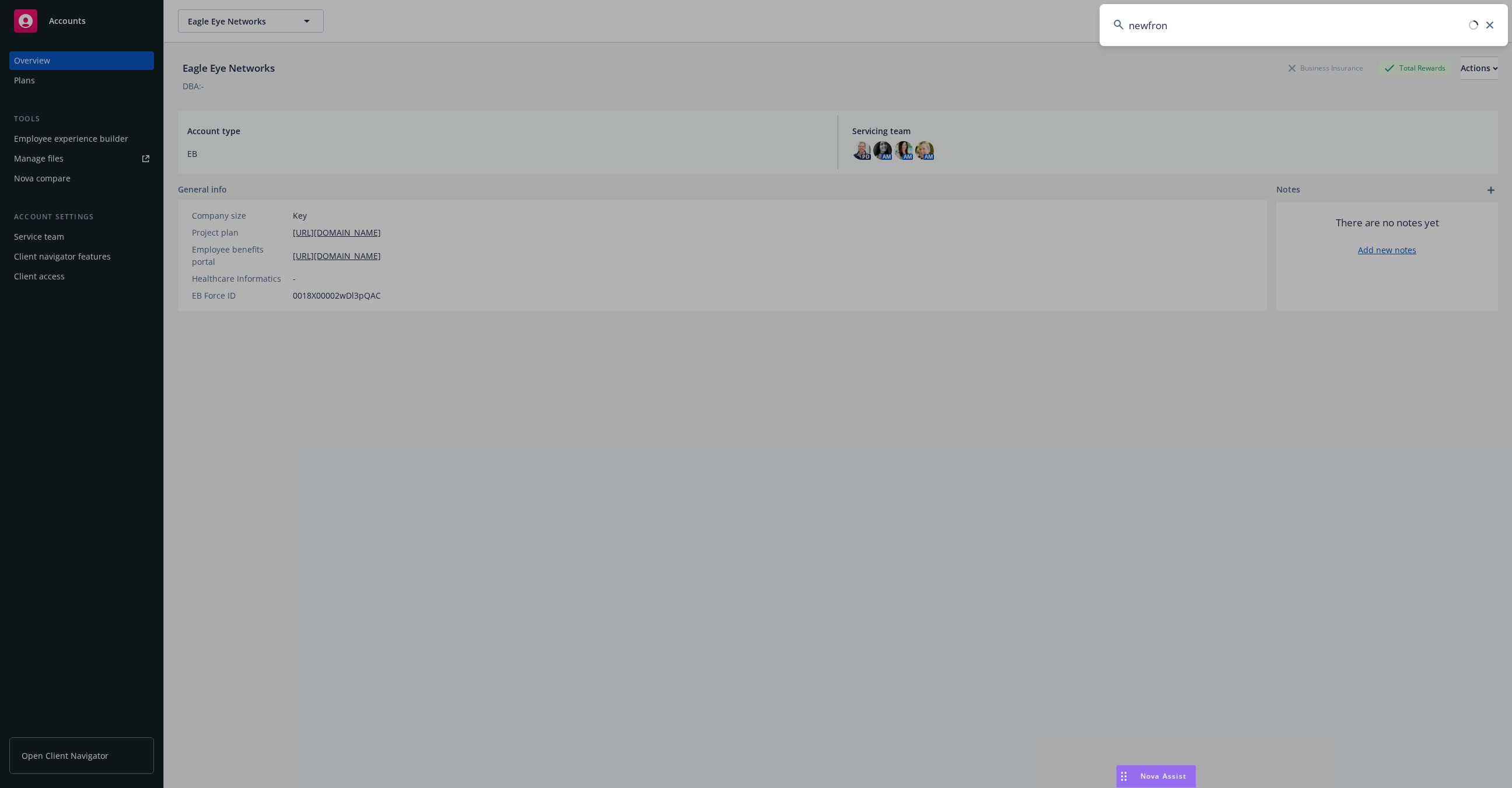
type input "newfront"
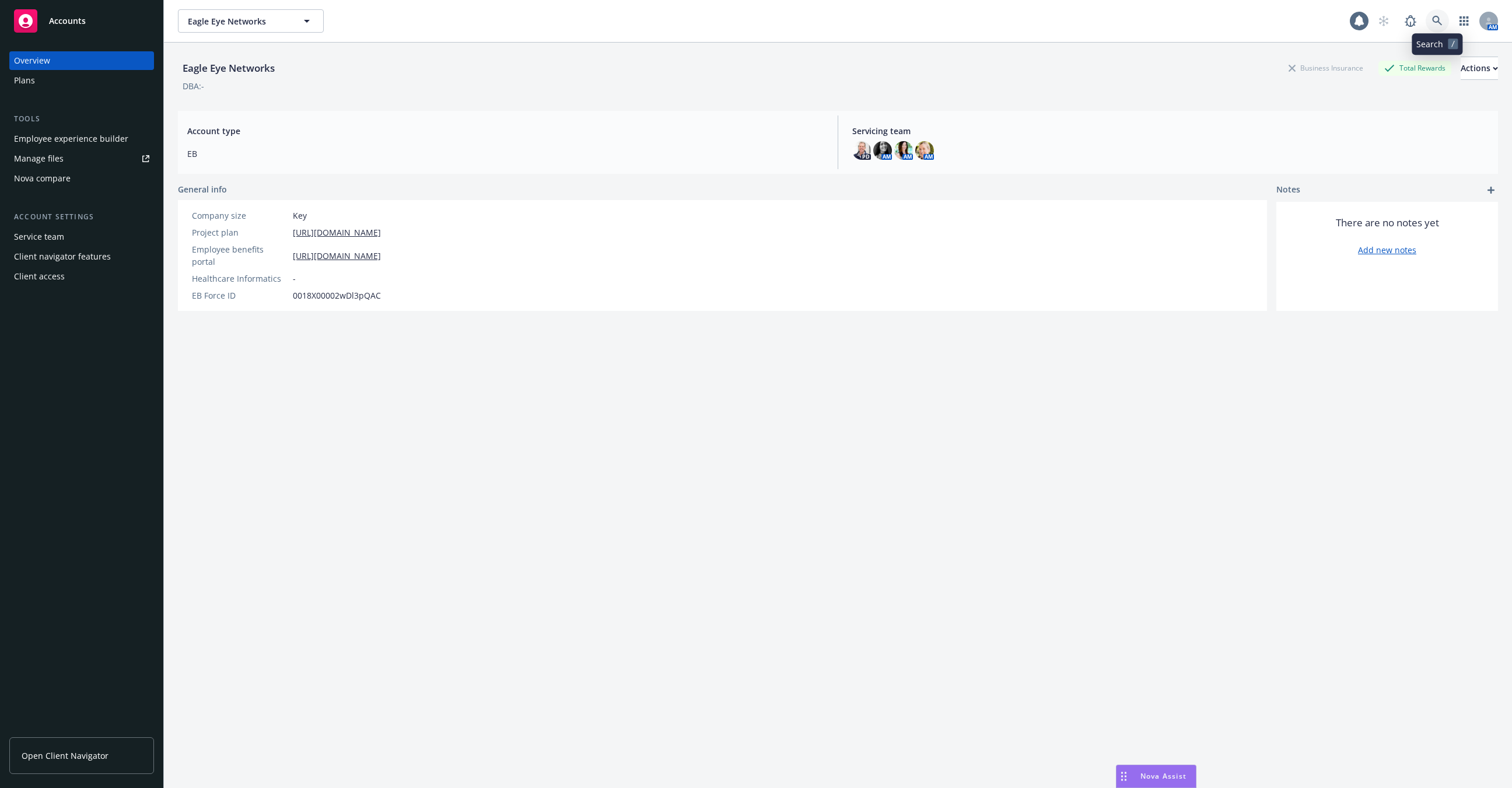
click at [1434, 22] on icon at bounding box center [1437, 21] width 10 height 10
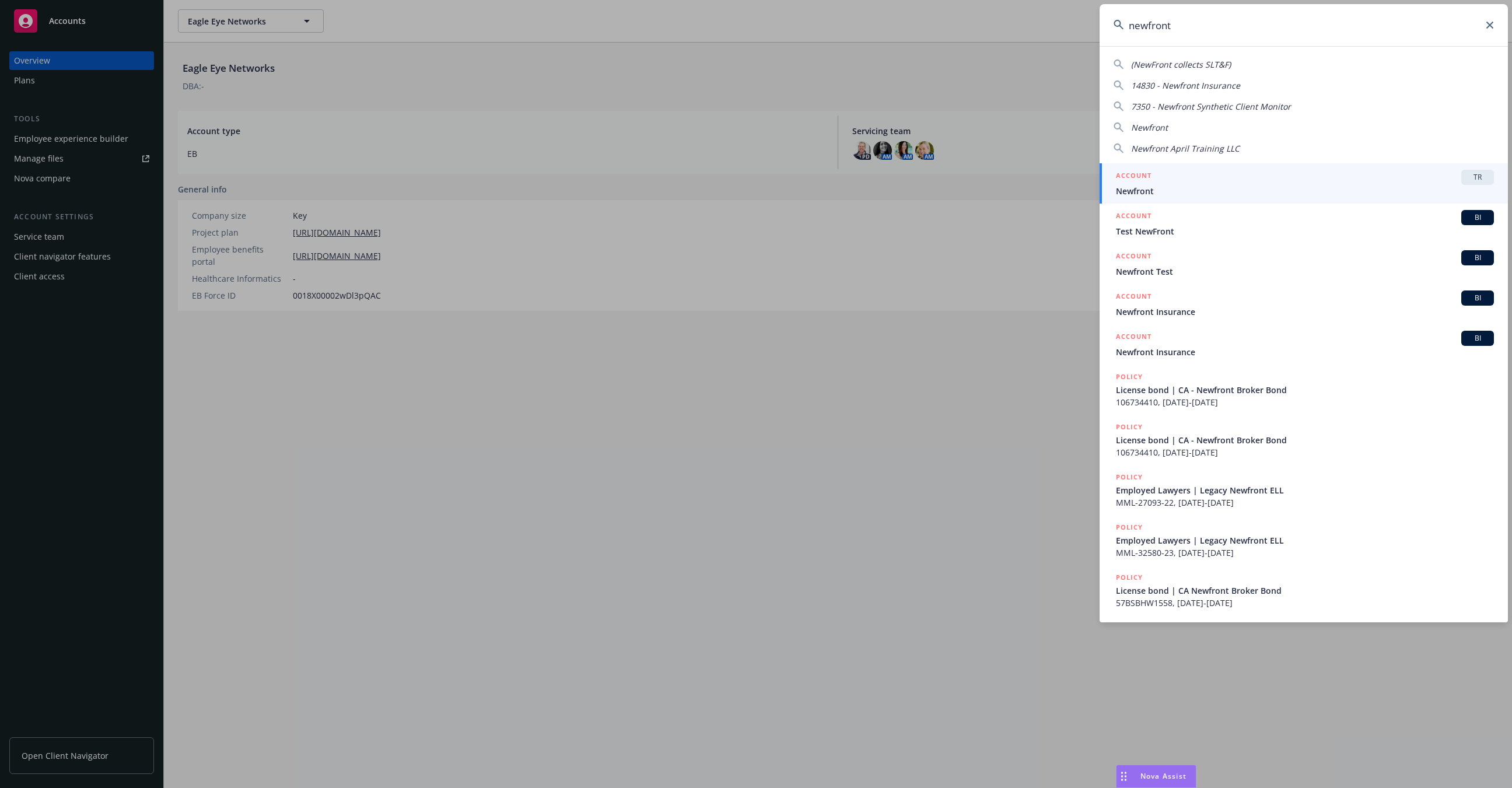
type input "newfront"
click at [1259, 188] on span "Newfront" at bounding box center [1304, 191] width 378 height 12
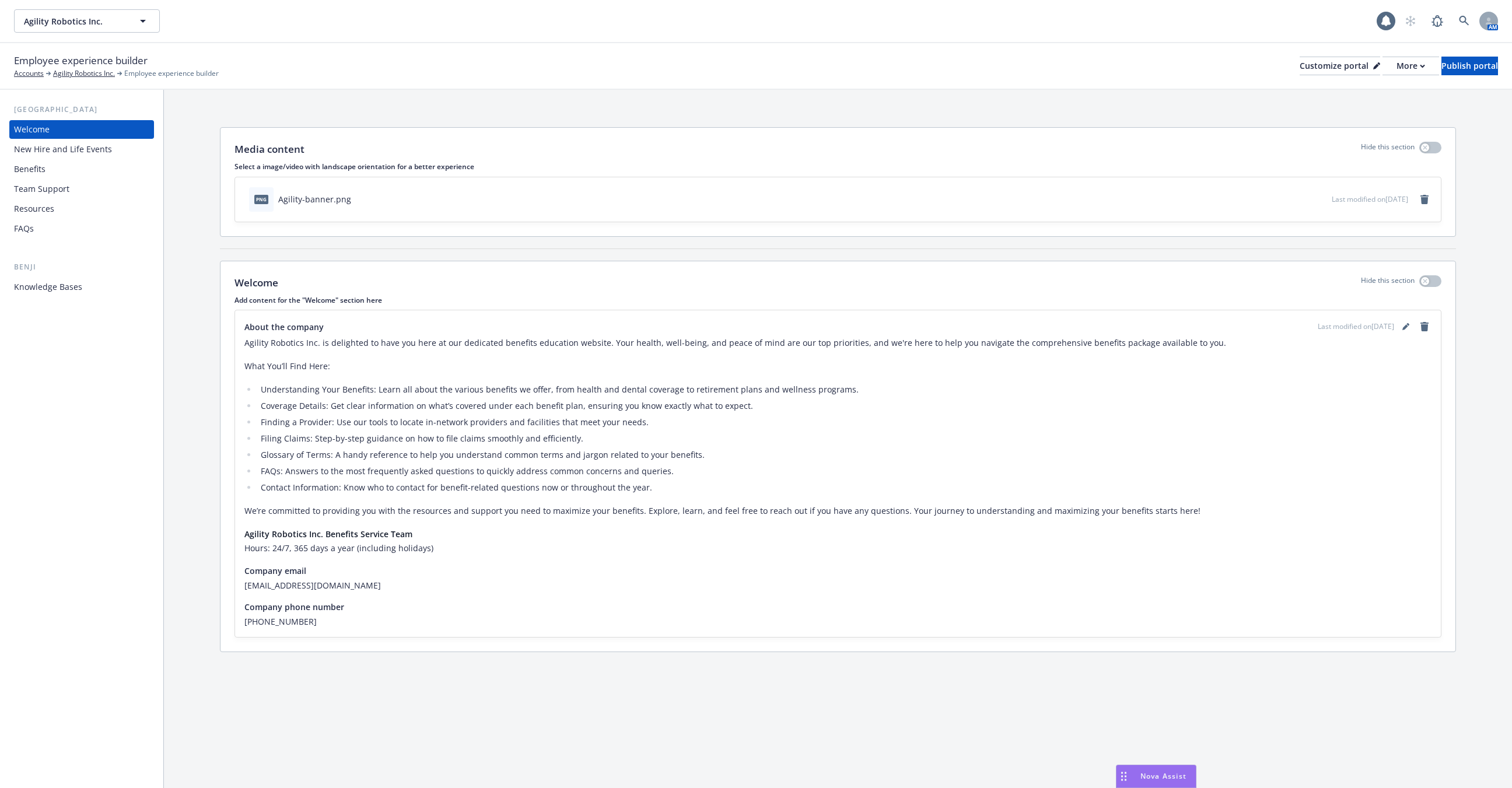
click at [50, 151] on div "New Hire and Life Events" at bounding box center [63, 149] width 98 height 19
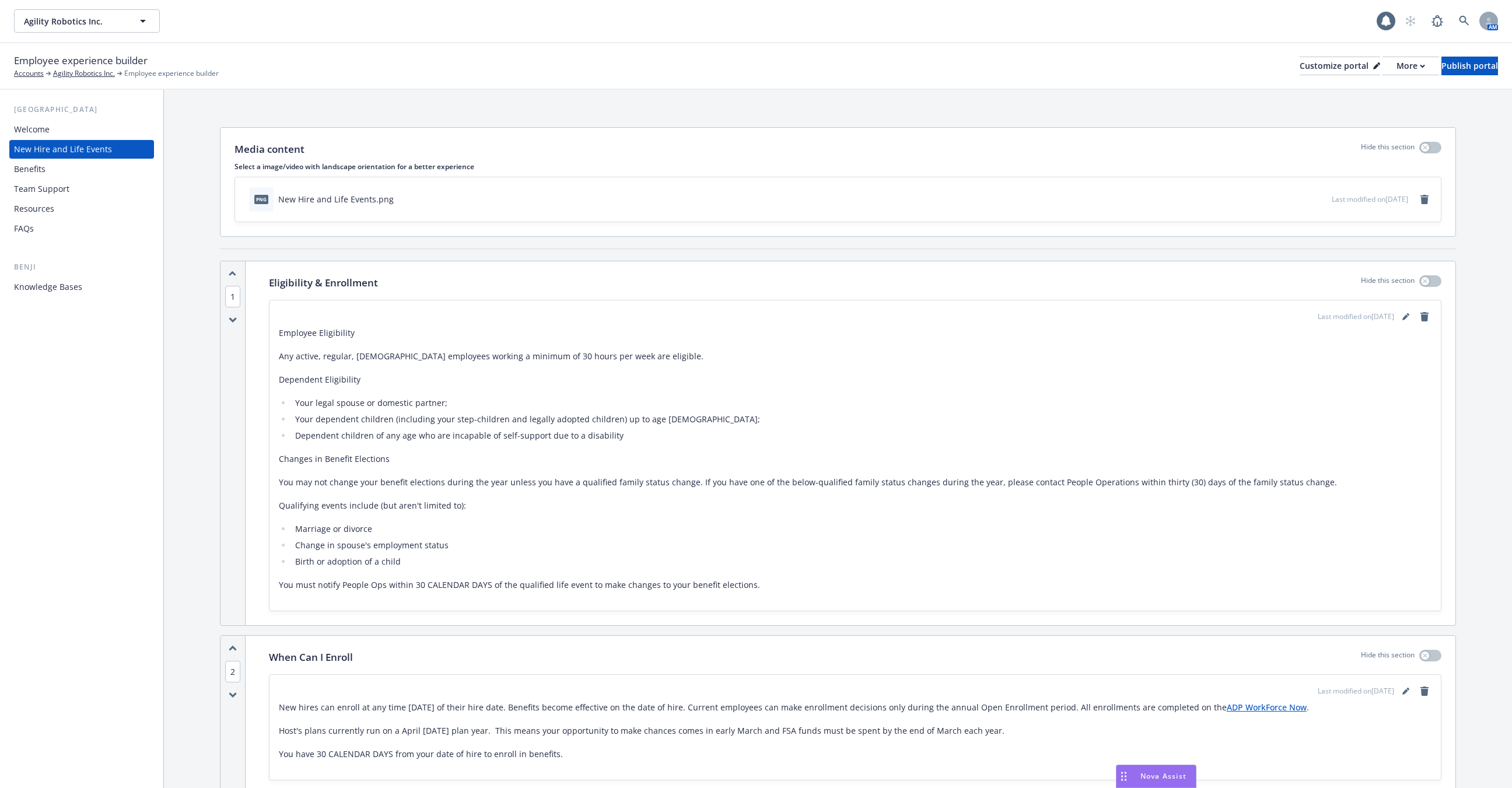
click at [50, 165] on div "Benefits" at bounding box center [82, 169] width 135 height 19
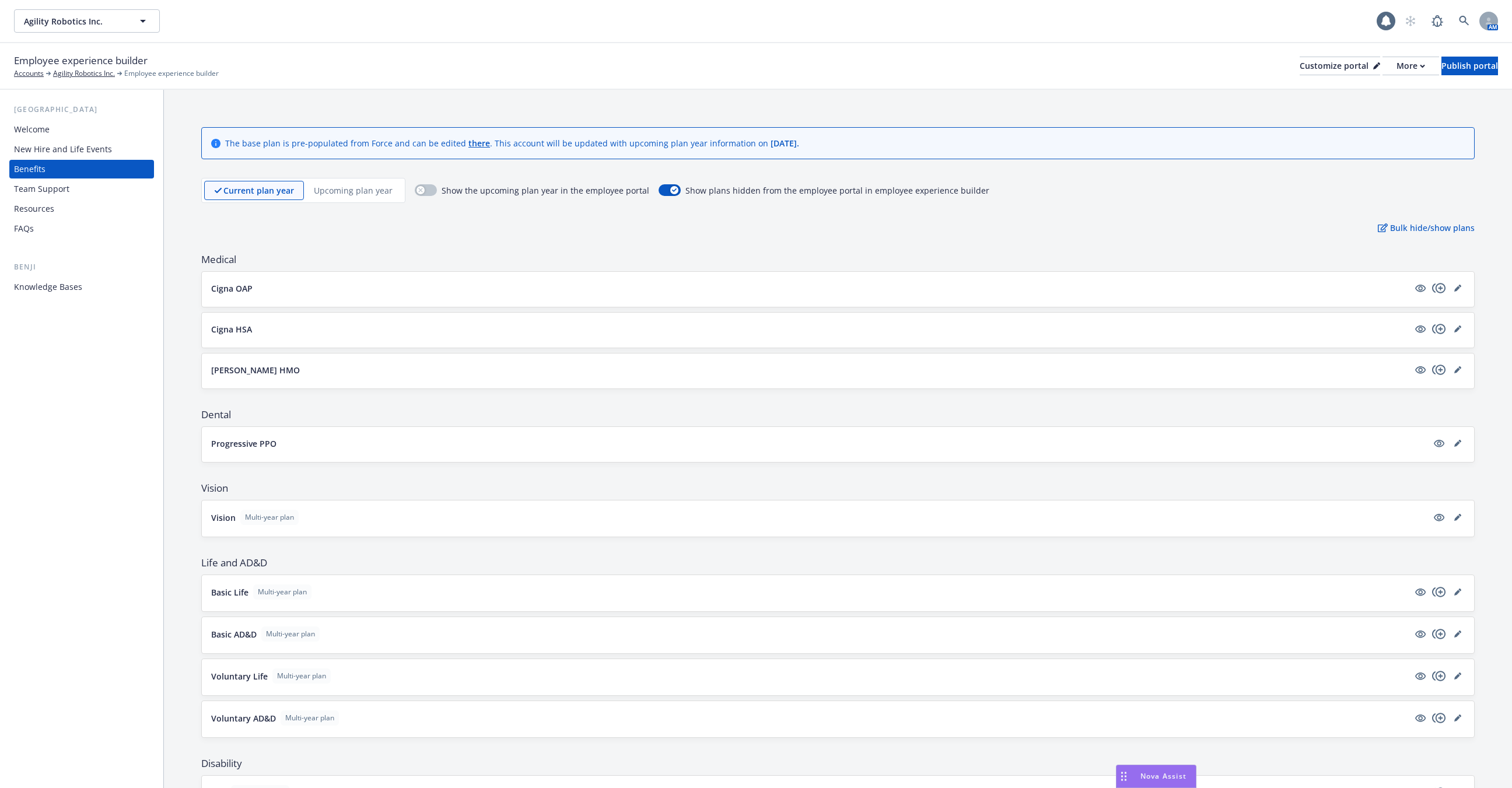
click at [55, 183] on div "Team Support" at bounding box center [42, 189] width 55 height 19
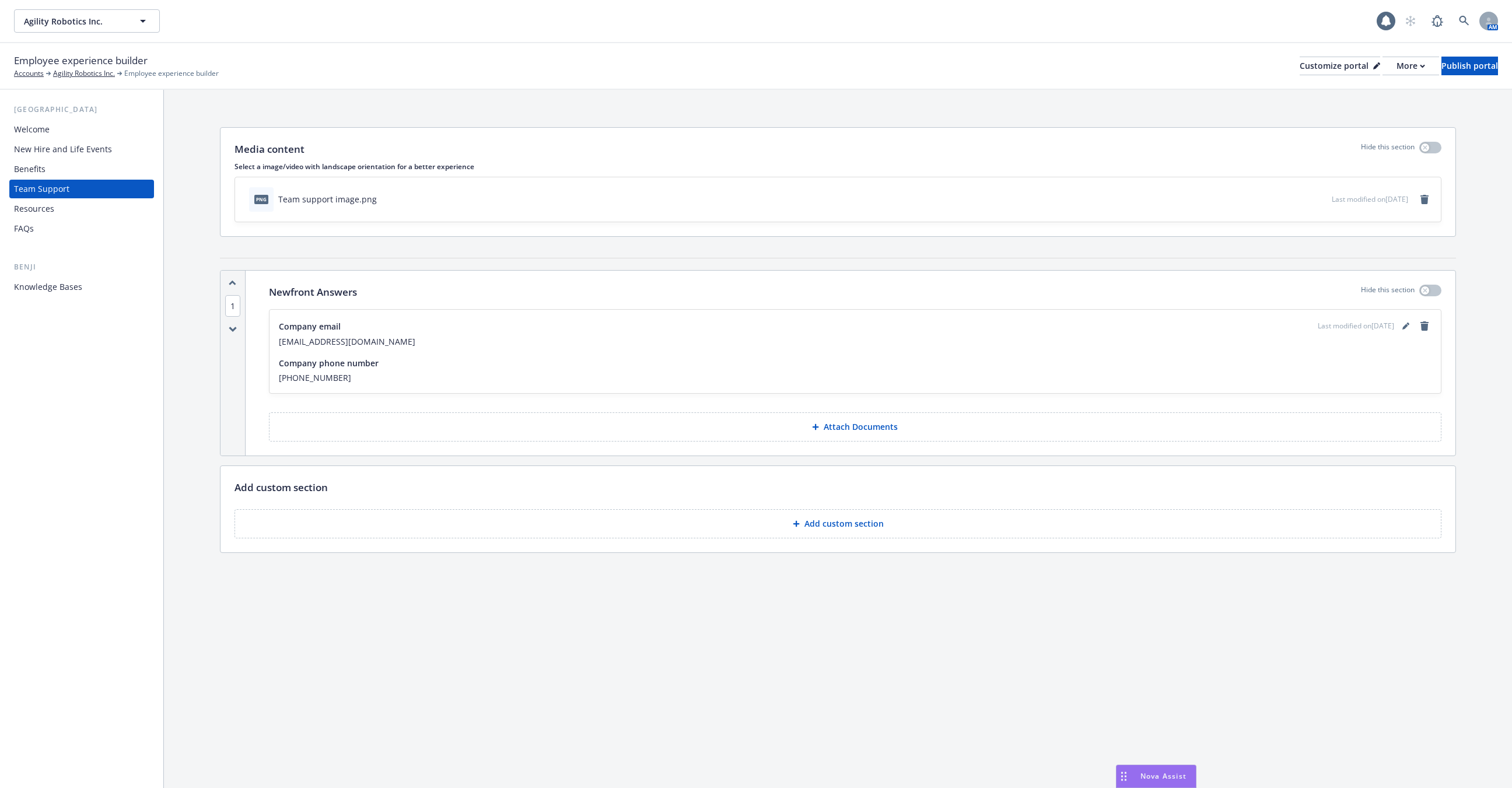
click at [58, 202] on div "Resources" at bounding box center [82, 209] width 135 height 19
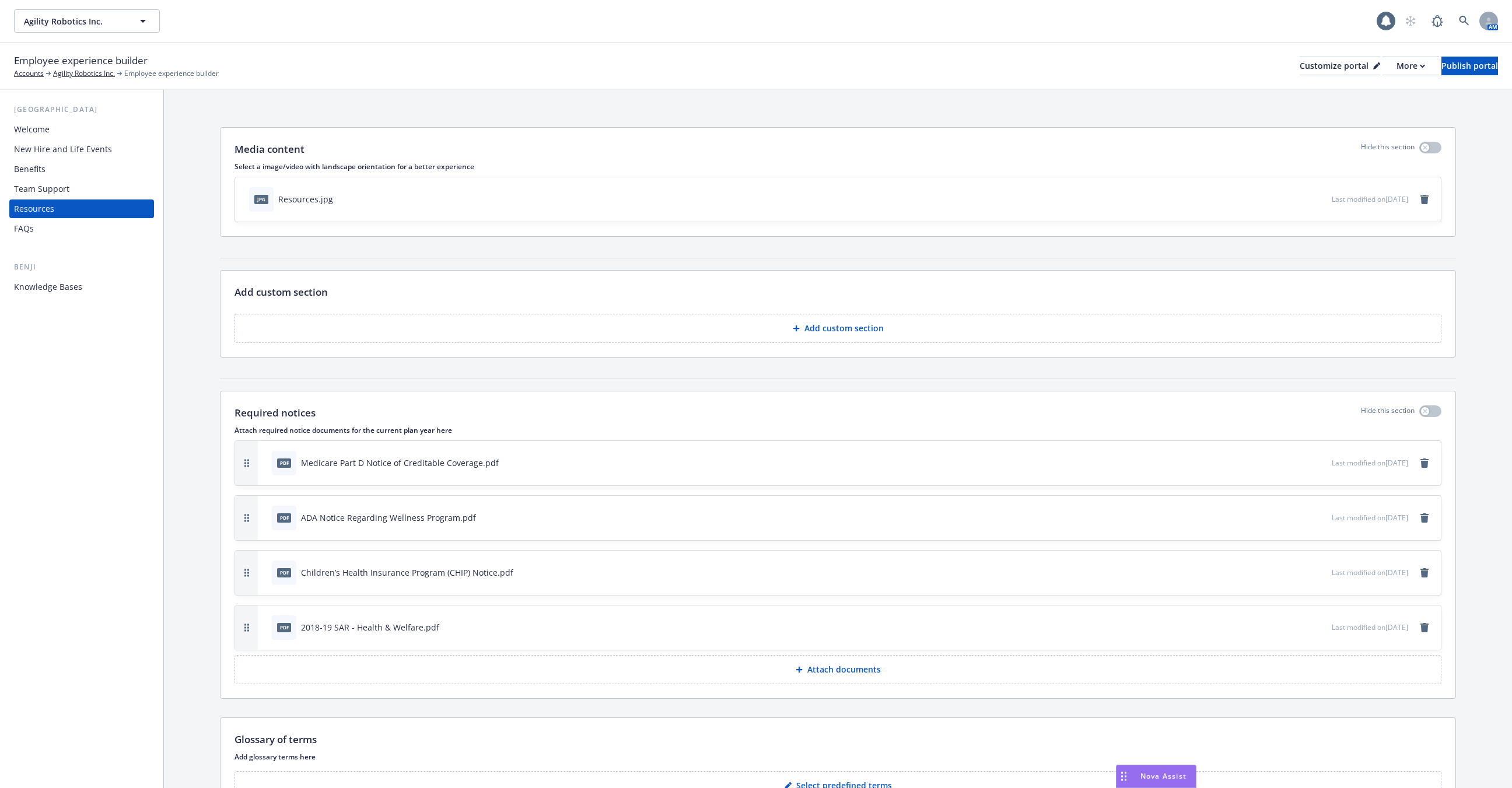
click at [82, 161] on div "Benefits" at bounding box center [82, 169] width 135 height 19
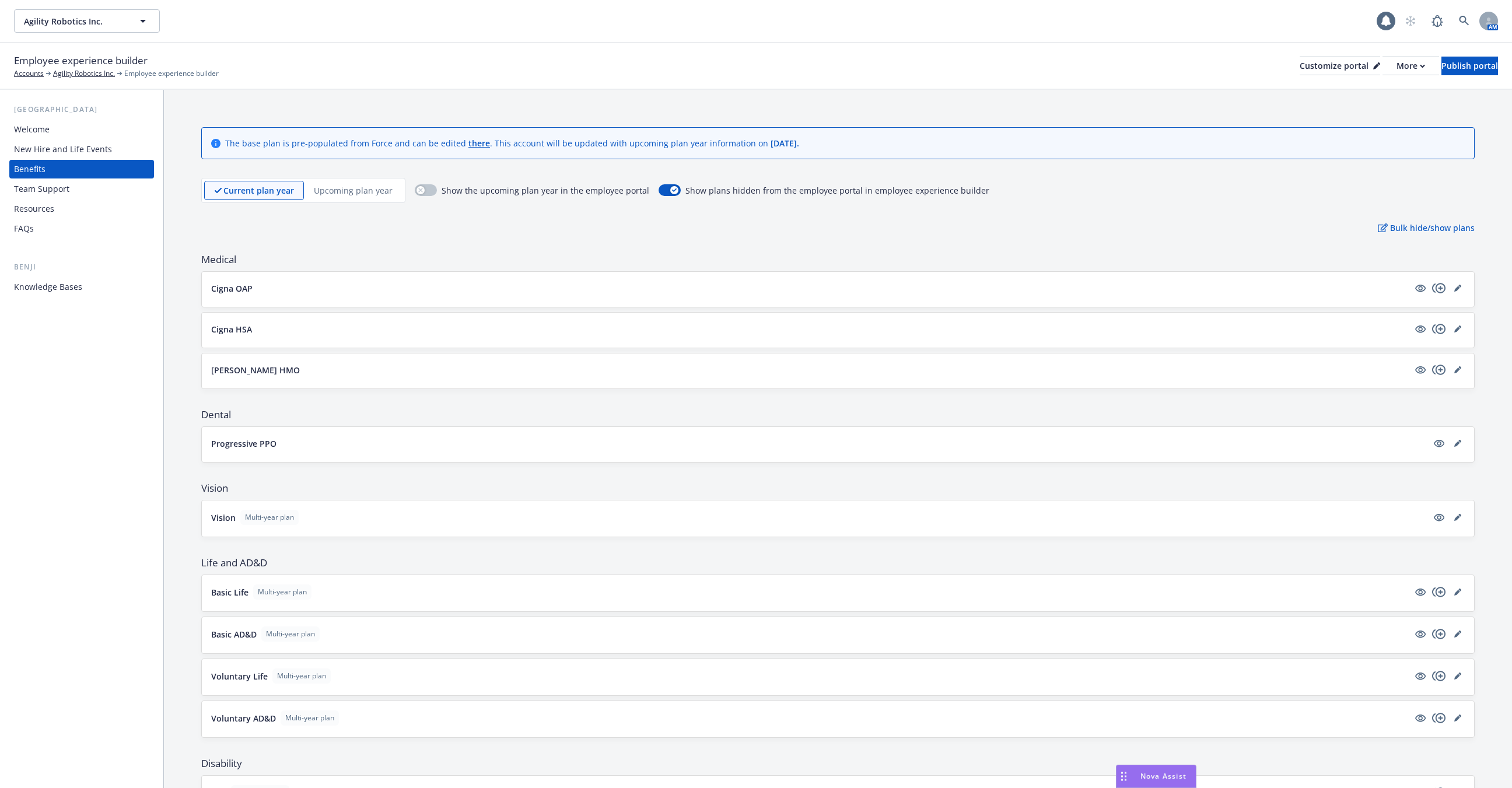
click at [86, 141] on div "New Hire and Life Events" at bounding box center [63, 149] width 98 height 19
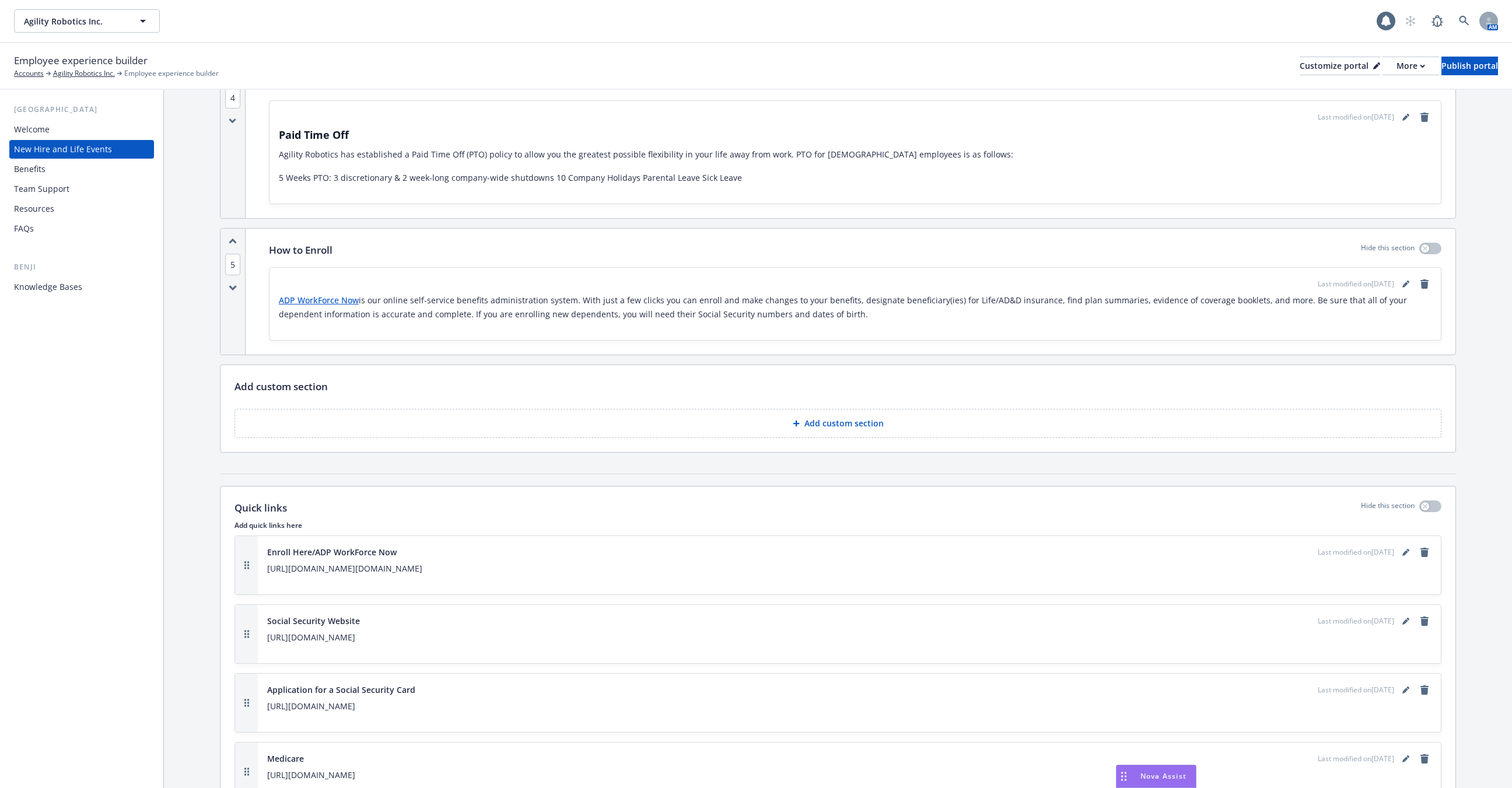
scroll to position [4074, 0]
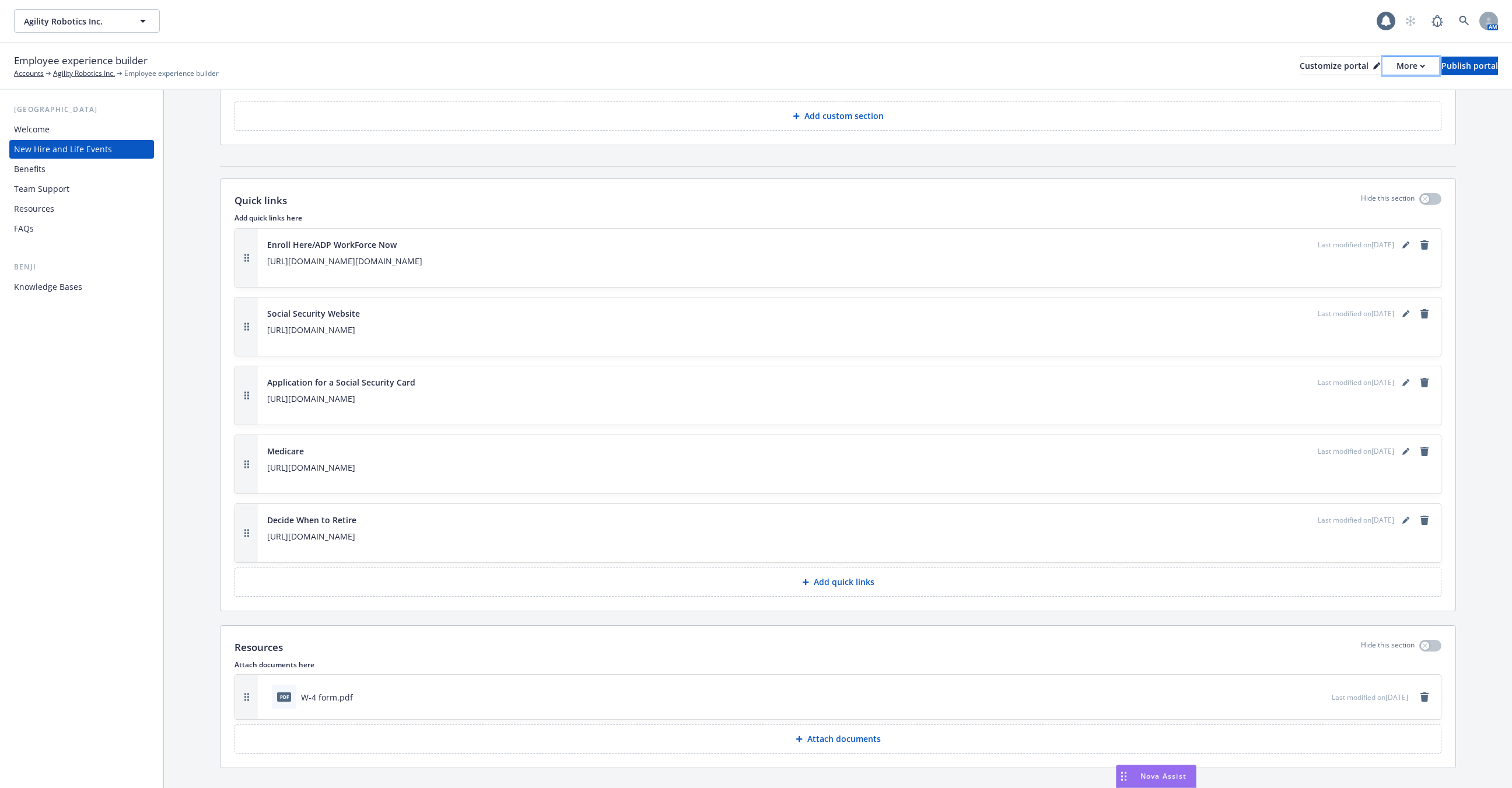
click at [1382, 62] on button "More" at bounding box center [1411, 66] width 57 height 19
click at [1357, 114] on div "Copy preview link Copy portal link" at bounding box center [1350, 104] width 106 height 47
click at [1397, 63] on div "More" at bounding box center [1411, 66] width 28 height 17
click at [1365, 92] on link "Copy preview link" at bounding box center [1350, 92] width 106 height 23
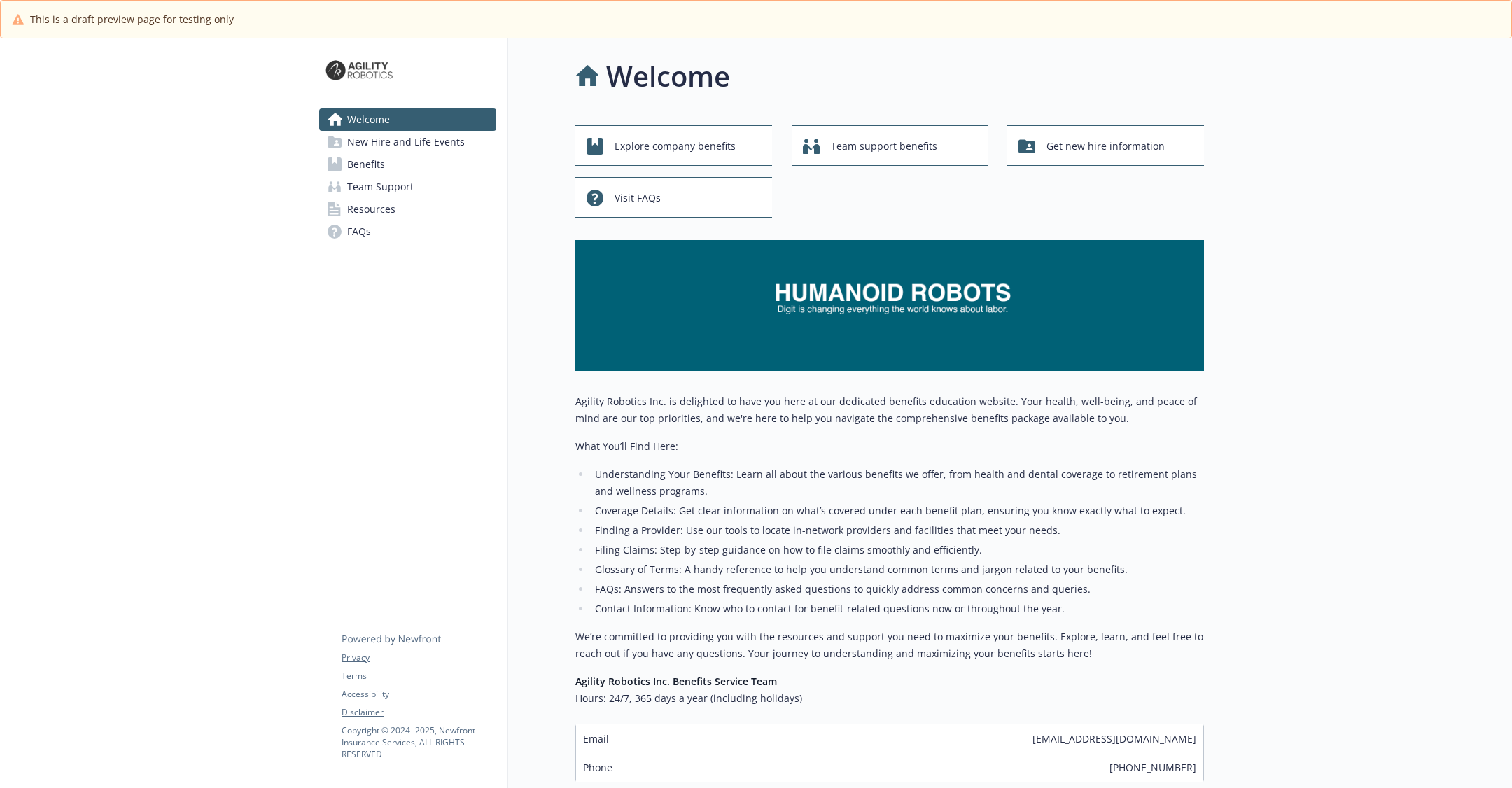
click at [396, 138] on span "New Hire and Life Events" at bounding box center [406, 142] width 118 height 23
